Goal: Information Seeking & Learning: Learn about a topic

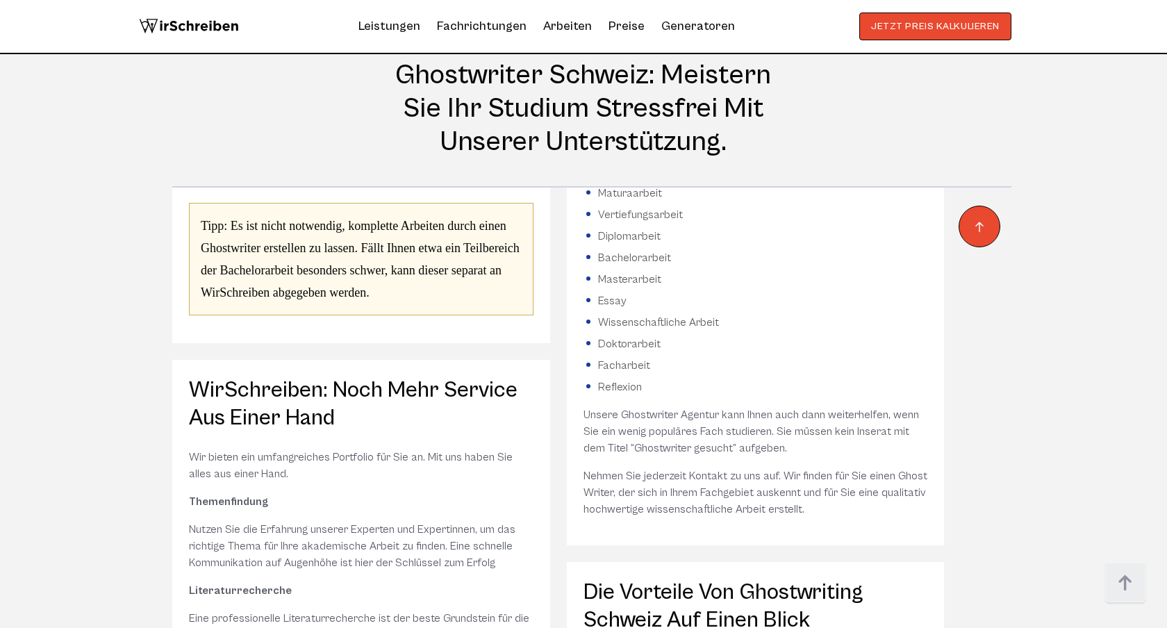
scroll to position [516, 0]
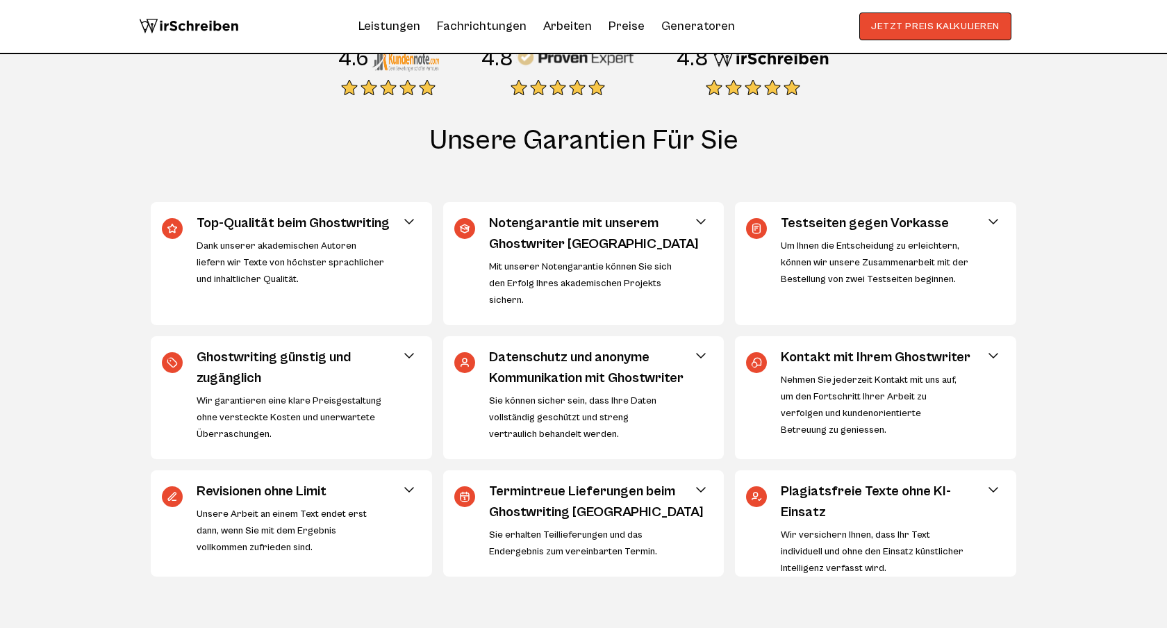
click at [411, 220] on span at bounding box center [409, 221] width 17 height 17
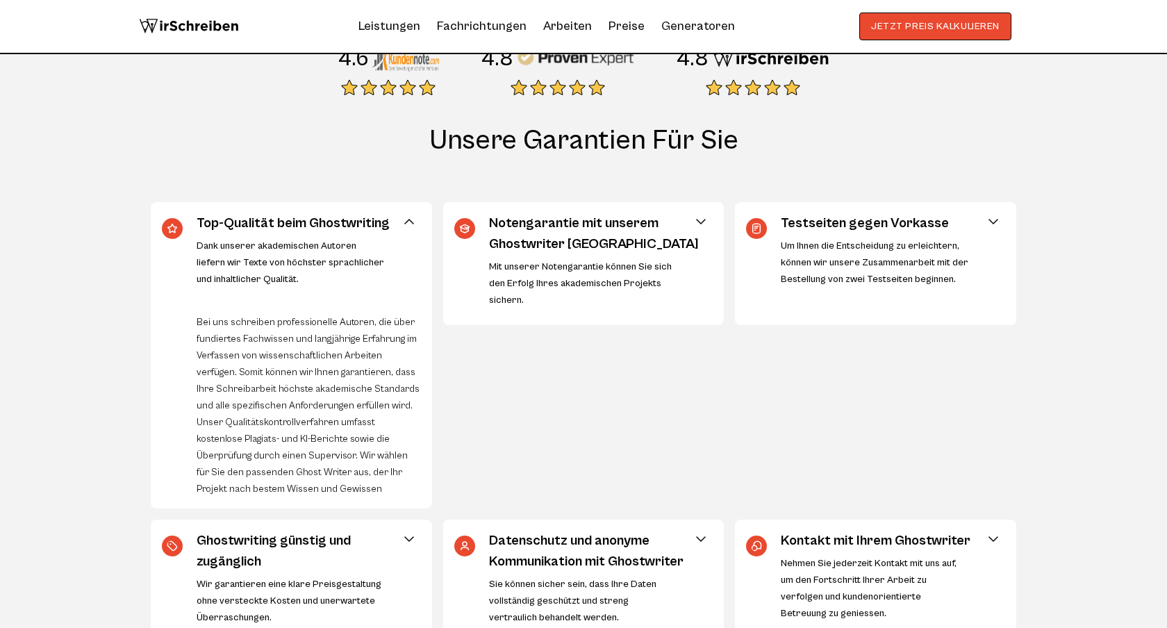
click at [411, 220] on span at bounding box center [409, 221] width 17 height 17
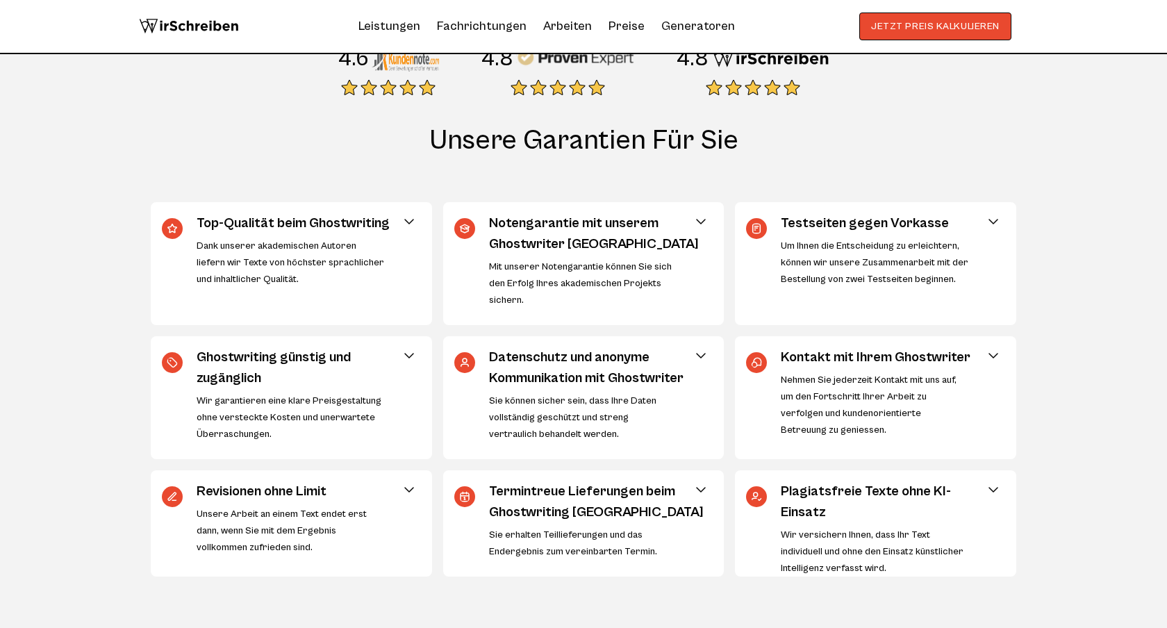
click at [413, 218] on span at bounding box center [409, 221] width 17 height 17
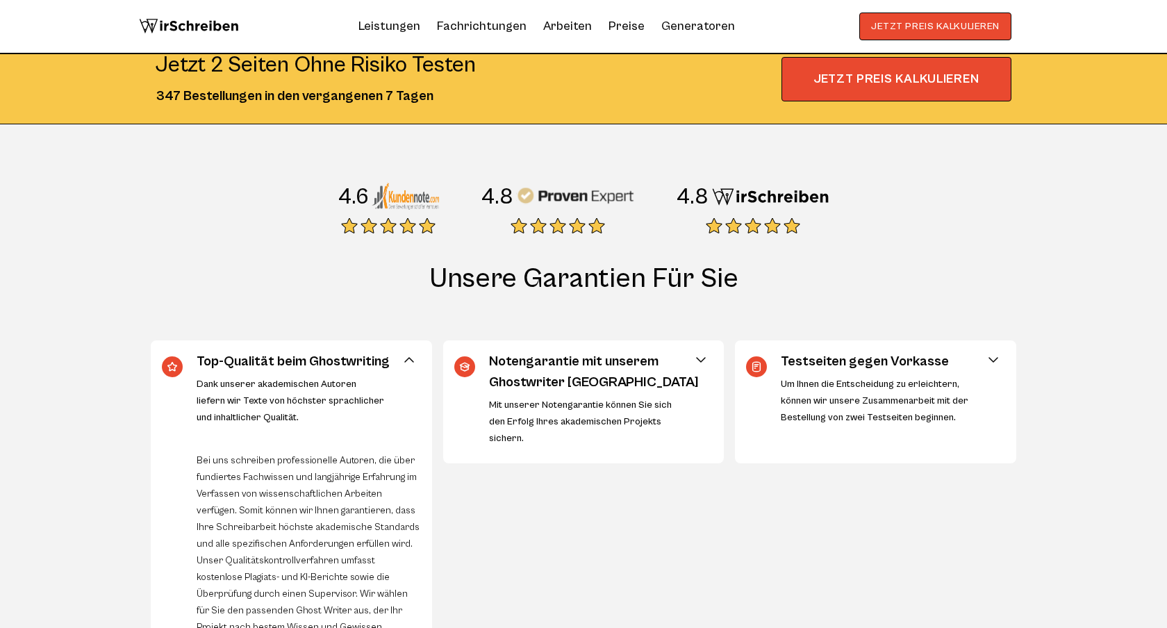
scroll to position [0, 0]
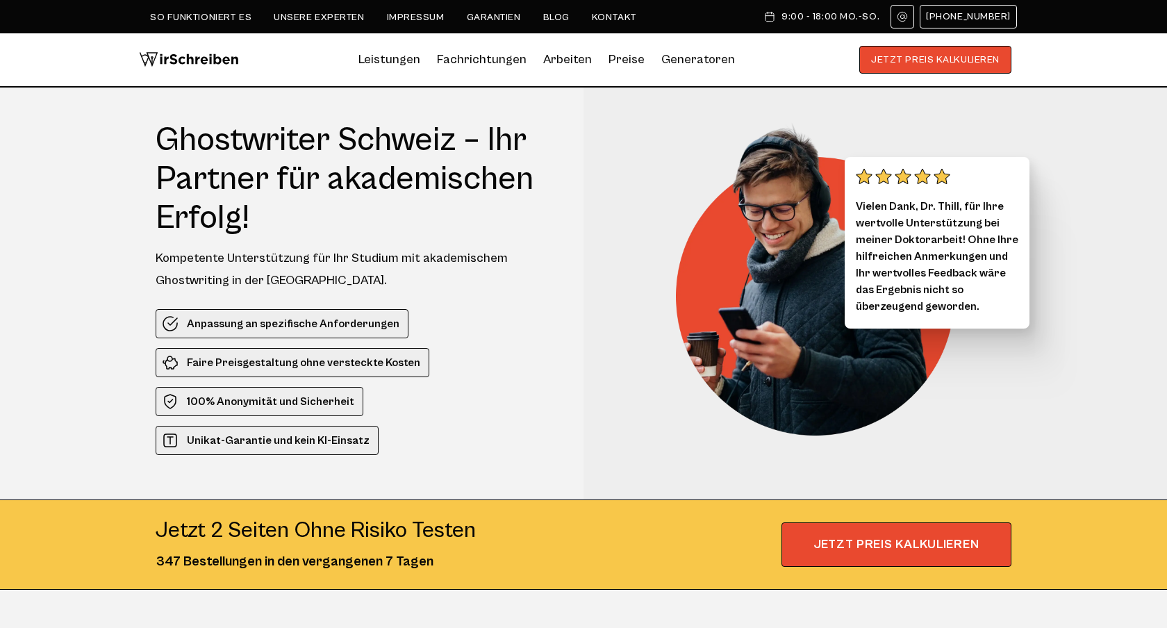
drag, startPoint x: 152, startPoint y: 140, endPoint x: 435, endPoint y: 563, distance: 509.0
click at [435, 563] on section "Ghostwriter Schweiz – Ihr Partner für akademischen Erfolg! Kompetente Unterstüt…" at bounding box center [583, 339] width 1167 height 502
copy section "Loremipsumd Sitamet – Con Adipisc eli seddoeiusmod Tempor! Incididunt Utlaboree…"
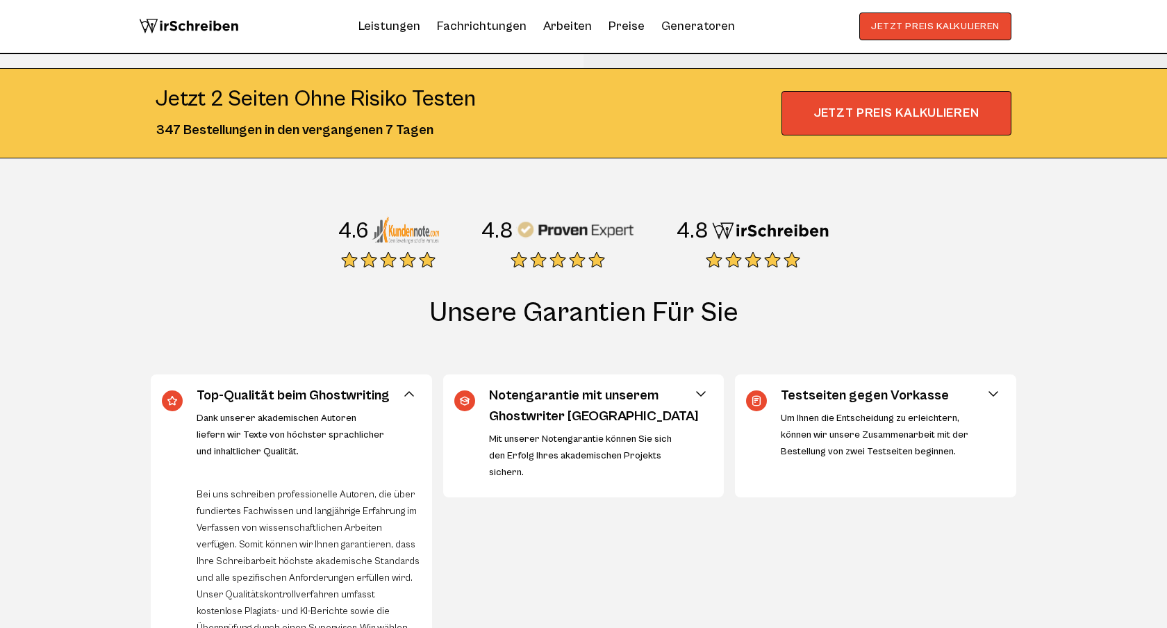
scroll to position [345, 0]
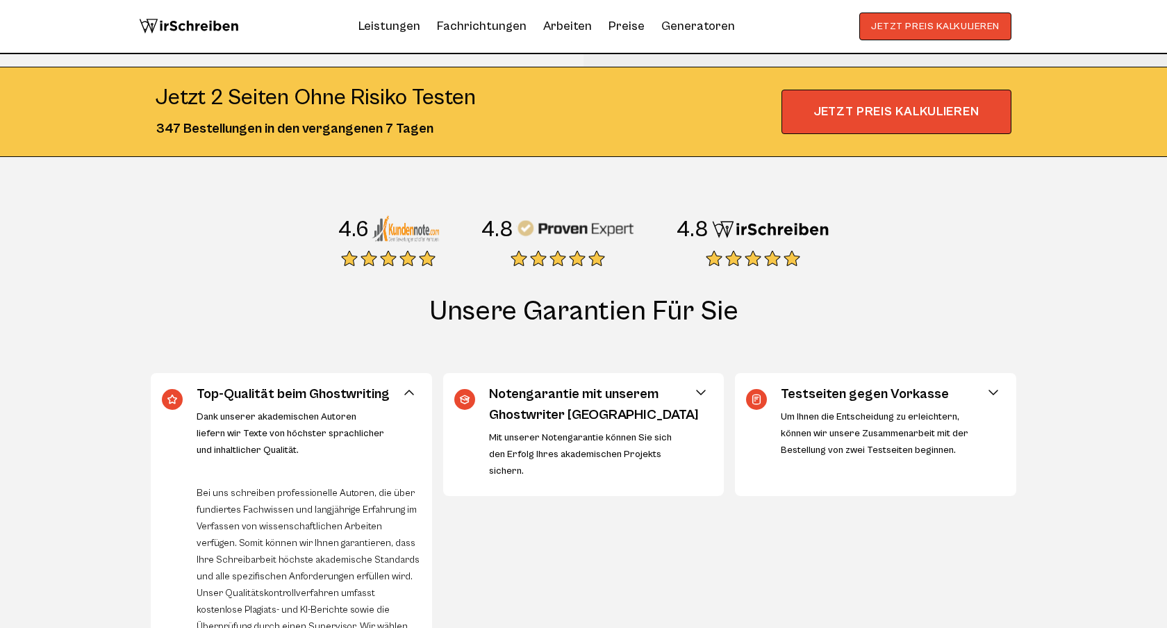
drag, startPoint x: 434, startPoint y: 308, endPoint x: 548, endPoint y: 347, distance: 120.7
click at [548, 347] on h2 "Unsere Garantien für Sie" at bounding box center [583, 325] width 867 height 61
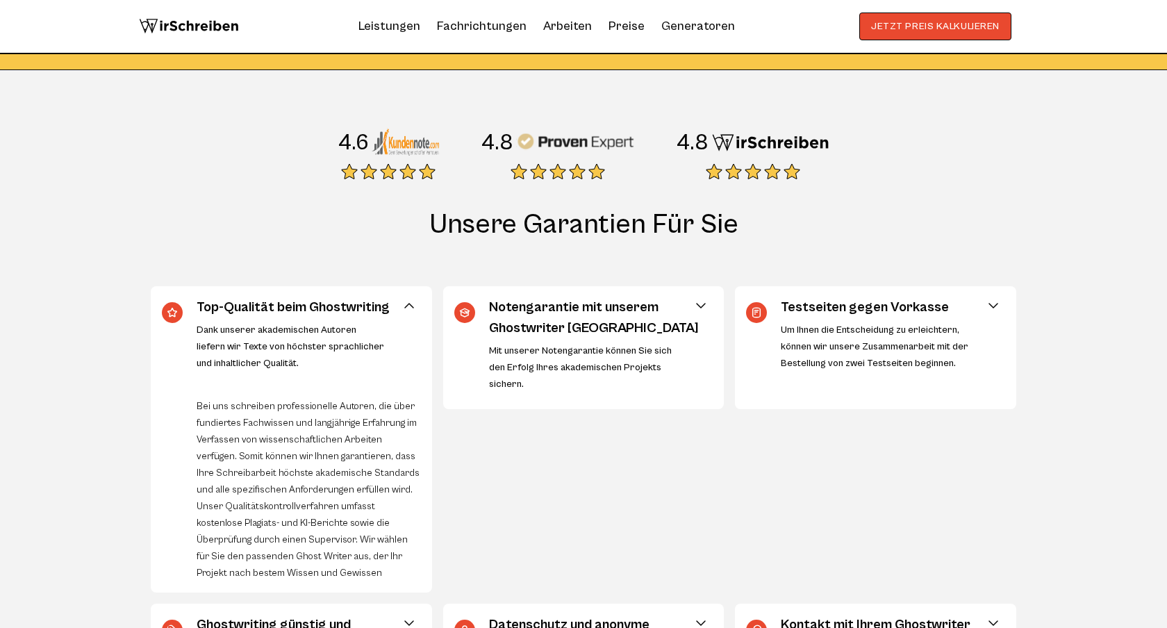
scroll to position [444, 0]
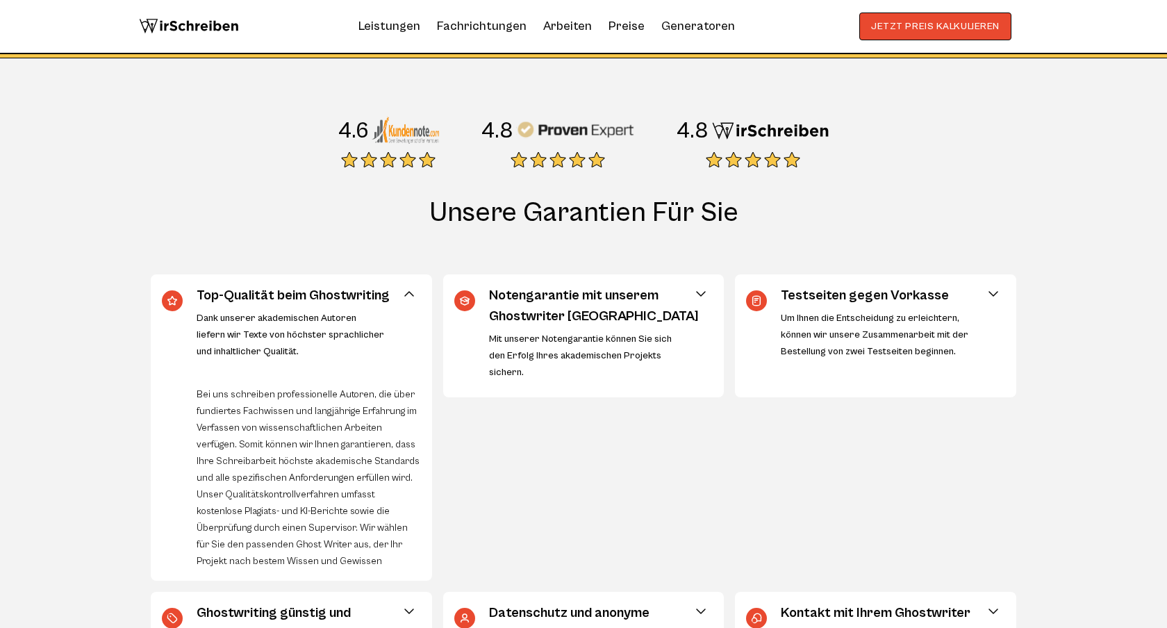
click at [700, 293] on span at bounding box center [701, 294] width 17 height 17
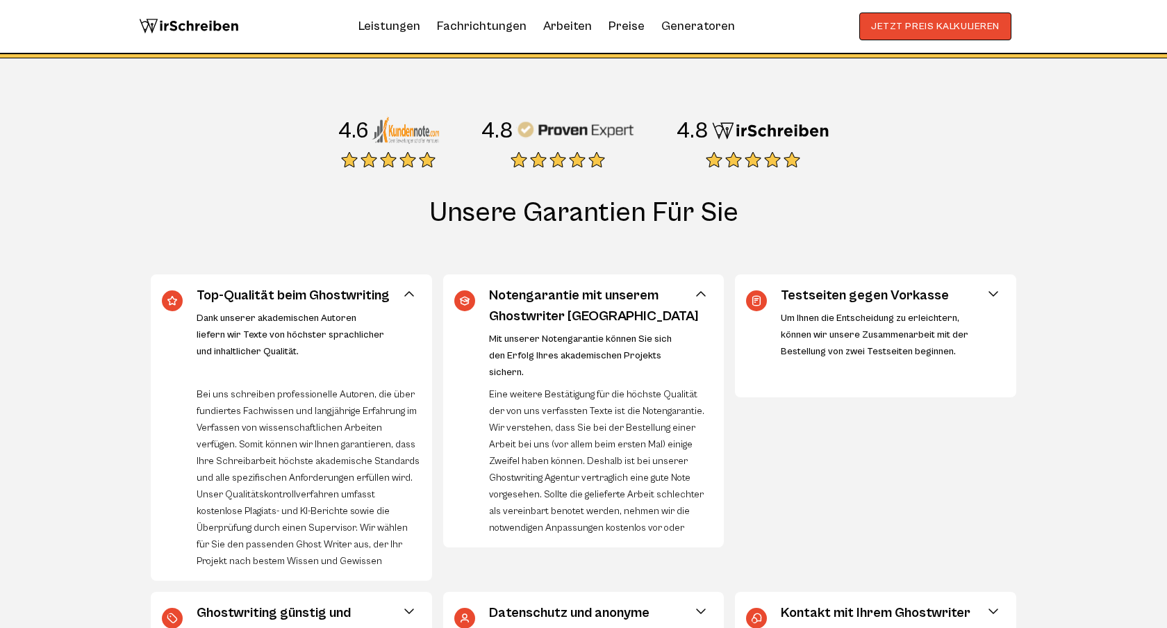
scroll to position [0, 0]
click at [991, 293] on span at bounding box center [993, 294] width 17 height 17
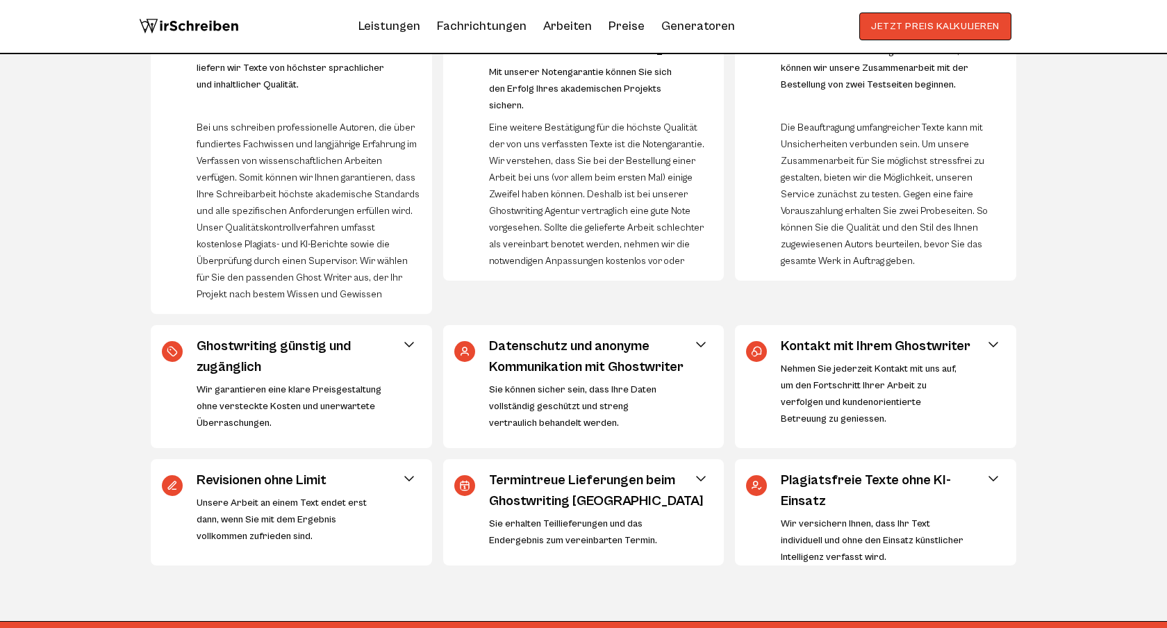
scroll to position [756, 0]
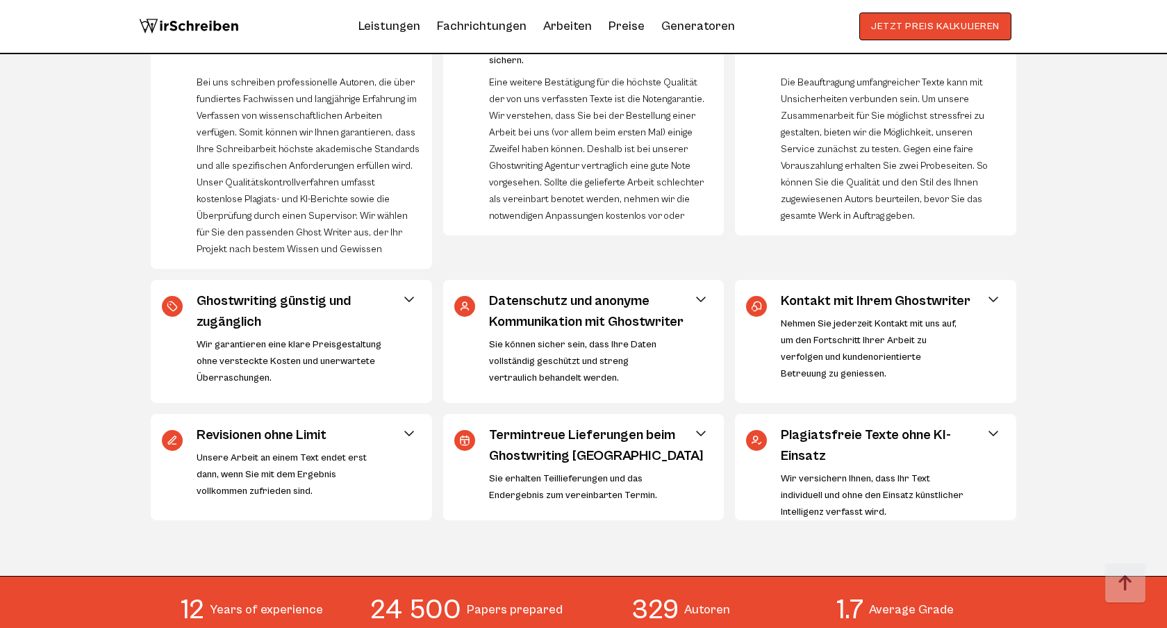
click at [409, 293] on span at bounding box center [409, 299] width 17 height 17
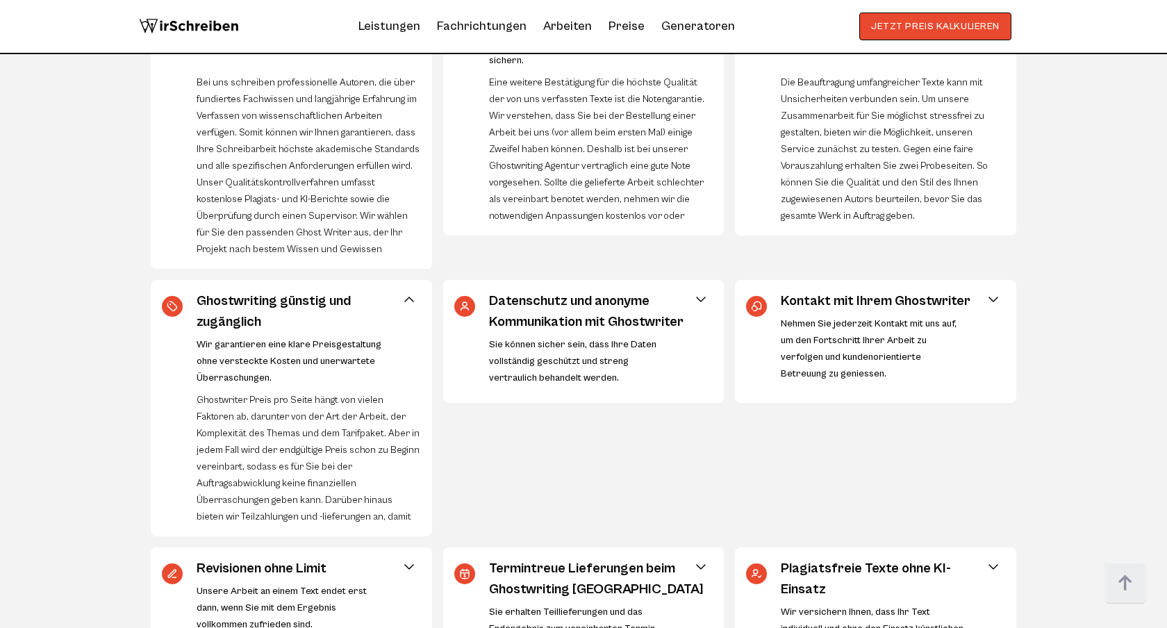
click at [701, 297] on span at bounding box center [701, 299] width 17 height 17
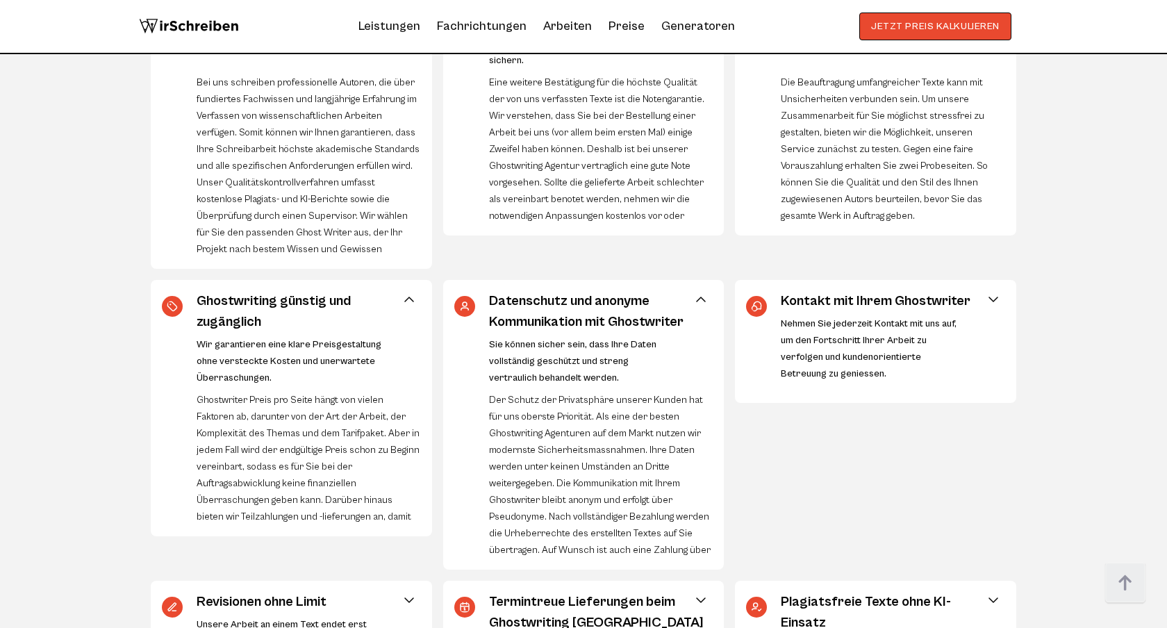
click at [996, 301] on span at bounding box center [993, 299] width 17 height 17
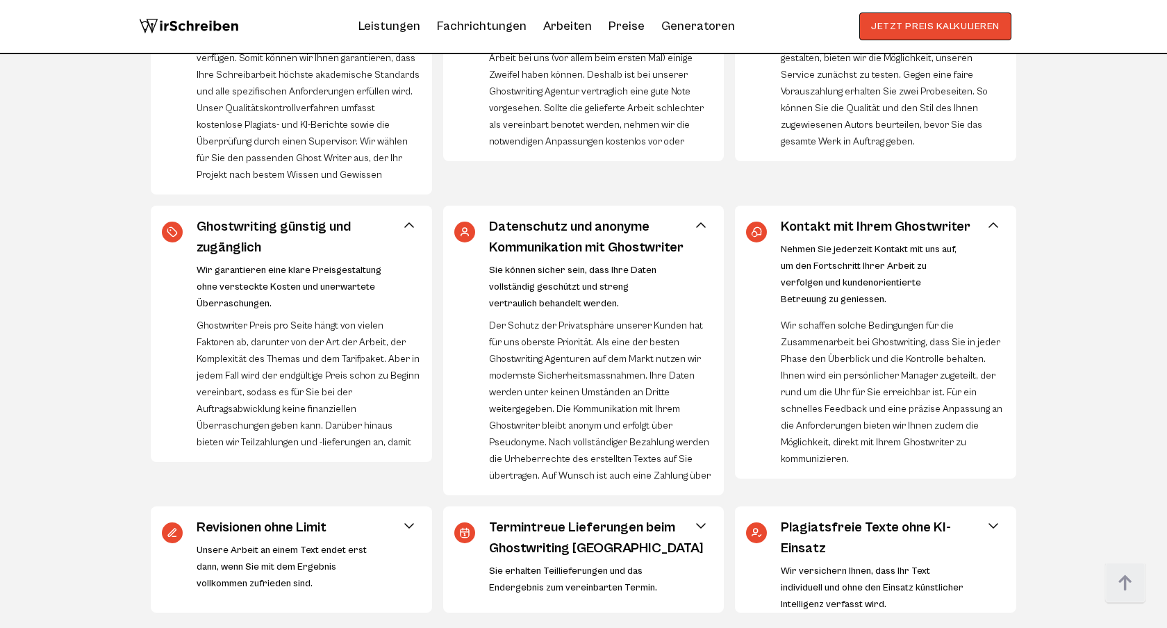
scroll to position [944, 0]
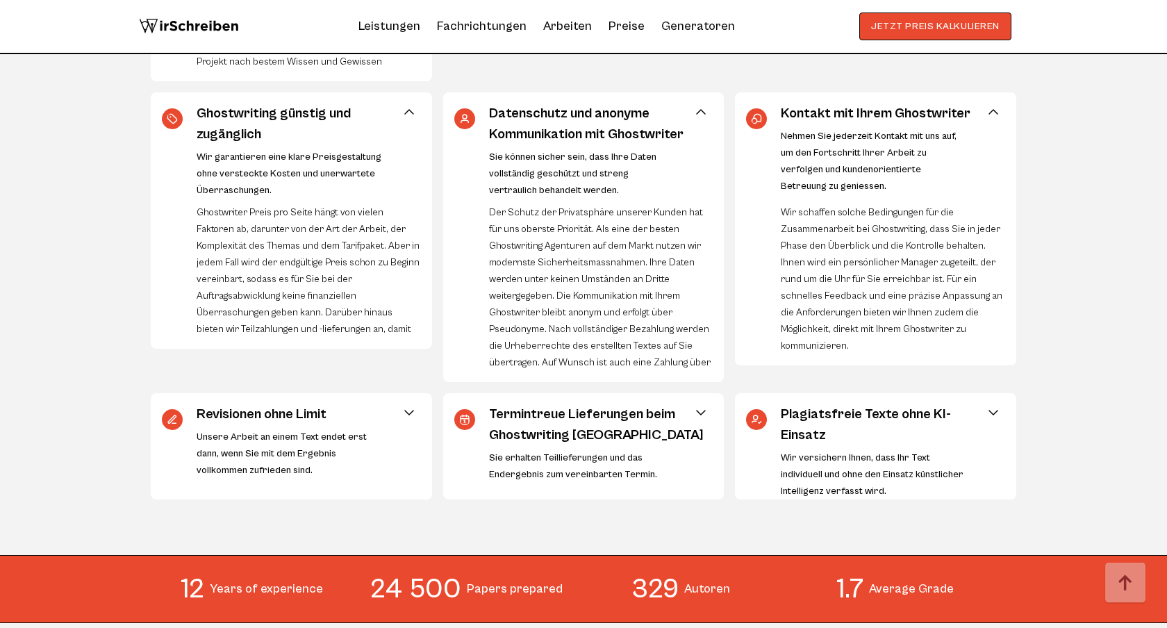
click at [404, 408] on span at bounding box center [409, 412] width 17 height 17
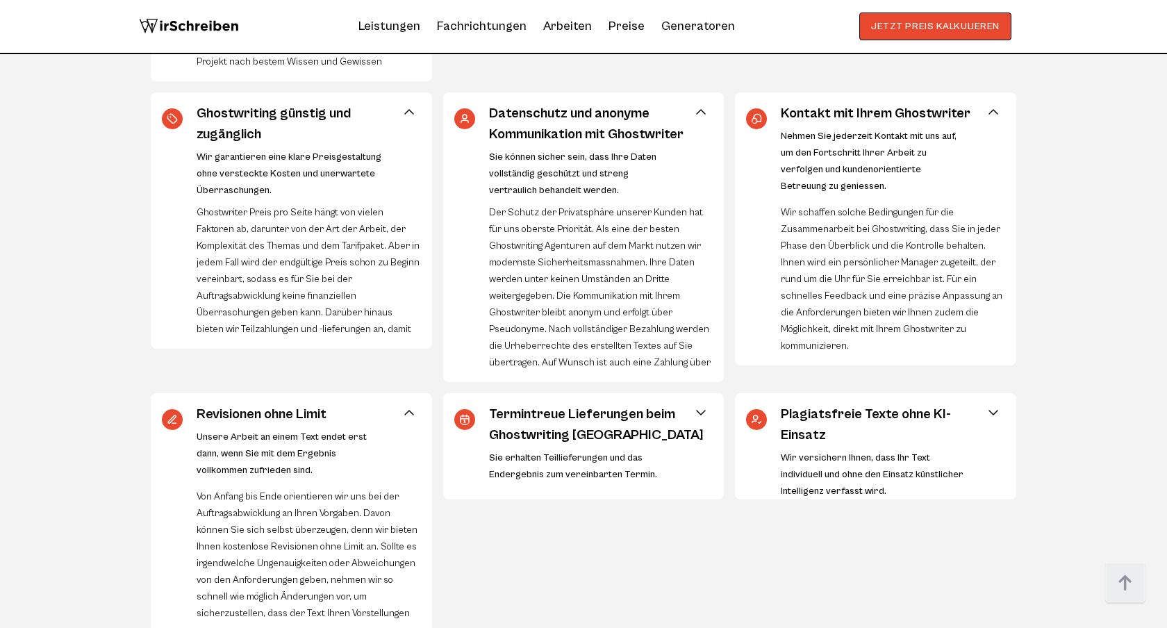
click at [693, 416] on span at bounding box center [701, 412] width 17 height 17
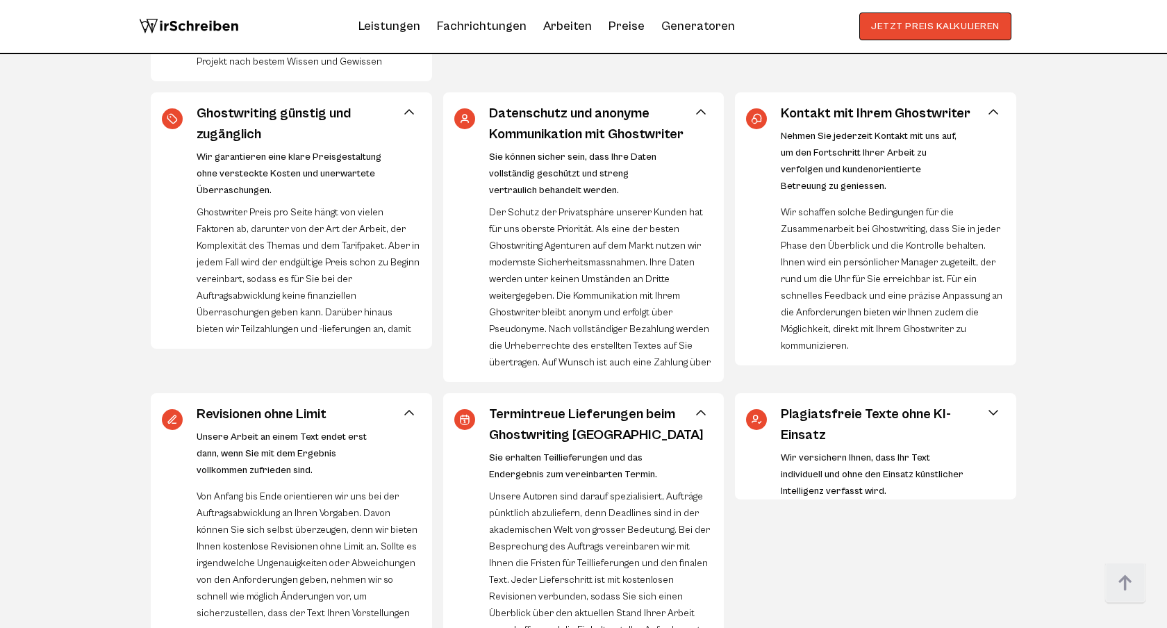
click at [994, 415] on span at bounding box center [993, 412] width 17 height 17
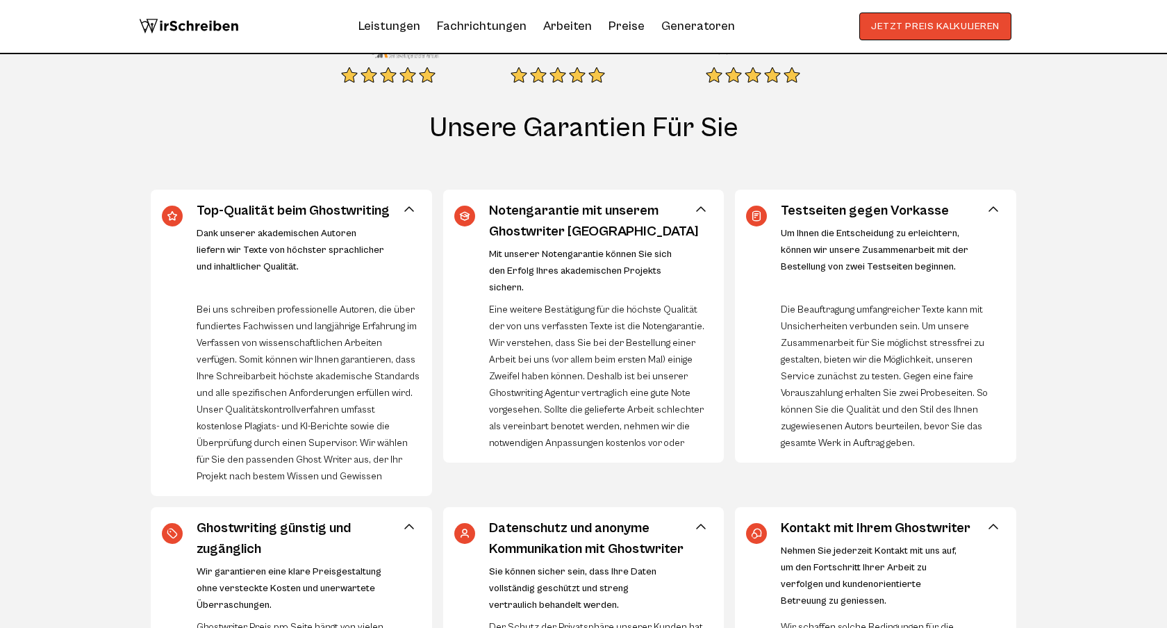
scroll to position [416, 0]
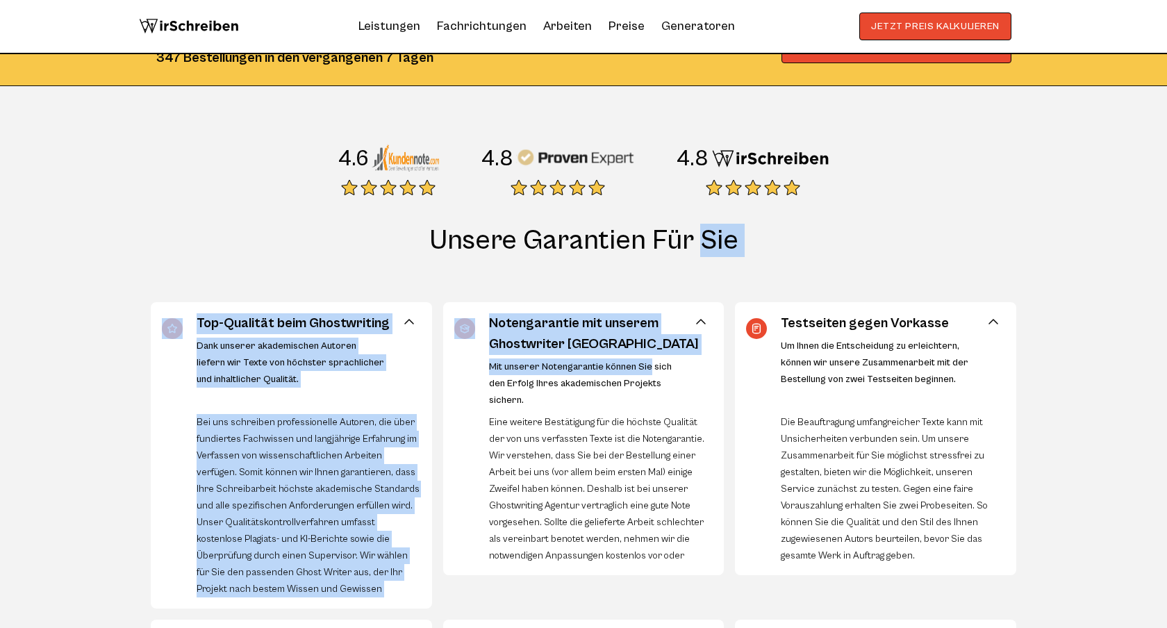
drag, startPoint x: 400, startPoint y: 231, endPoint x: 647, endPoint y: 375, distance: 285.6
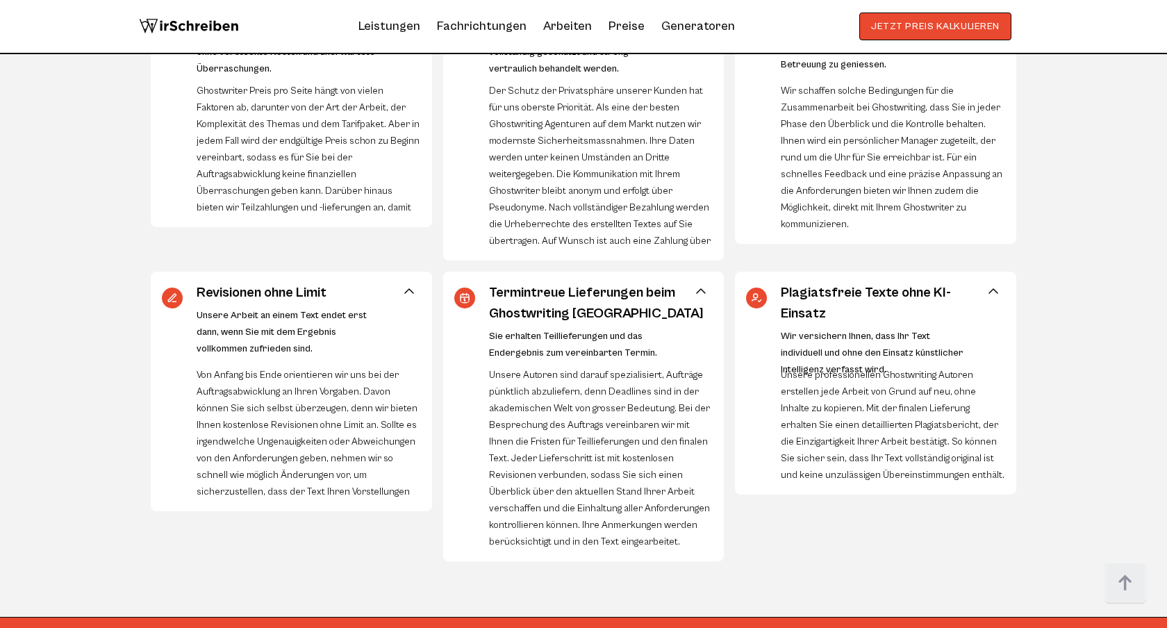
scroll to position [1084, 0]
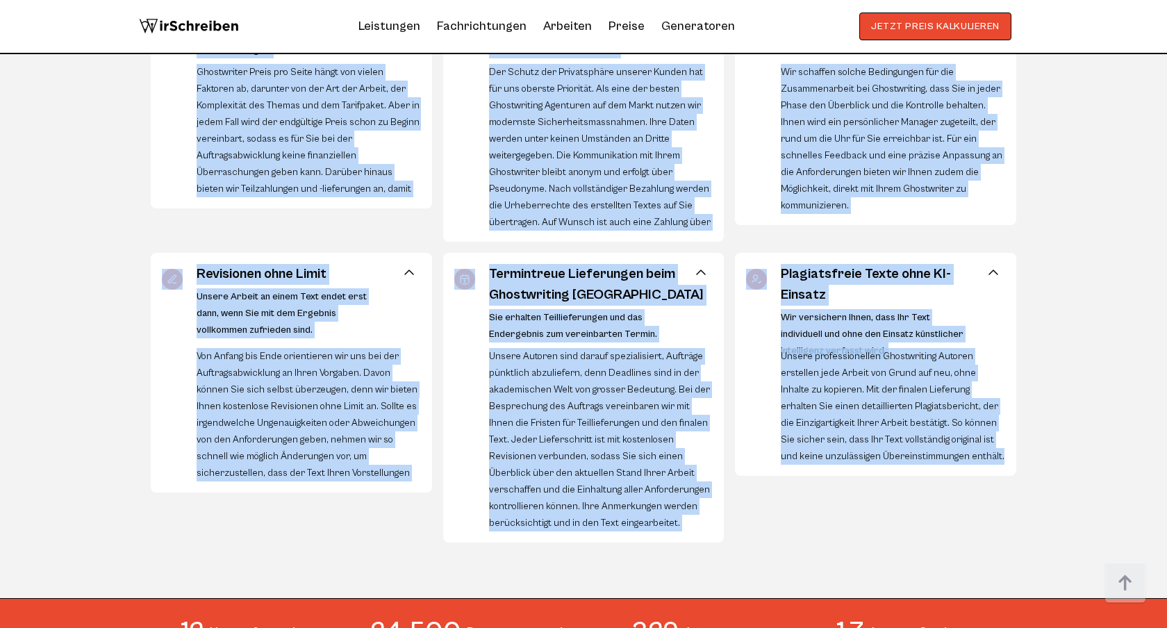
click at [1083, 530] on section "Unsere Garantien für Sie Top-Qualität beim Ghostwriting Dank unserer akademisch…" at bounding box center [583, 77] width 1167 height 1042
copy div "Loremi Dolorsita con Adi Eli-Seddoeiu temp Incididuntut Labo etdolor magnaaliqu…"
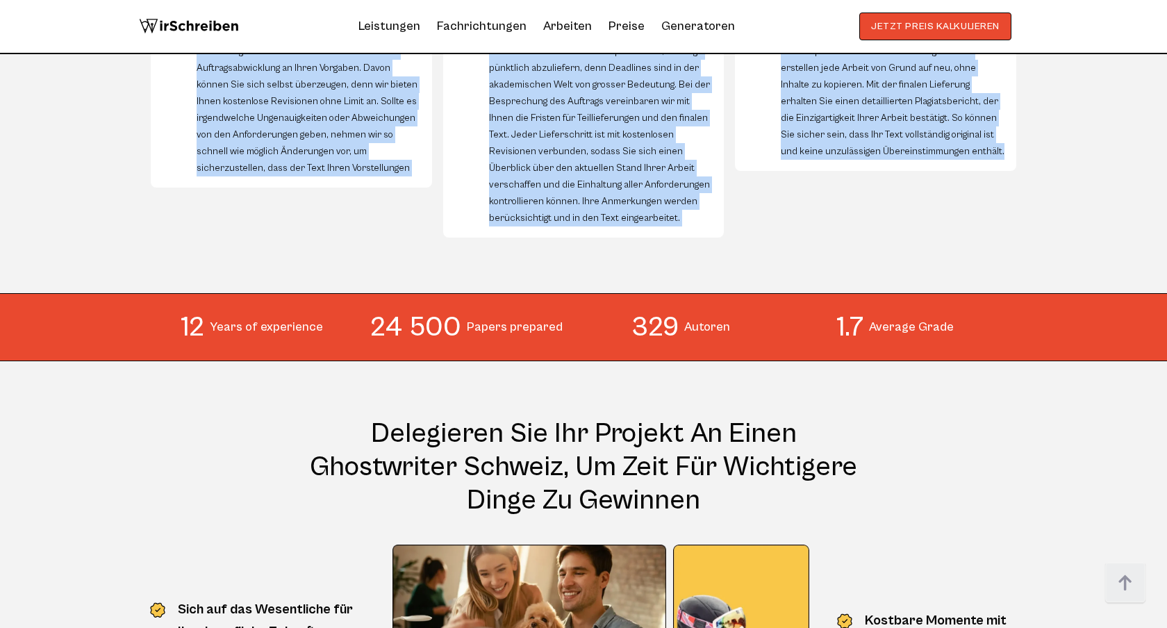
scroll to position [1398, 0]
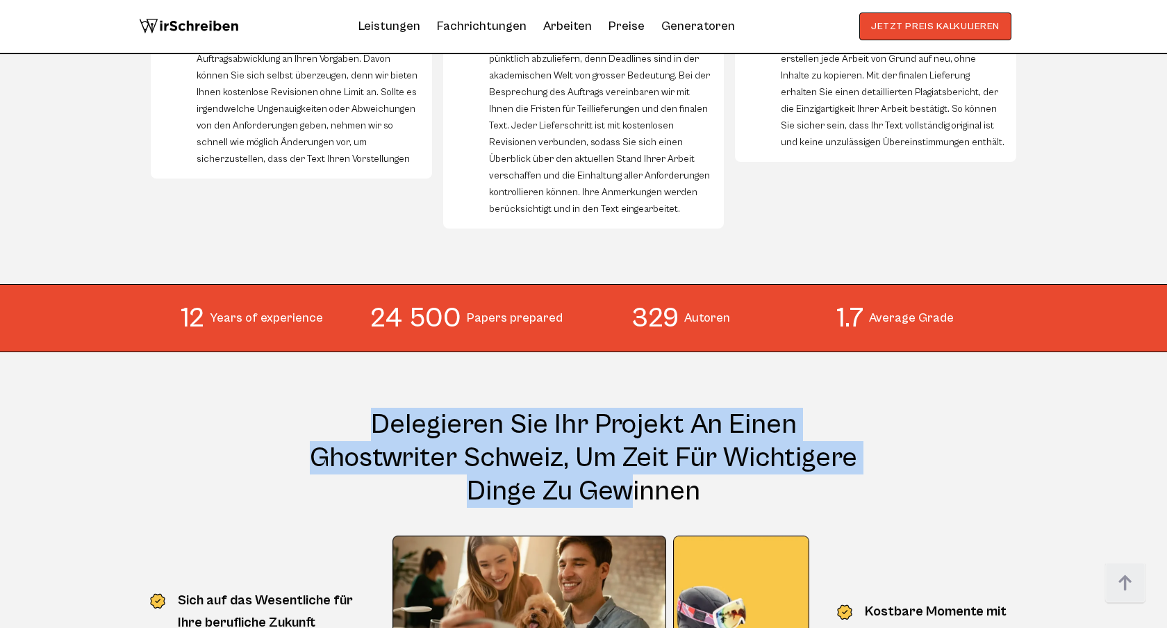
drag, startPoint x: 354, startPoint y: 399, endPoint x: 644, endPoint y: 478, distance: 301.1
click at [644, 477] on h2 "Delegieren Sie Ihr Projekt an einen Ghostwriter Schweiz, um Zeit für wichtigere…" at bounding box center [584, 430] width 556 height 156
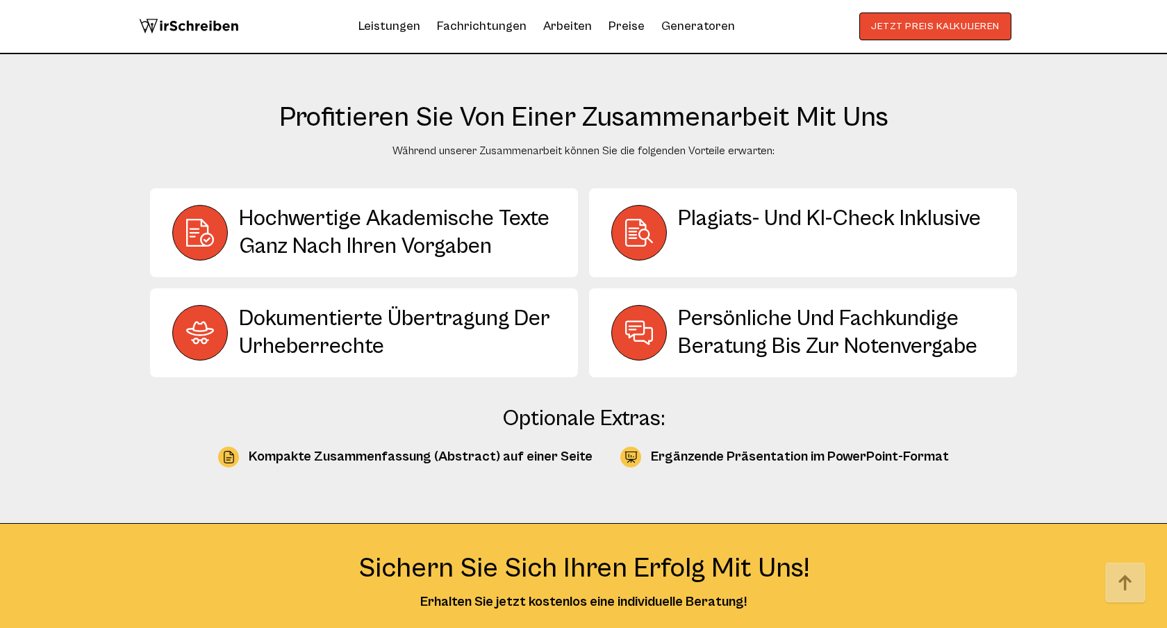
scroll to position [2317, 0]
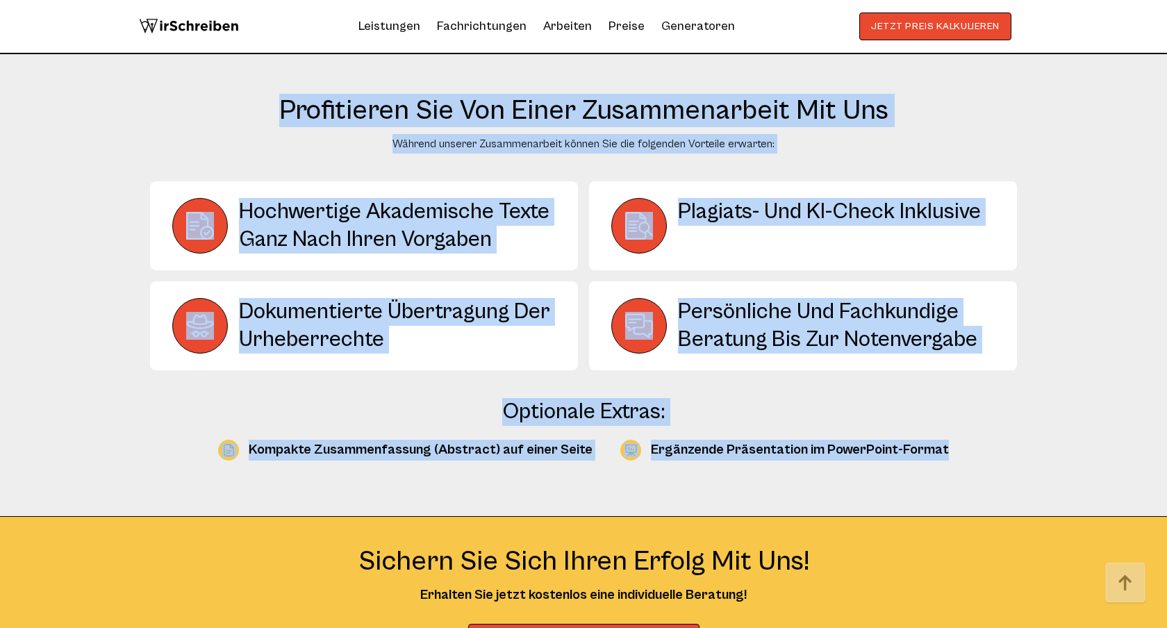
click at [962, 488] on section "Profitieren Sie von einer Zusammenarbeit mit uns Während unserer Zusammenarbeit…" at bounding box center [583, 277] width 1167 height 478
copy body "Loremipsum Dol Sit Ametcon ad elits Doeiusmodte Incidid, ut Labo etd magnaaliqu…"
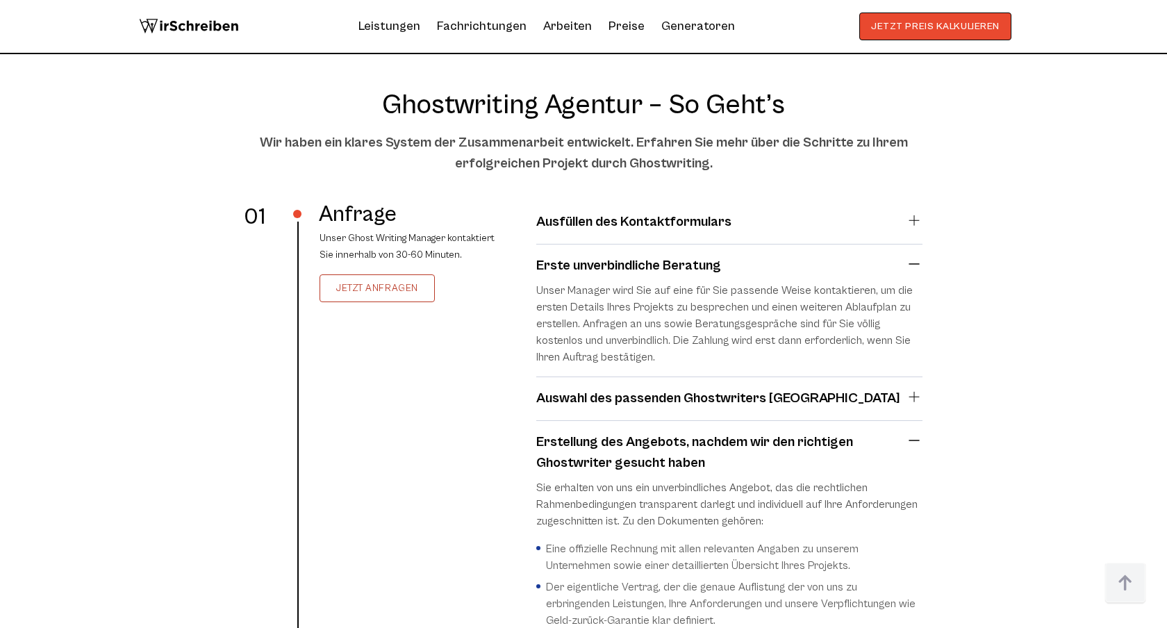
scroll to position [3006, 0]
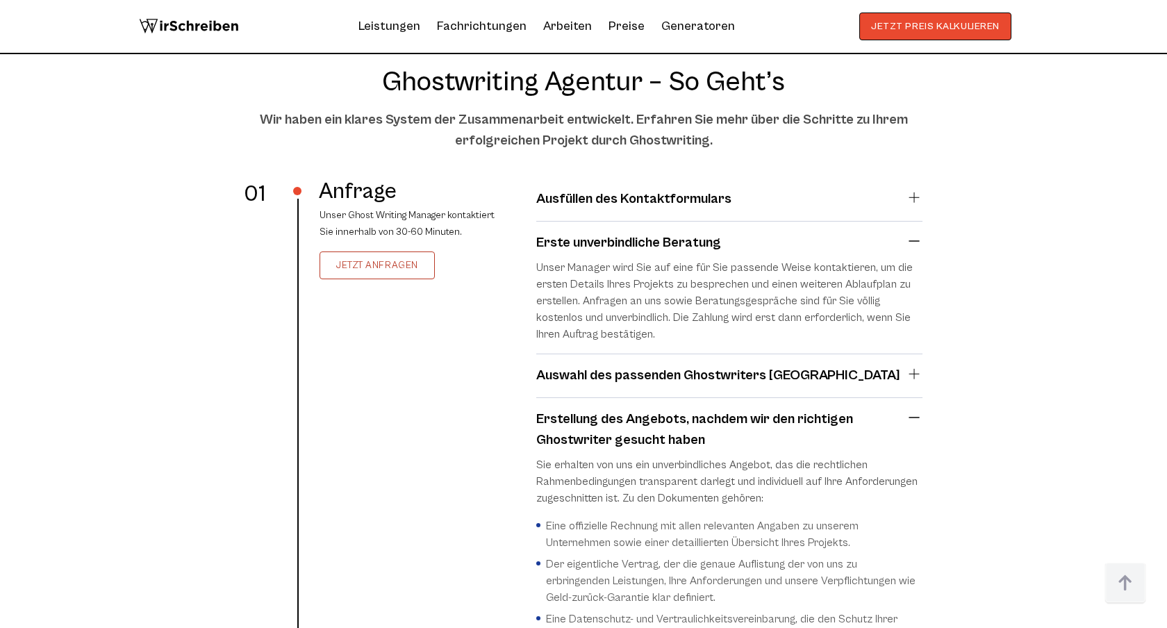
click at [913, 195] on summary "Ausfüllen des Kontaktformulars" at bounding box center [729, 199] width 386 height 21
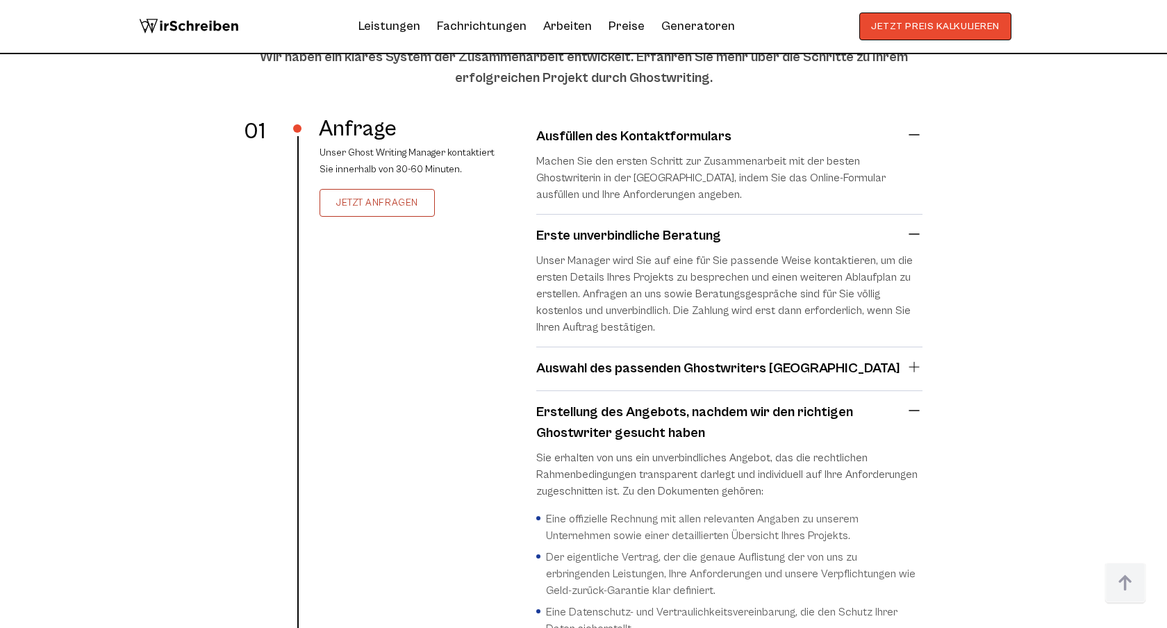
scroll to position [3092, 0]
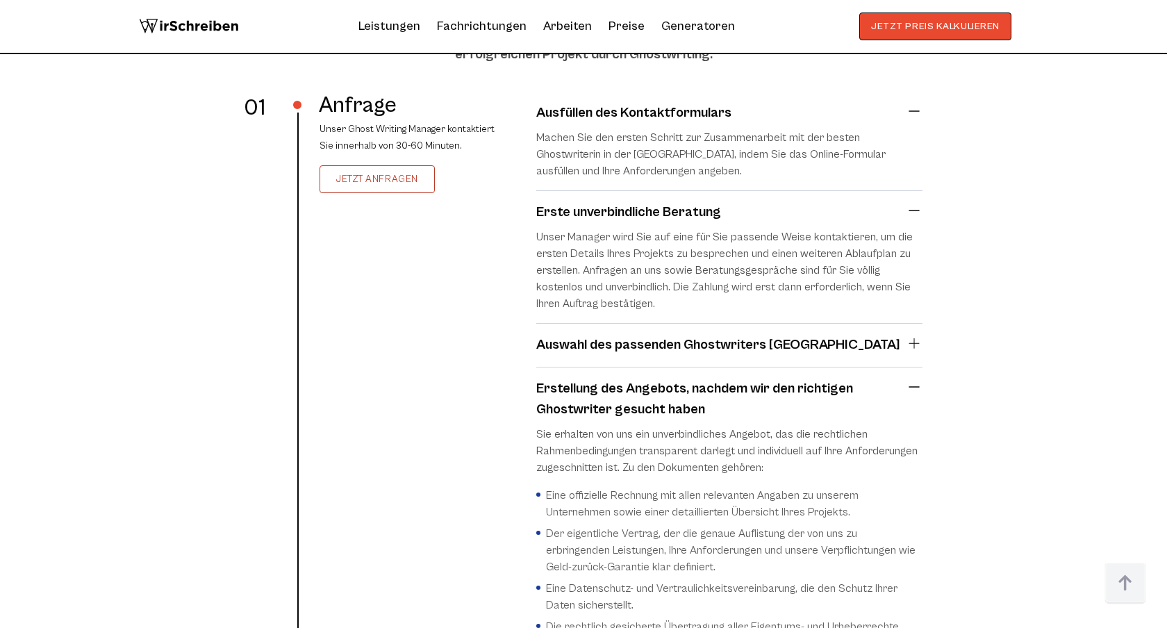
click at [916, 342] on summary "Auswahl des passenden Ghostwriters [GEOGRAPHIC_DATA]" at bounding box center [729, 345] width 386 height 21
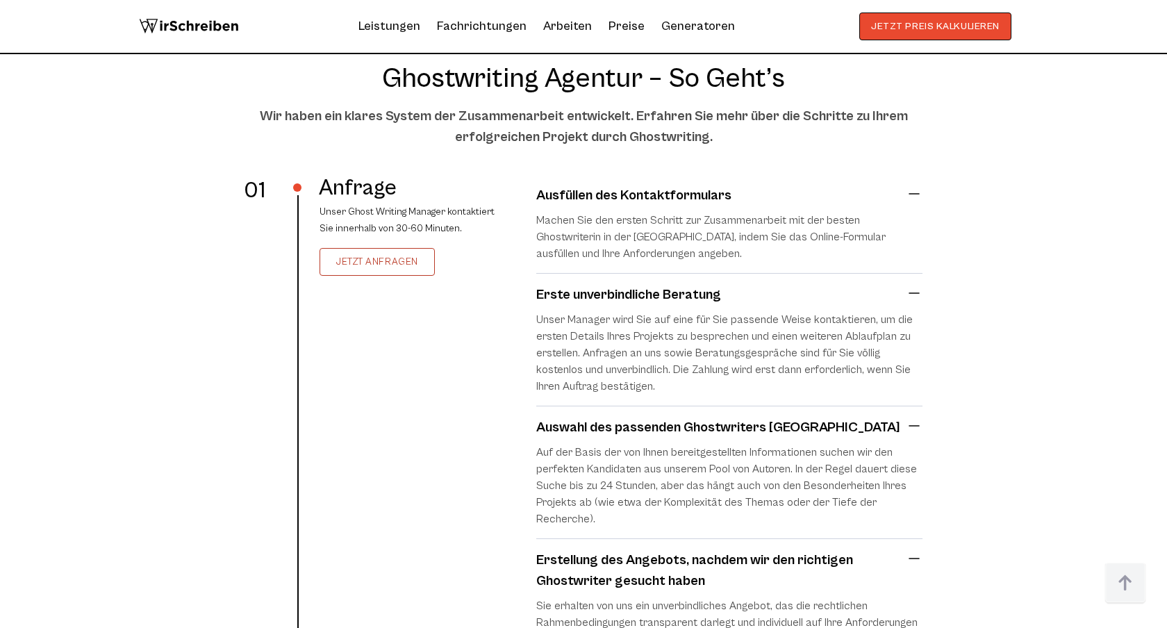
scroll to position [2980, 0]
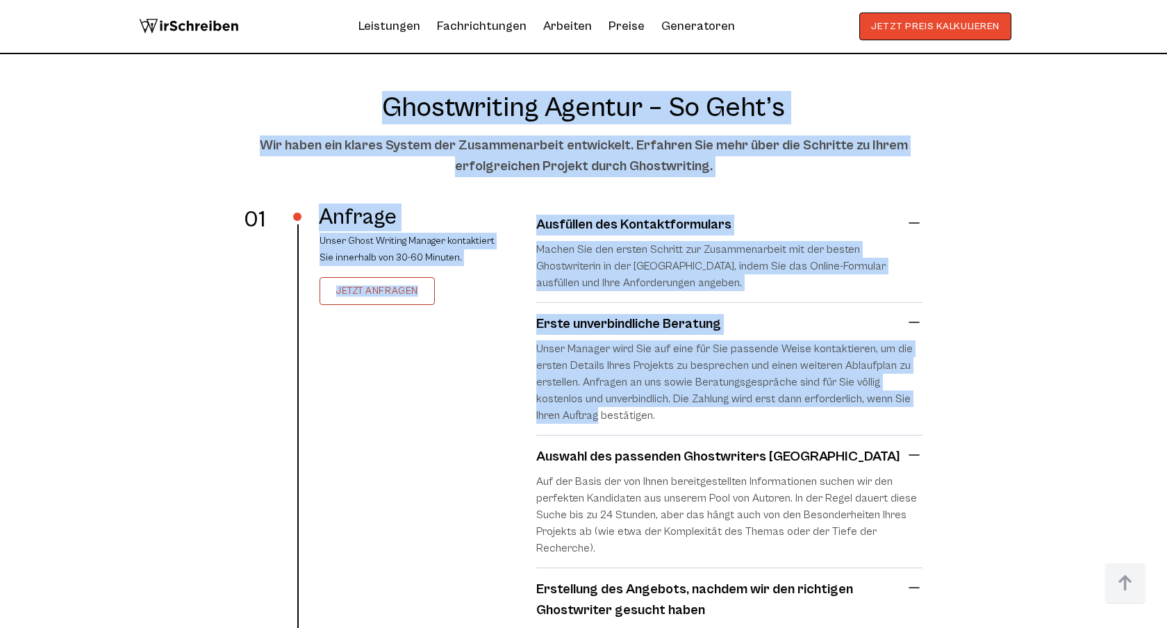
drag, startPoint x: 368, startPoint y: 104, endPoint x: 975, endPoint y: 404, distance: 677.2
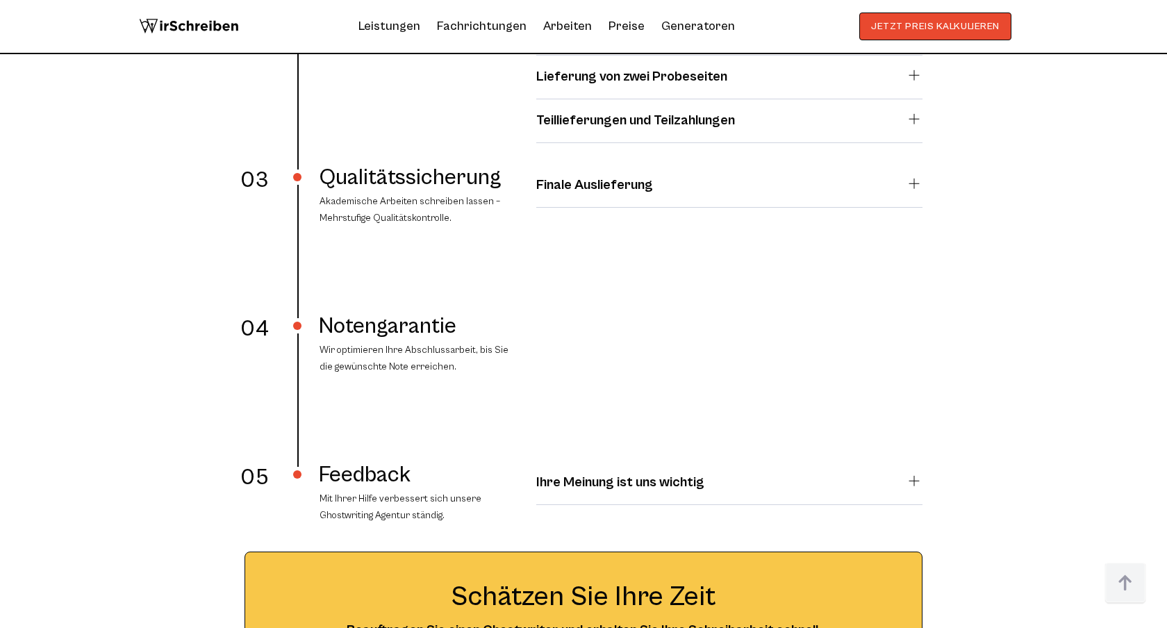
scroll to position [4105, 0]
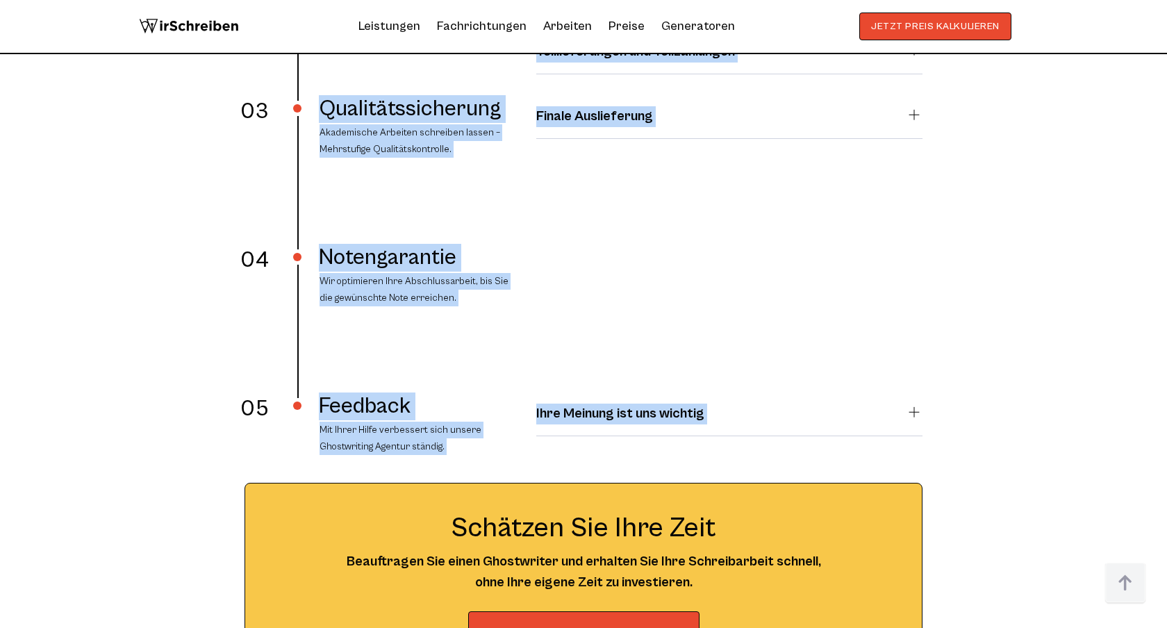
copy div "Loremipsumdo Sitamet – Co adip’e Sed doeiu tem incidi Utlabo etd Magnaaliquaeni…"
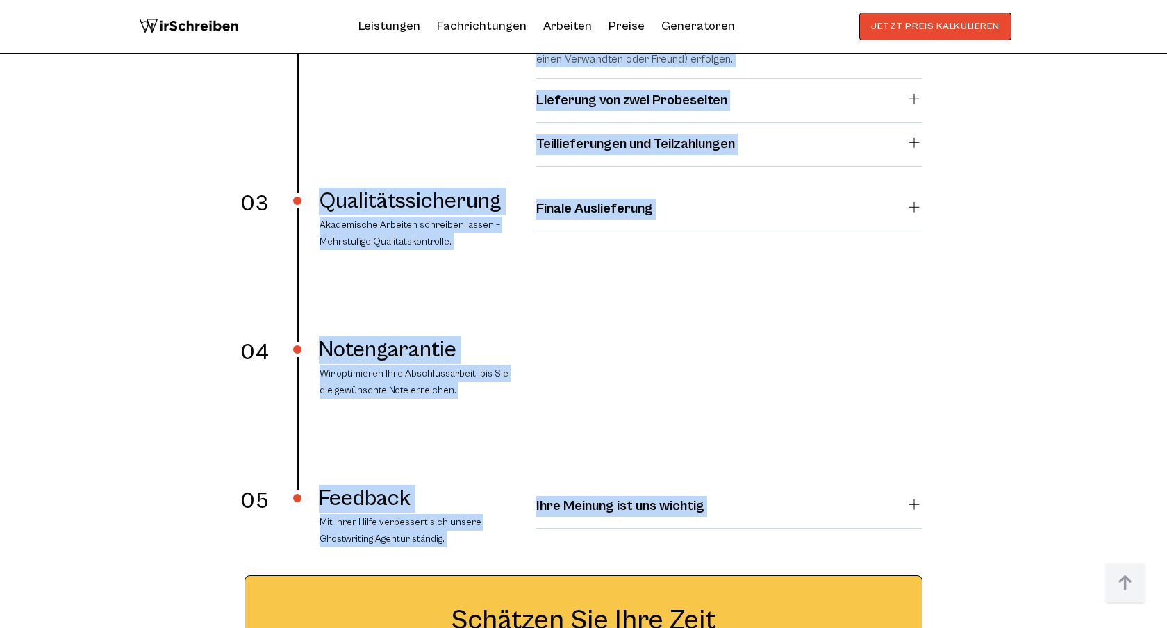
scroll to position [4025, 0]
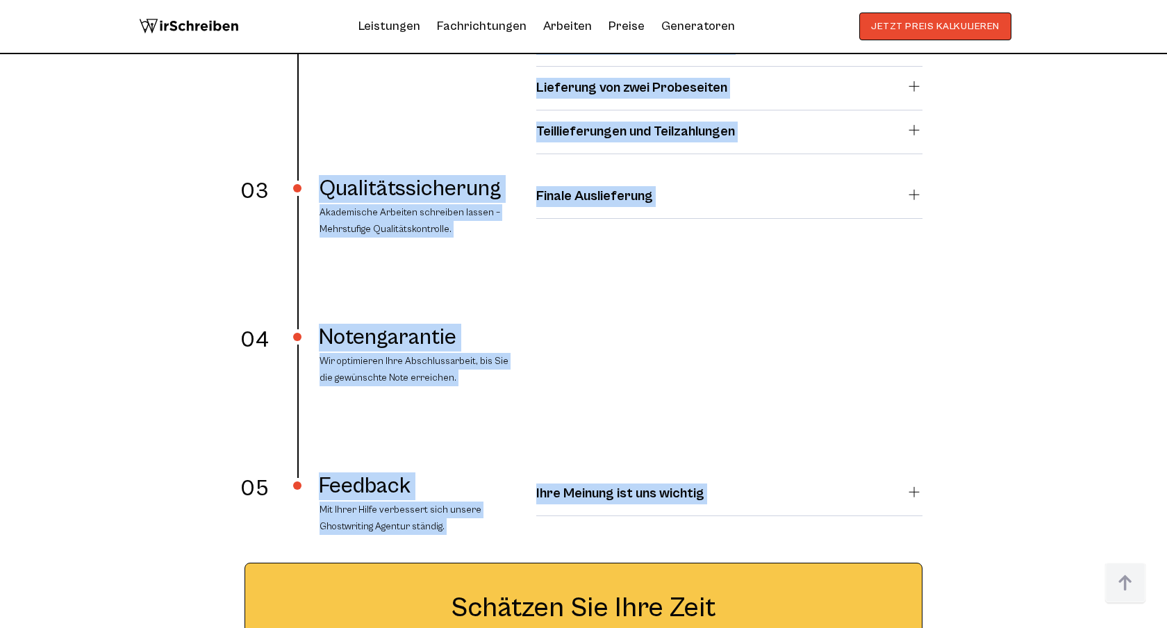
click at [912, 473] on div "Ihre Meinung ist uns wichtig Dank Ihres Feedbacks werden professionelle Ghostwr…" at bounding box center [729, 498] width 386 height 51
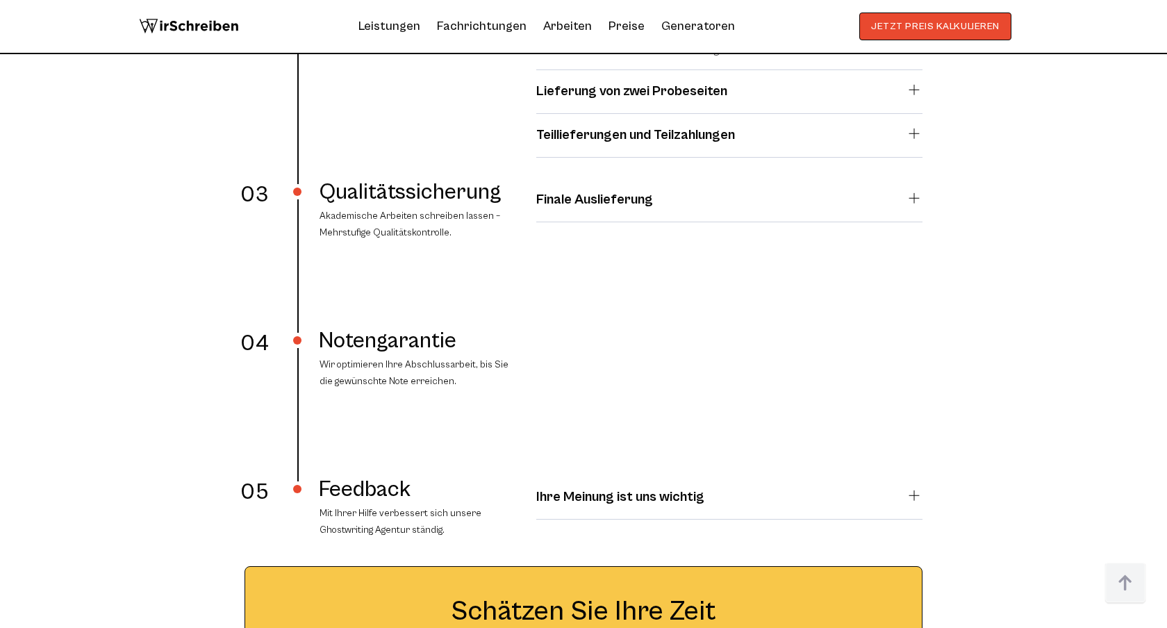
click at [912, 476] on div "Ihre Meinung ist uns wichtig Dank Ihres Feedbacks werden professionelle Ghostwr…" at bounding box center [729, 501] width 386 height 51
click at [912, 487] on summary "Ihre Meinung ist uns wichtig" at bounding box center [729, 497] width 386 height 21
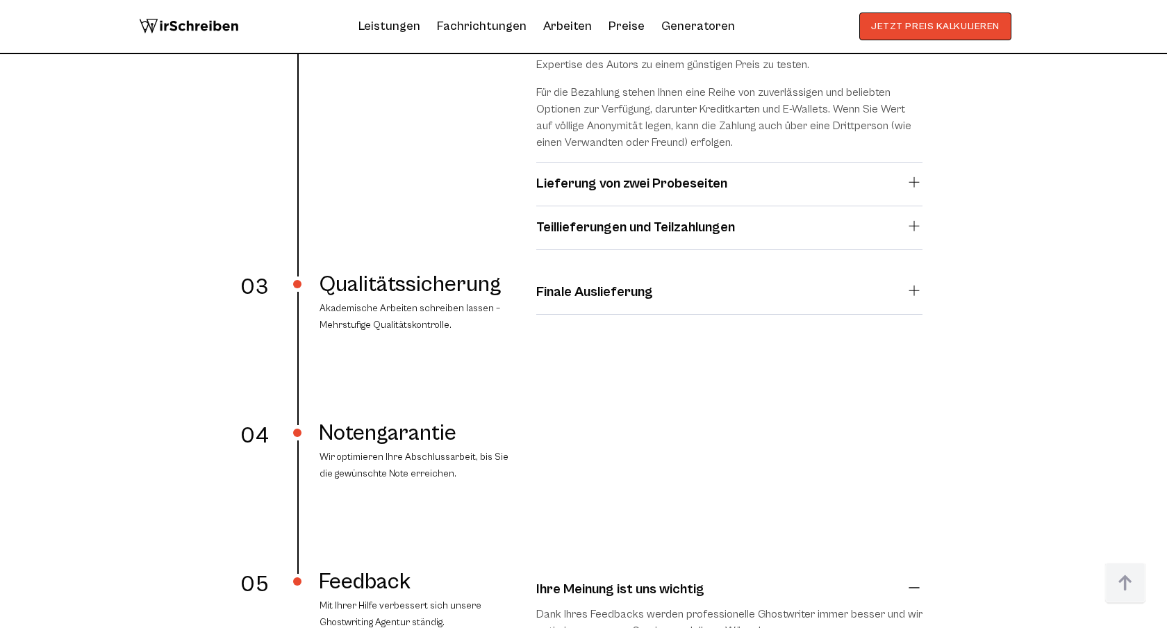
scroll to position [3836, 0]
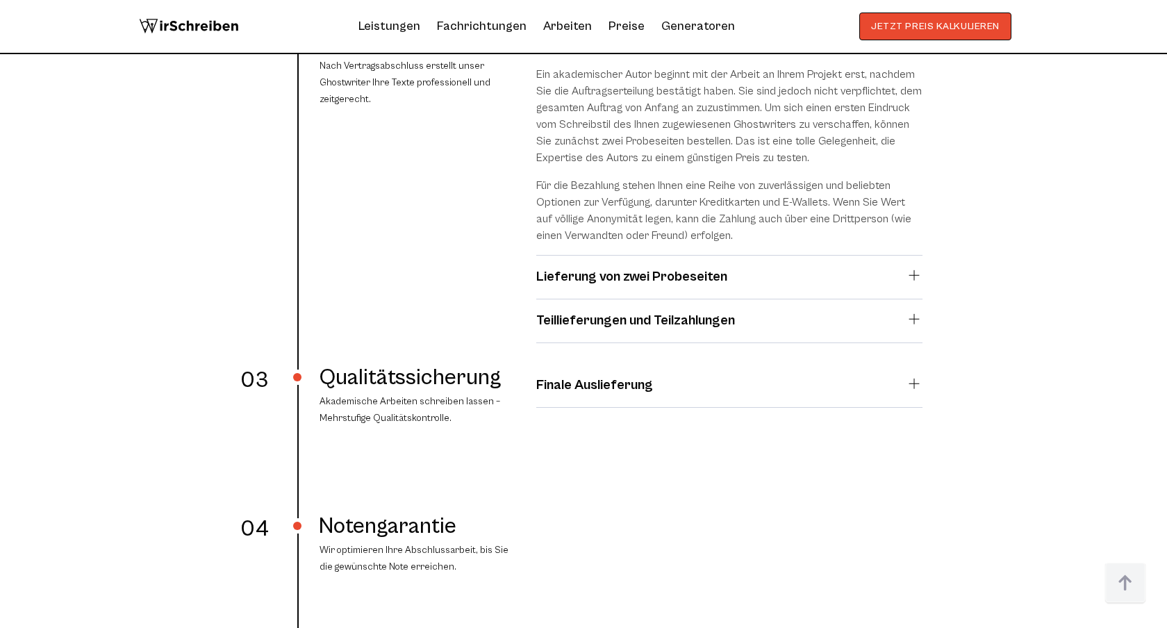
click at [912, 267] on summary "Lieferung von zwei Probeseiten" at bounding box center [729, 277] width 386 height 21
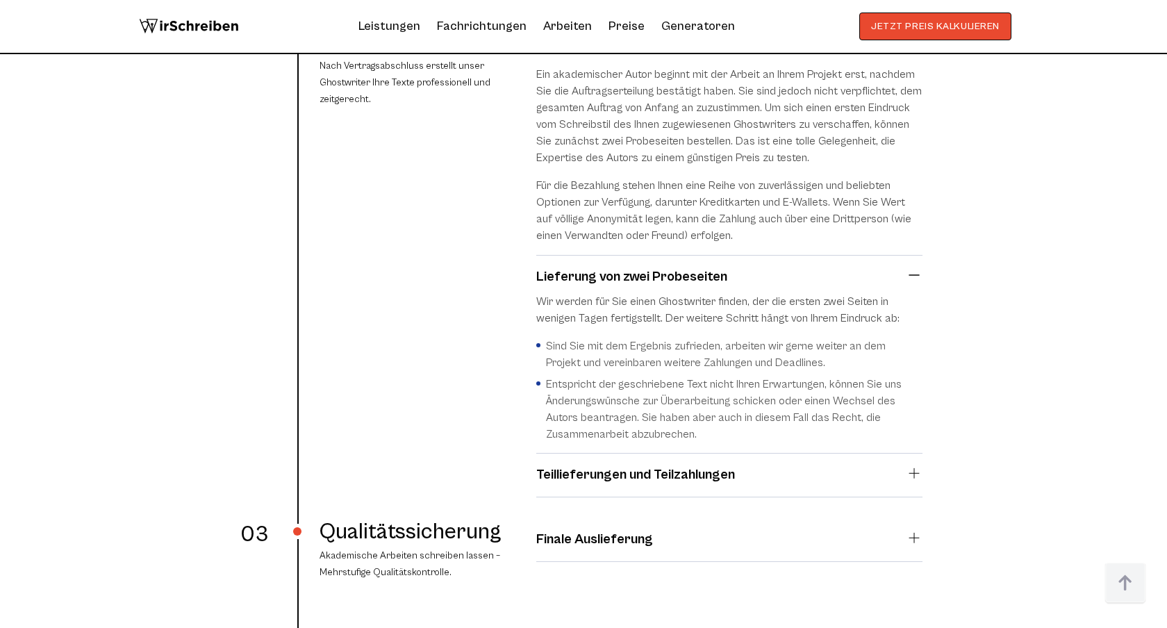
click at [915, 466] on summary "Teillieferungen und Teilzahlungen" at bounding box center [729, 475] width 386 height 21
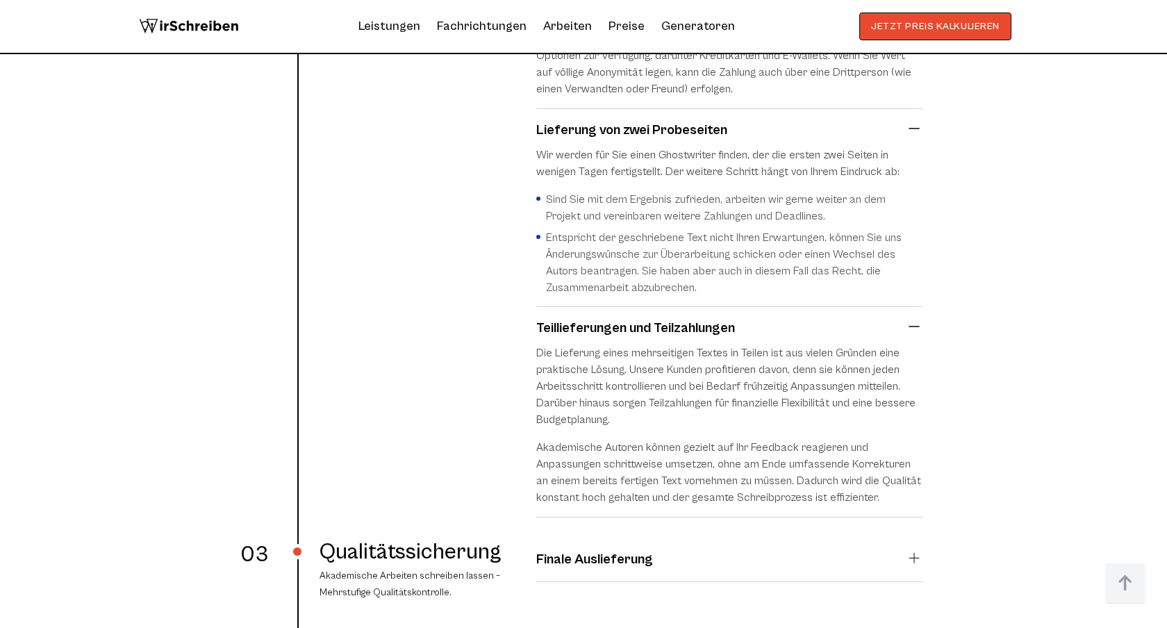
scroll to position [4067, 0]
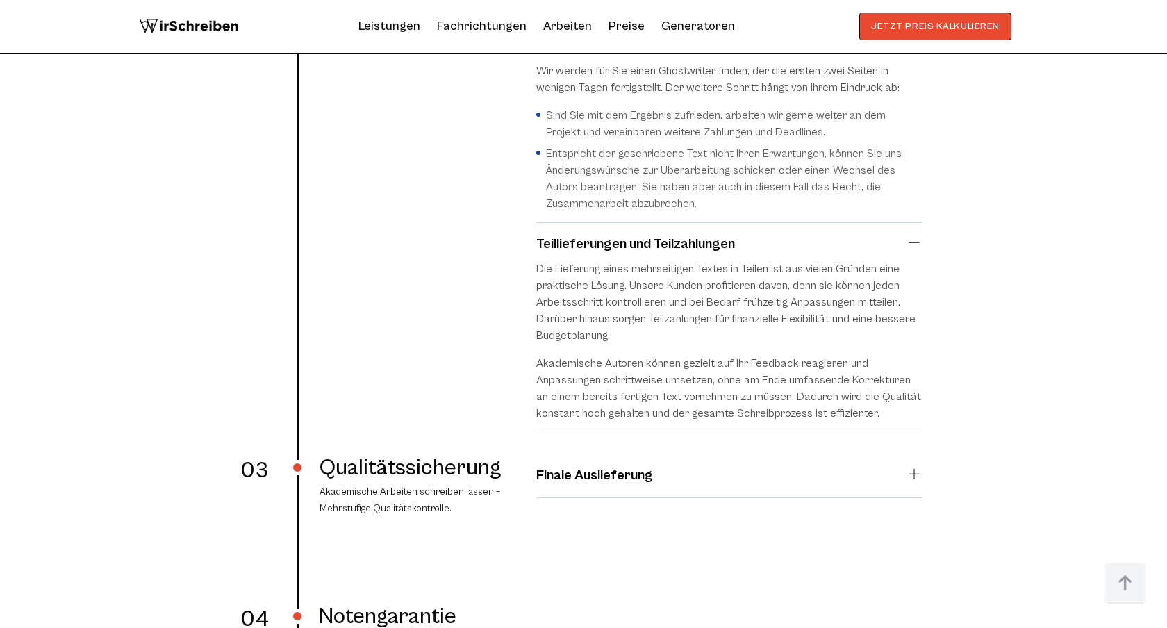
click at [915, 466] on summary "Finale Auslieferung" at bounding box center [729, 476] width 386 height 21
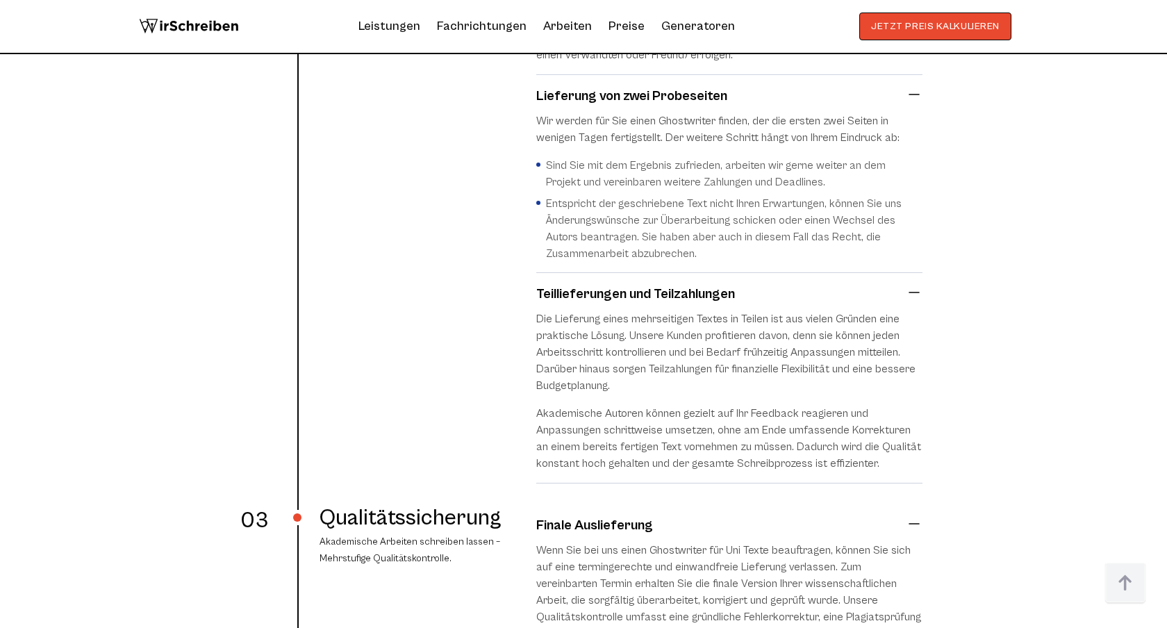
scroll to position [3953, 0]
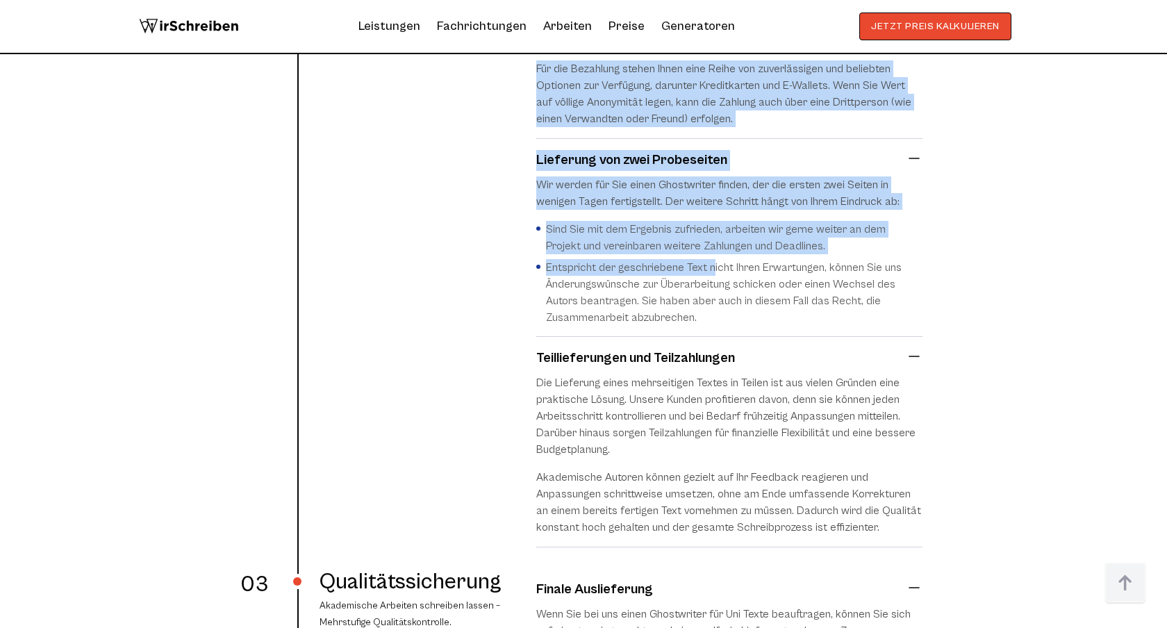
drag, startPoint x: 501, startPoint y: 136, endPoint x: 710, endPoint y: 259, distance: 242.3
click at [710, 258] on div "Auftragsabwicklung Nach Vertragsabschluss erstellt unser Ghostwriter Ihre Texte…" at bounding box center [584, 235] width 678 height 647
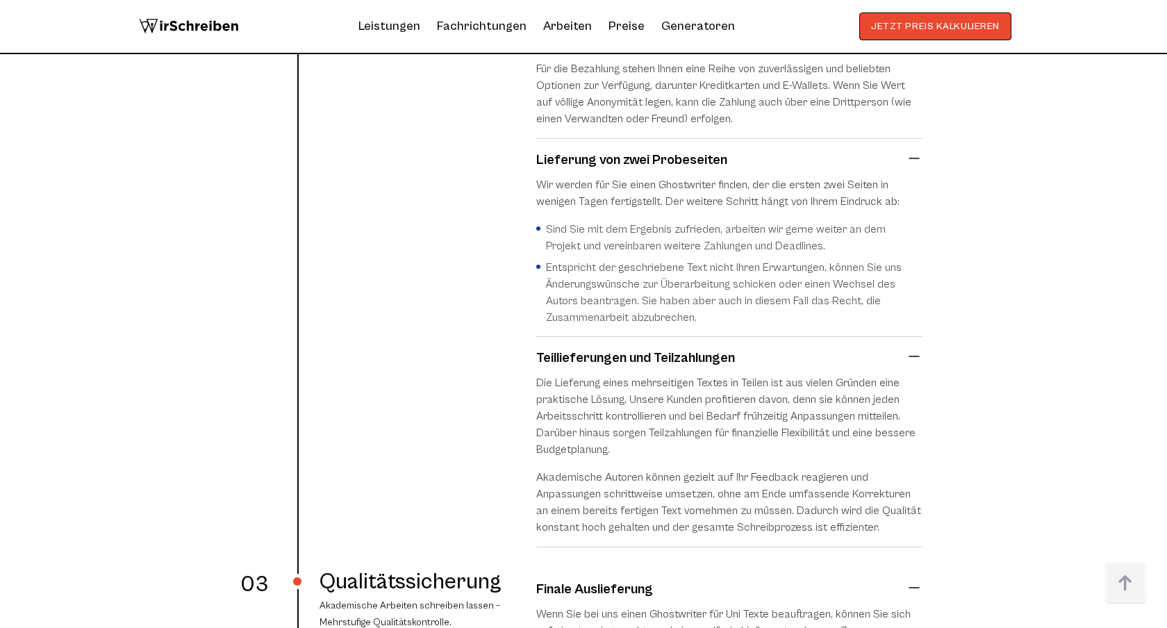
click at [985, 219] on section "Ghostwriting Agentur – So geht’s Wir haben ein klares System der Zusammenarbeit…" at bounding box center [583, 174] width 1167 height 2222
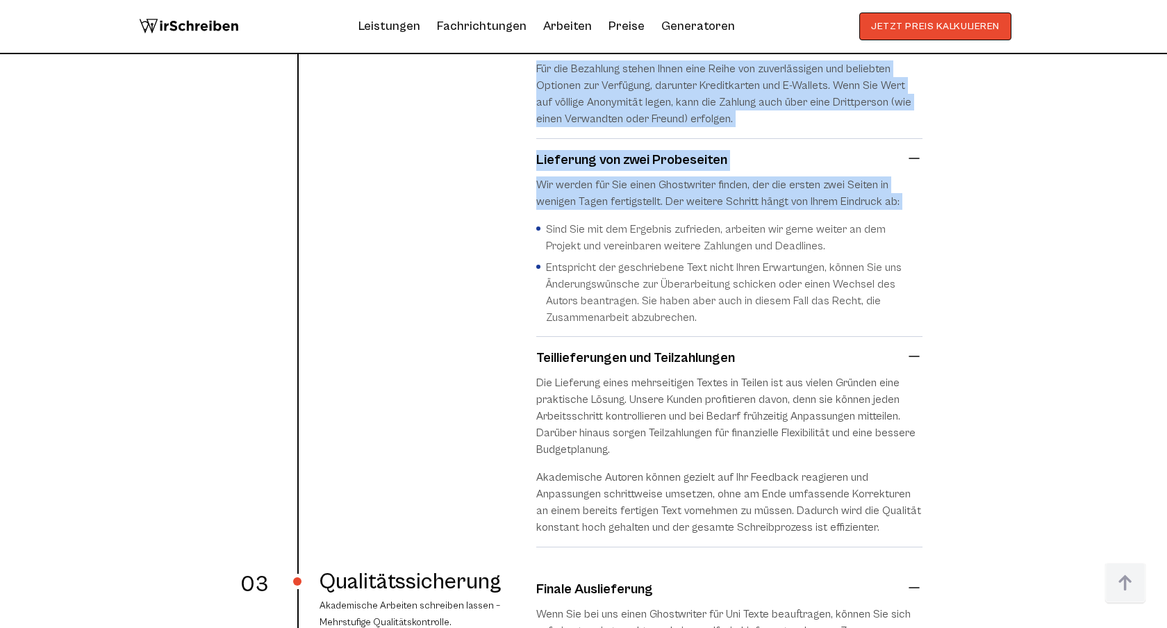
drag, startPoint x: 514, startPoint y: 142, endPoint x: 641, endPoint y: 202, distance: 139.9
click at [643, 203] on div "Auftragsabwicklung Nach Vertragsabschluss erstellt unser Ghostwriter Ihre Texte…" at bounding box center [584, 235] width 678 height 647
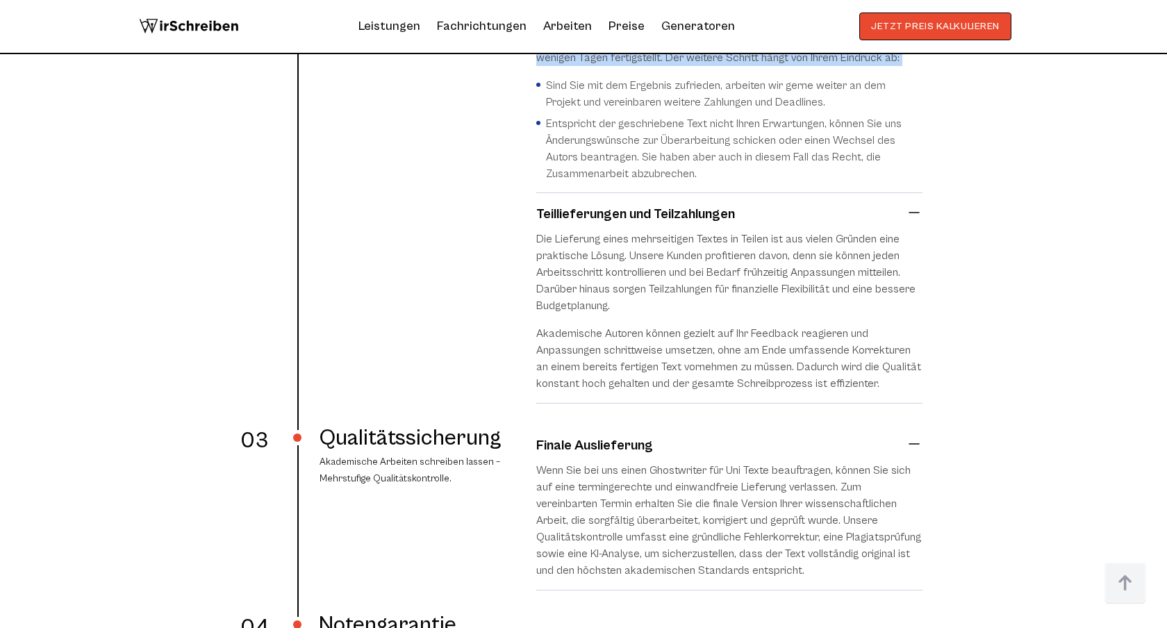
scroll to position [4109, 0]
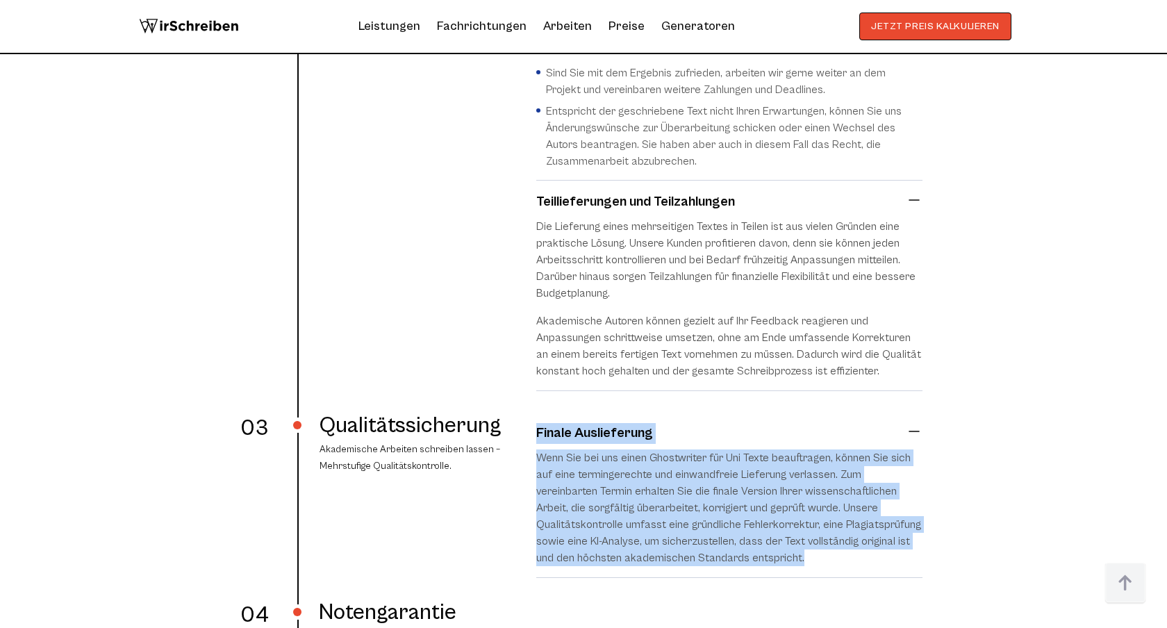
copy details "Finale Auslieferung Wenn Sie bei uns einen Ghostwriter für Uni Texte beauftrage…"
drag, startPoint x: 962, startPoint y: 565, endPoint x: 538, endPoint y: 409, distance: 452.2
click at [538, 409] on section "Ghostwriting Agentur – So geht’s Wir haben ein klares System der Zusammenarbeit…" at bounding box center [583, 17] width 1167 height 2222
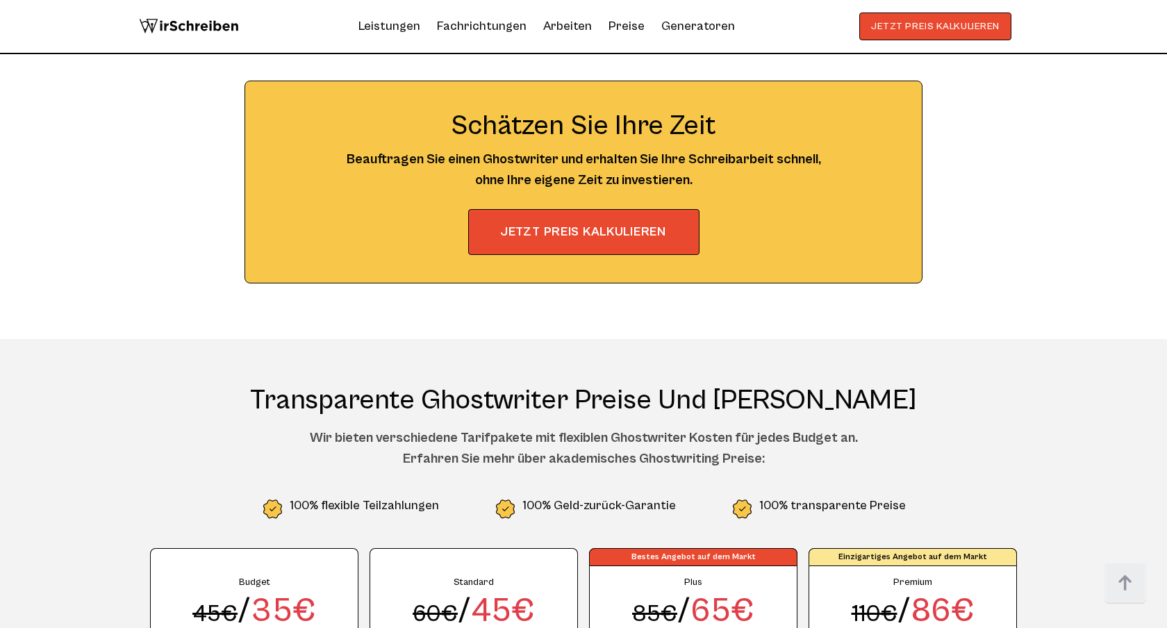
scroll to position [4912, 0]
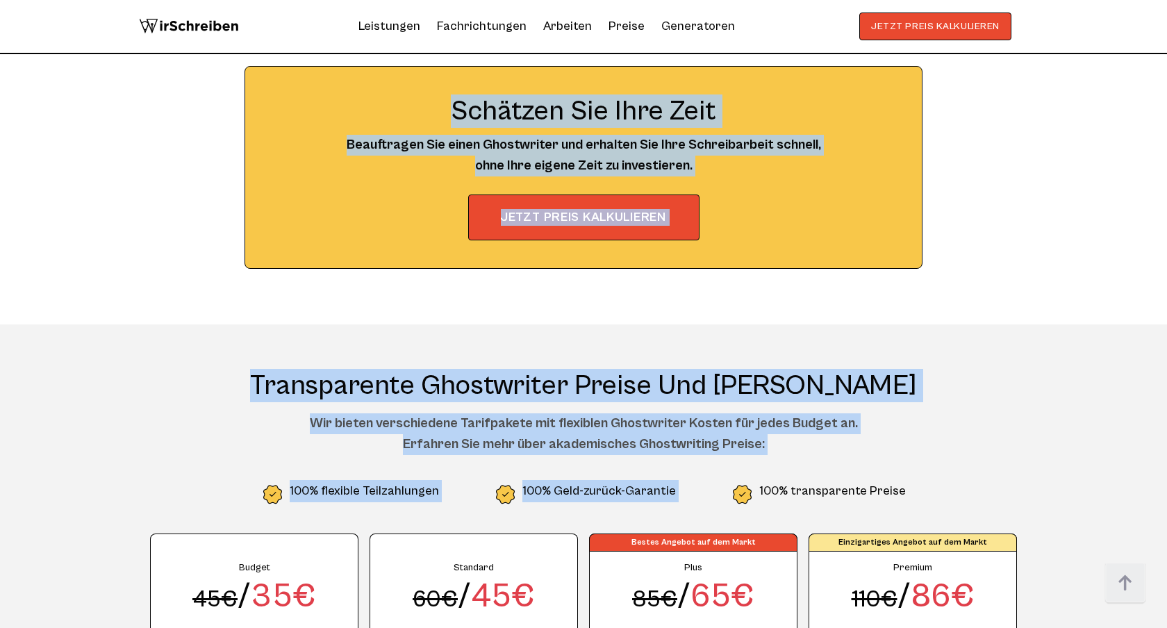
drag, startPoint x: 450, startPoint y: 86, endPoint x: 926, endPoint y: 475, distance: 614.3
copy body "Schätzen Sie Ihre Zeit Beauftragen Sie einen Ghostwriter und erhalten Sie Ihre …"
click at [920, 483] on ul "100% flexible Teilzahlungen 100% Geld-zurück-Garantie 100% transparente Preise" at bounding box center [583, 493] width 867 height 26
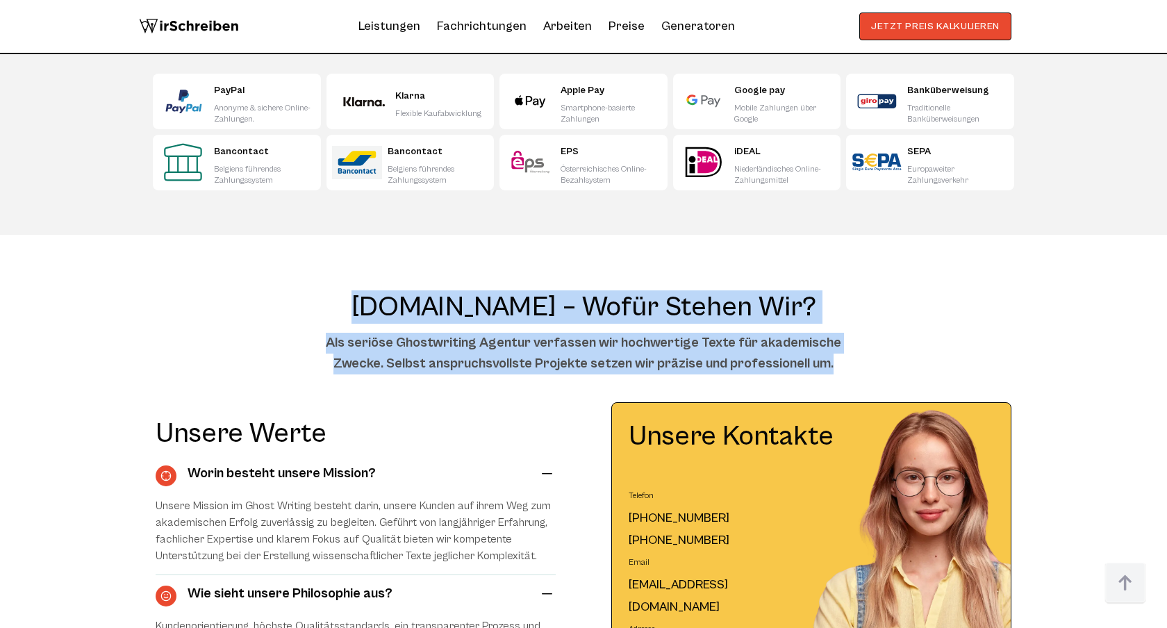
drag, startPoint x: 314, startPoint y: 284, endPoint x: 451, endPoint y: 395, distance: 175.9
click at [451, 395] on section "[DOMAIN_NAME] – Wofür stehen wir? Als seriöse Ghostwriting Agentur verfassen wi…" at bounding box center [583, 613] width 1167 height 757
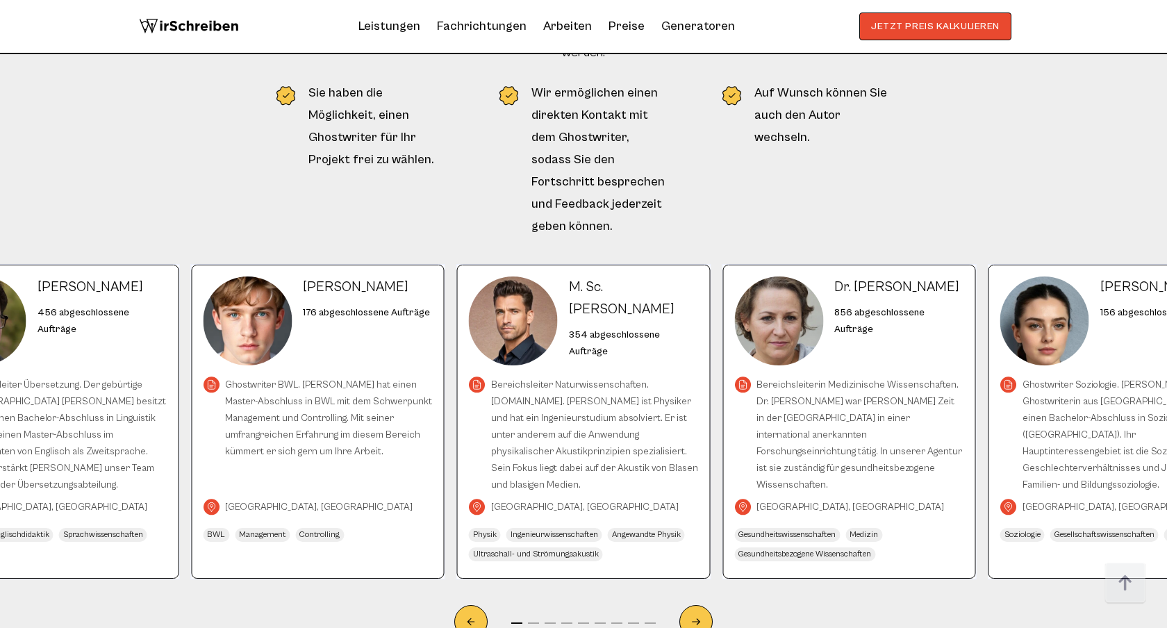
scroll to position [7249, 0]
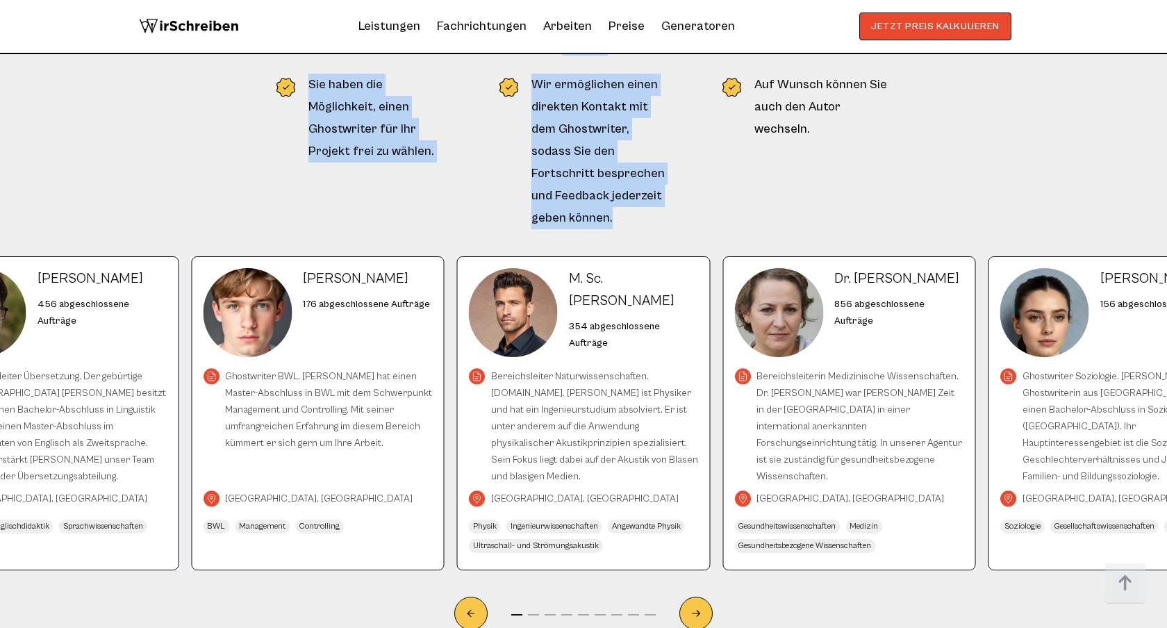
click at [641, 181] on li "Wir ermöglichen einen direkten Kontakt mit dem Ghostwriter, sodass Sie den Fort…" at bounding box center [583, 152] width 167 height 156
click at [886, 151] on li "Auf Wunsch können Sie auch den Autor wechseln." at bounding box center [806, 152] width 167 height 156
copy body "LorEmipsumdo.si – Ametc adipis eli? Sed doeiusm Temporincidi Utlabor etdolorem …"
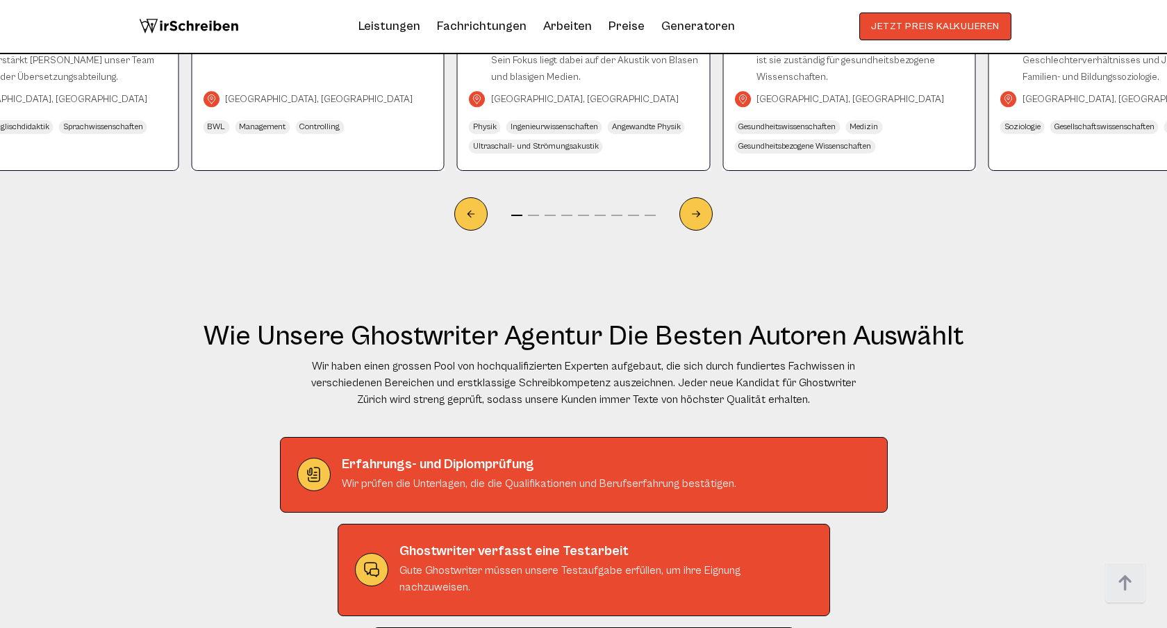
scroll to position [7675, 0]
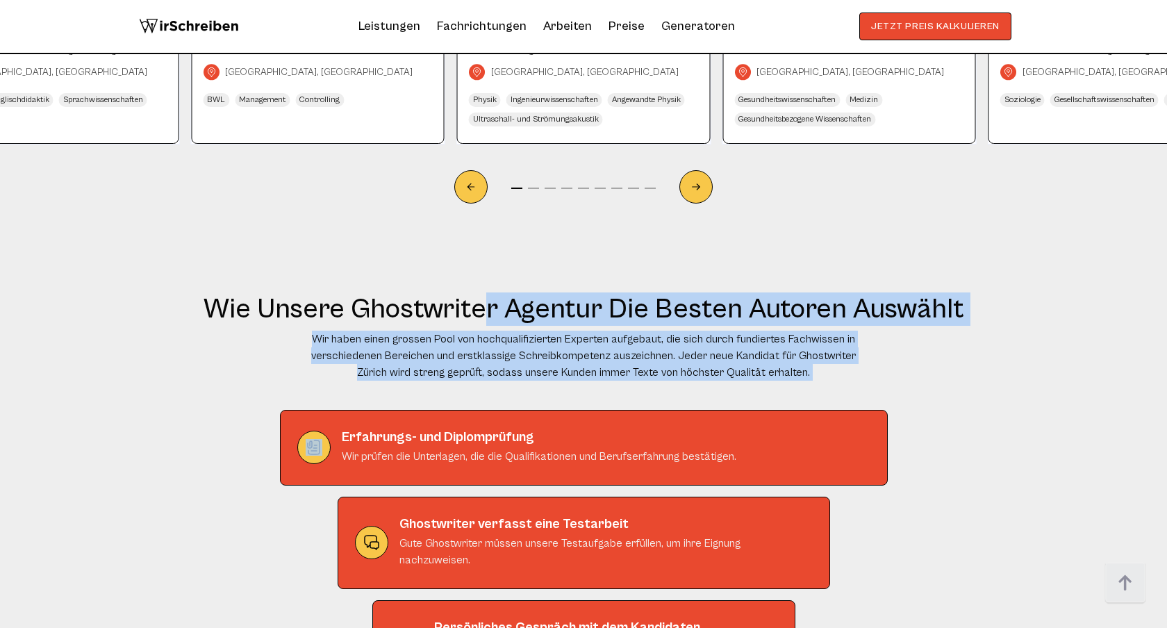
drag, startPoint x: 188, startPoint y: 258, endPoint x: 564, endPoint y: 387, distance: 397.5
click at [564, 387] on div "Wie unsere Ghostwriter Agentur die besten Autoren auswählt Wir haben einen gros…" at bounding box center [583, 563] width 889 height 541
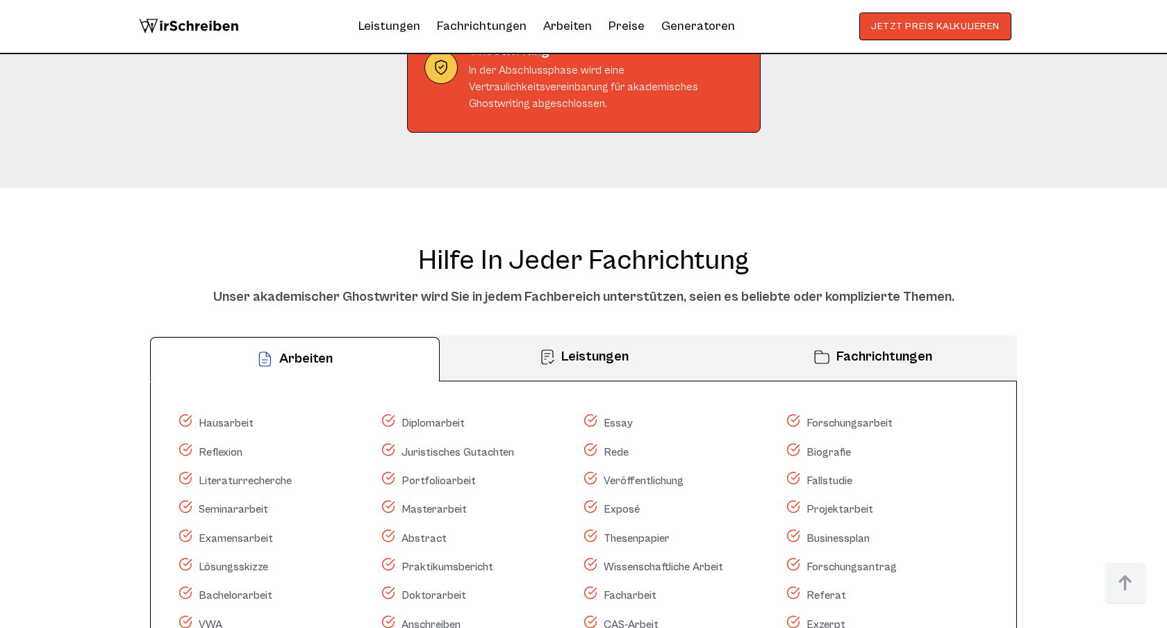
scroll to position [8372, 0]
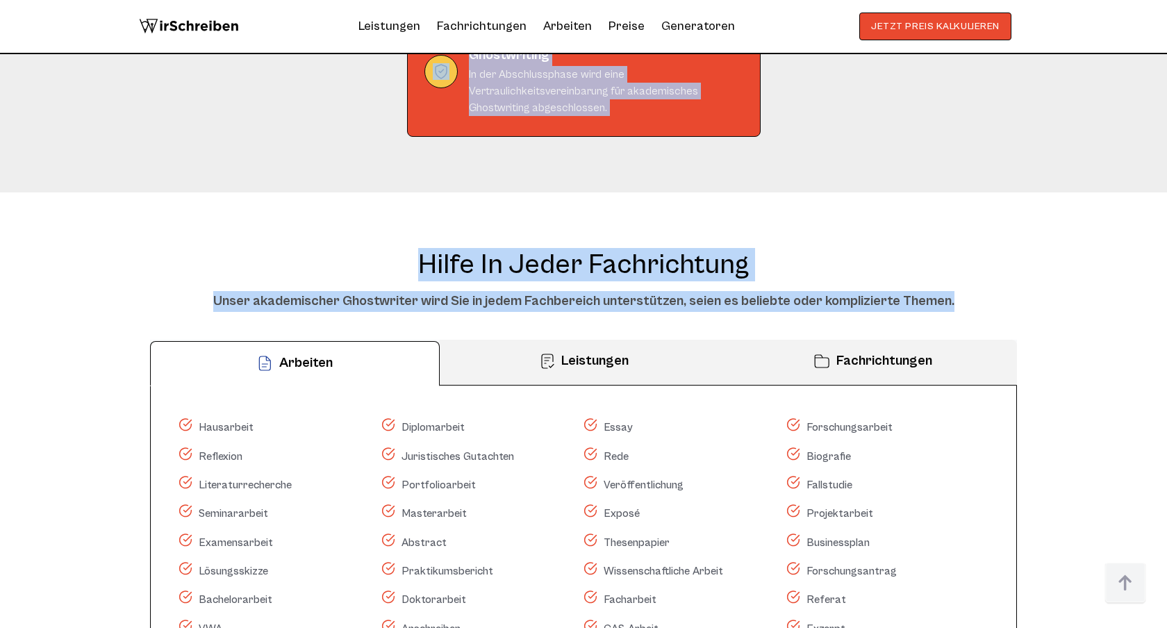
click at [976, 291] on div "Unser akademischer Ghostwriter wird Sie in jedem Fachbereich unterstützen, seie…" at bounding box center [583, 301] width 867 height 21
copy body "Lor ipsumd Sitametcons Adipisc eli seddoe Tempori utlabore Etd magna aliqu enim…"
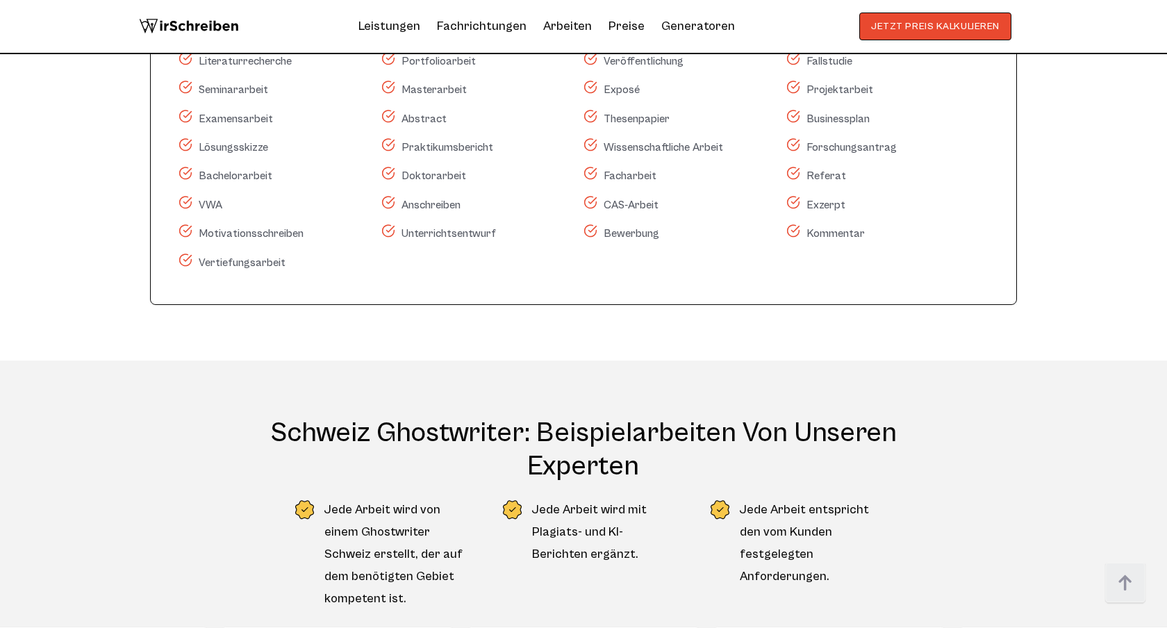
scroll to position [8880, 0]
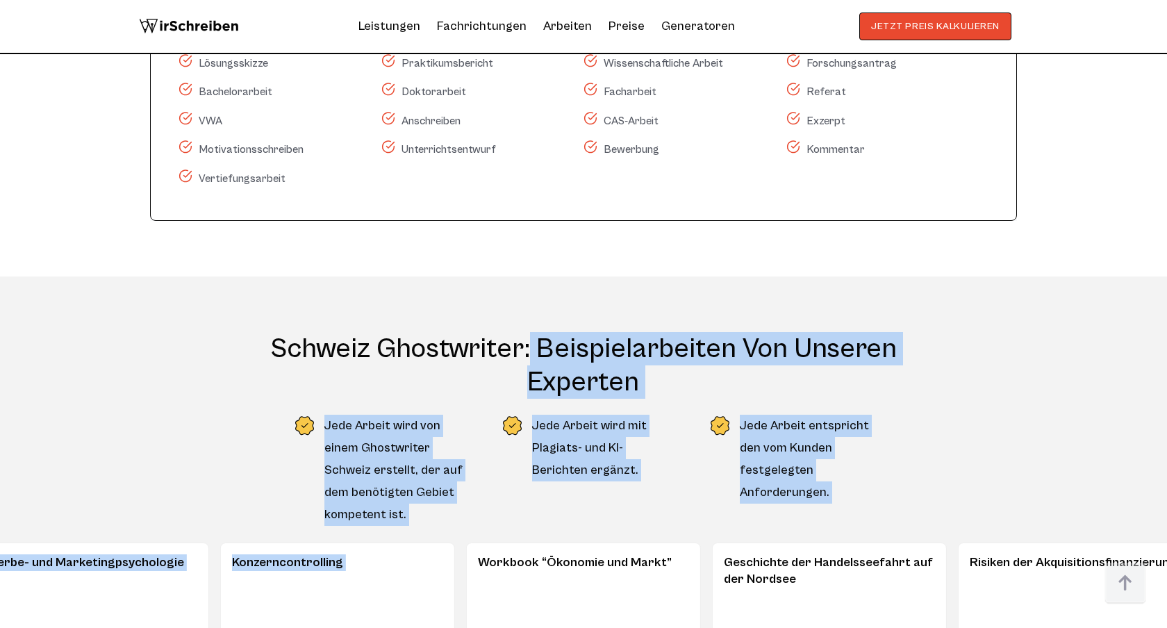
drag, startPoint x: 263, startPoint y: 295, endPoint x: 816, endPoint y: 489, distance: 585.7
copy div "Loremip Dolorsitame: Consecteturadipi eli seddoei Temporin Utla Etdolo magn ali…"
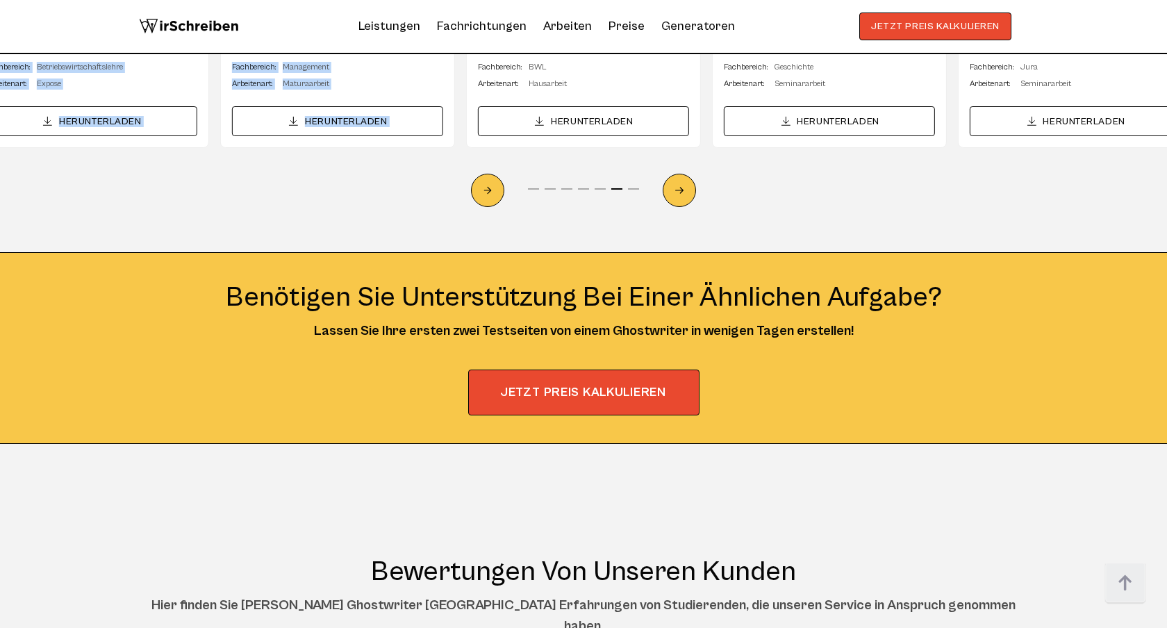
scroll to position [9681, 0]
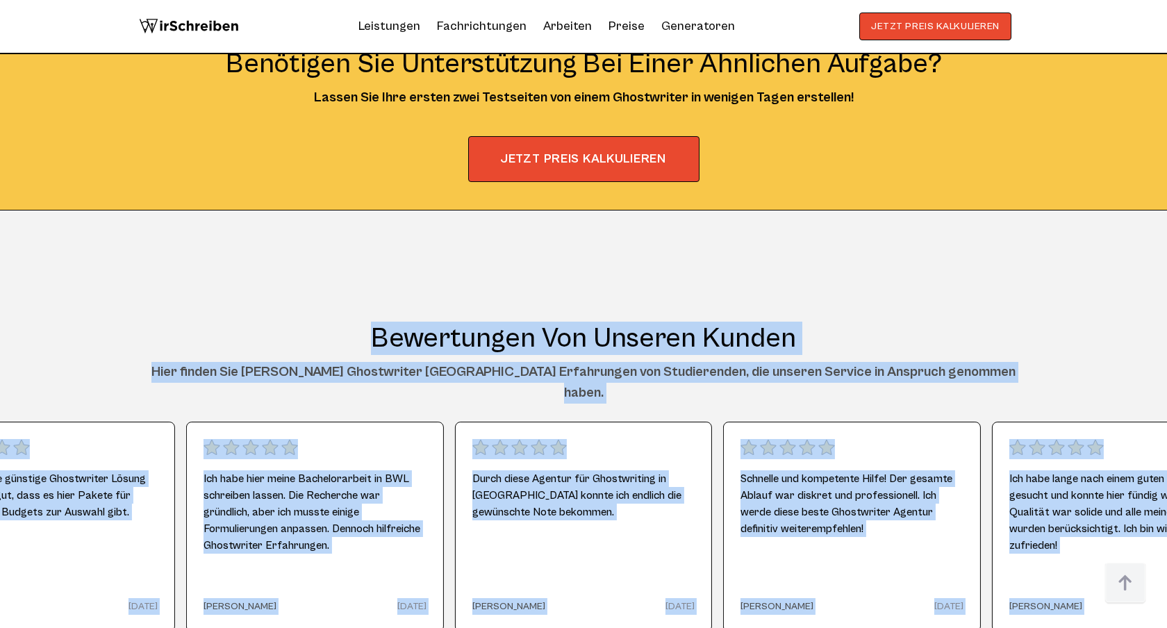
drag, startPoint x: 378, startPoint y: 295, endPoint x: 810, endPoint y: 601, distance: 529.5
click at [812, 601] on div "Bewertungen von unseren Kunden Hier finden Sie [PERSON_NAME] Ghostwriter Schwei…" at bounding box center [583, 585] width 889 height 527
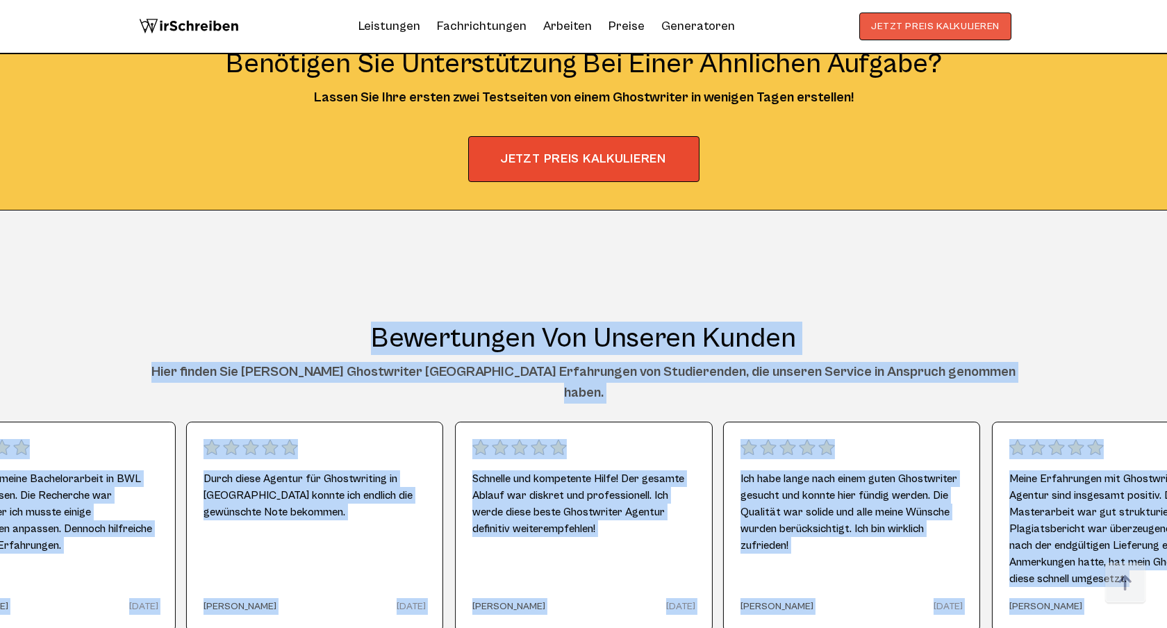
copy div "Loremipsumd sit ametcon Adipis Elit seddoe Tem incid Utlaboreetd Magnaal Enimad…"
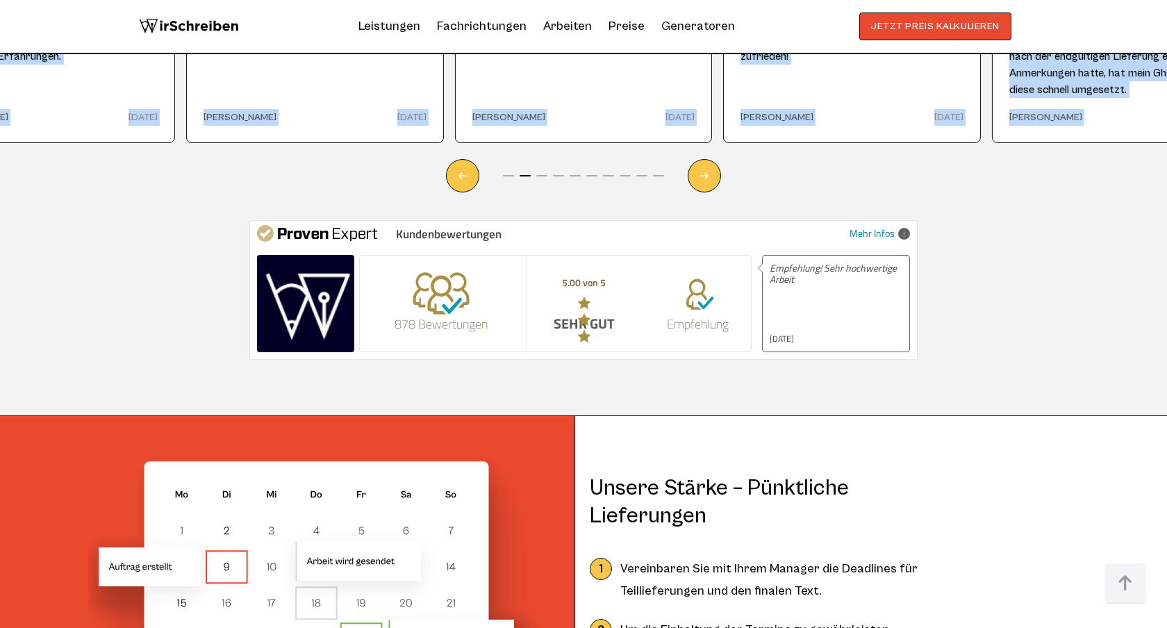
scroll to position [10217, 0]
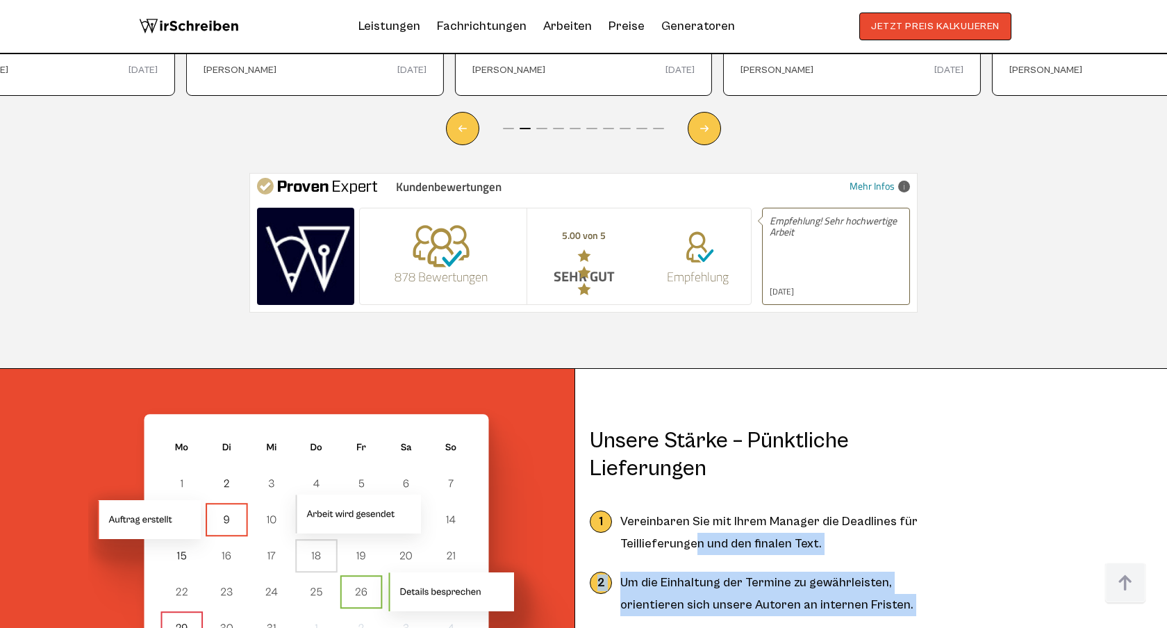
drag, startPoint x: 595, startPoint y: 347, endPoint x: 698, endPoint y: 493, distance: 179.5
click at [698, 493] on div "Unsere [PERSON_NAME] – Pünktliche Lieferungen 1 Vereinbaren Sie mit Ihrem Manag…" at bounding box center [583, 580] width 889 height 422
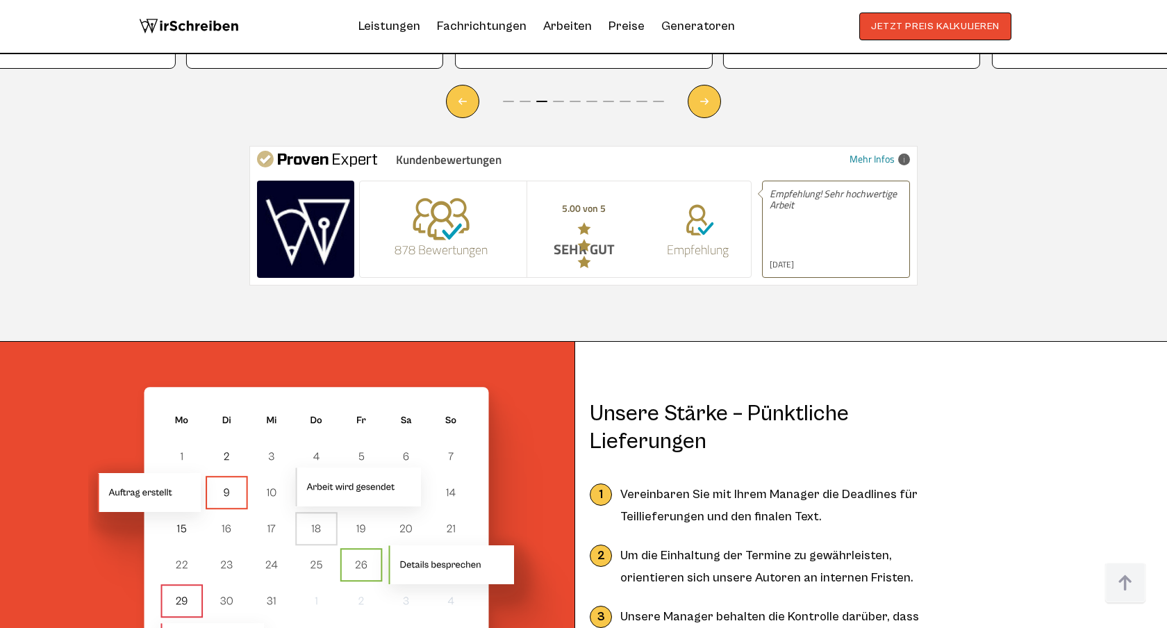
click at [660, 342] on div "Unsere [PERSON_NAME] – Pünktliche Lieferungen 1 Vereinbaren Sie mit Ihrem Manag…" at bounding box center [583, 553] width 889 height 422
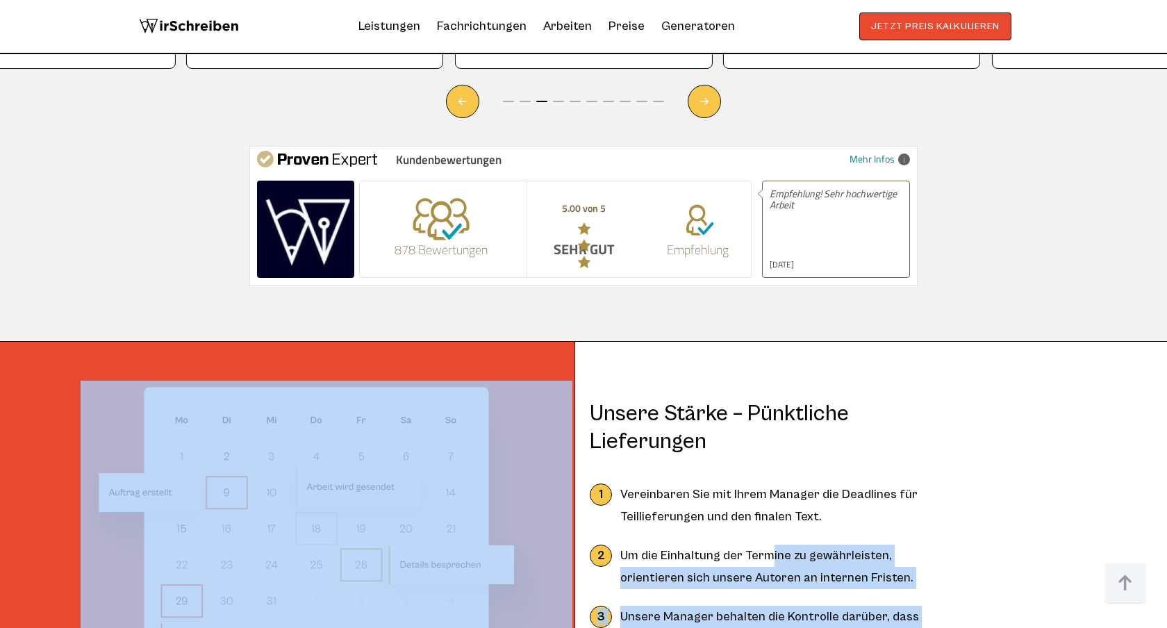
drag, startPoint x: 591, startPoint y: 339, endPoint x: 769, endPoint y: 500, distance: 239.1
click at [769, 500] on div "Unsere [PERSON_NAME] – Pünktliche Lieferungen 1 Vereinbaren Sie mit Ihrem Manag…" at bounding box center [583, 553] width 889 height 422
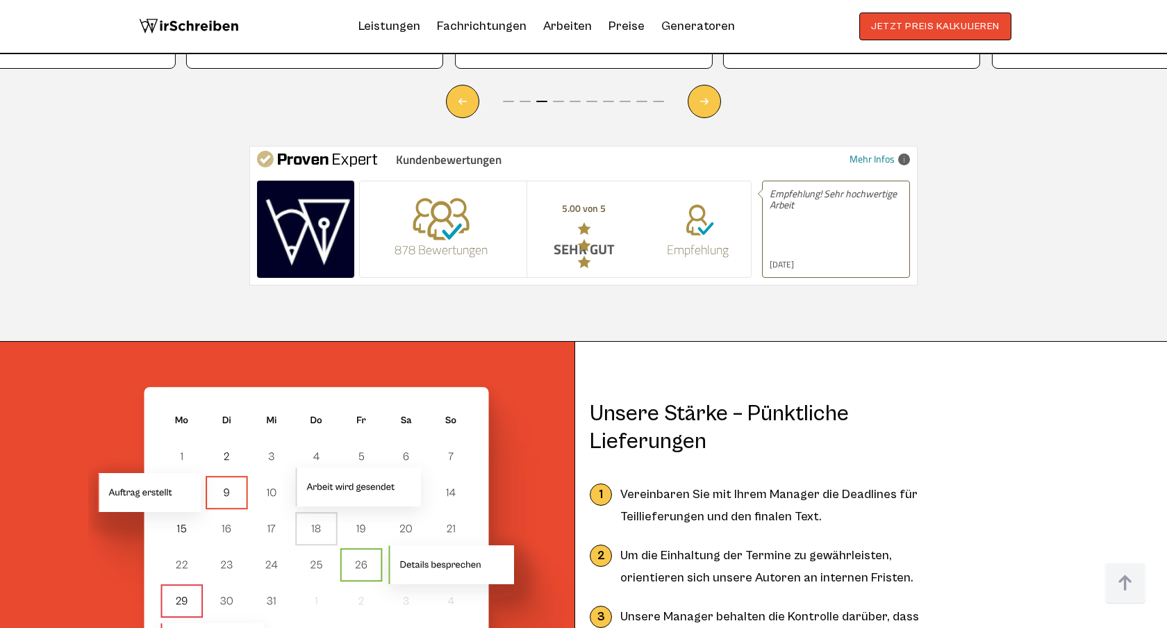
click at [686, 484] on li "1 Vereinbaren Sie mit Ihrem Manager die Deadlines für Teillieferungen und den f…" at bounding box center [766, 506] width 353 height 44
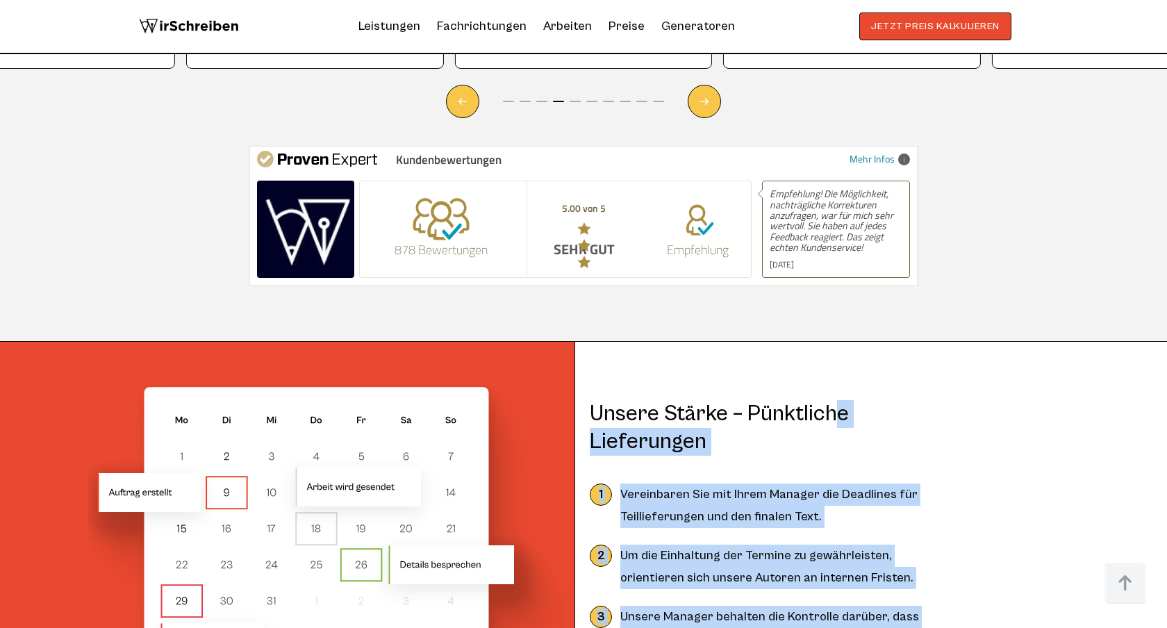
drag, startPoint x: 593, startPoint y: 353, endPoint x: 830, endPoint y: 577, distance: 326.4
click at [830, 577] on div "Unsere [PERSON_NAME] – Pünktliche Lieferungen 1 Vereinbaren Sie mit Ihrem Manag…" at bounding box center [766, 547] width 353 height 295
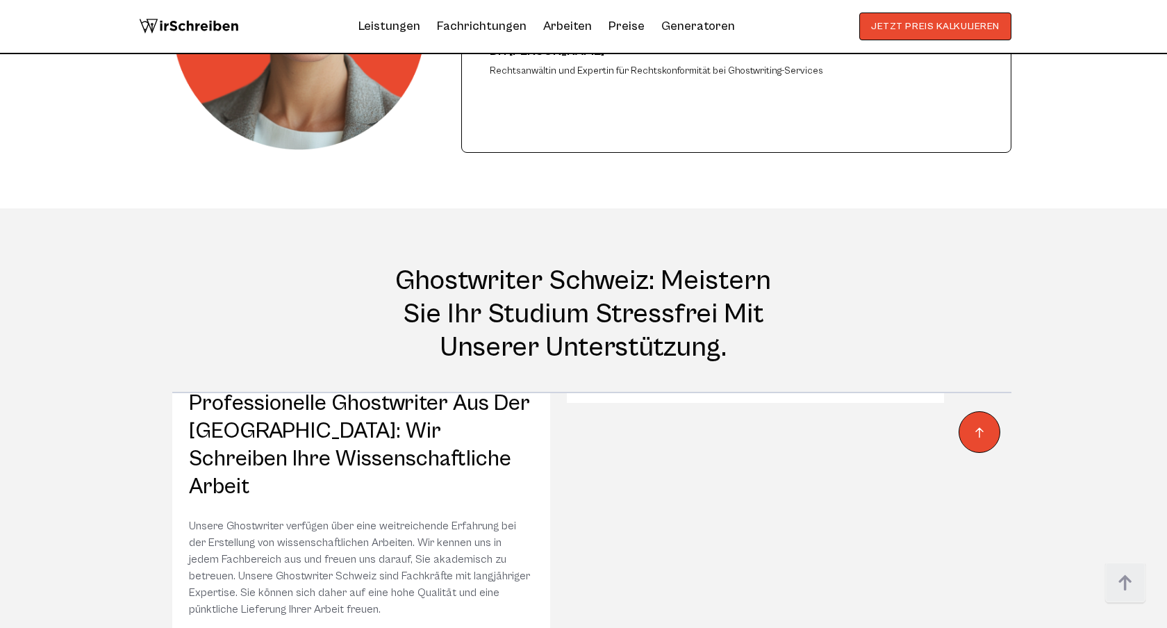
scroll to position [12232, 0]
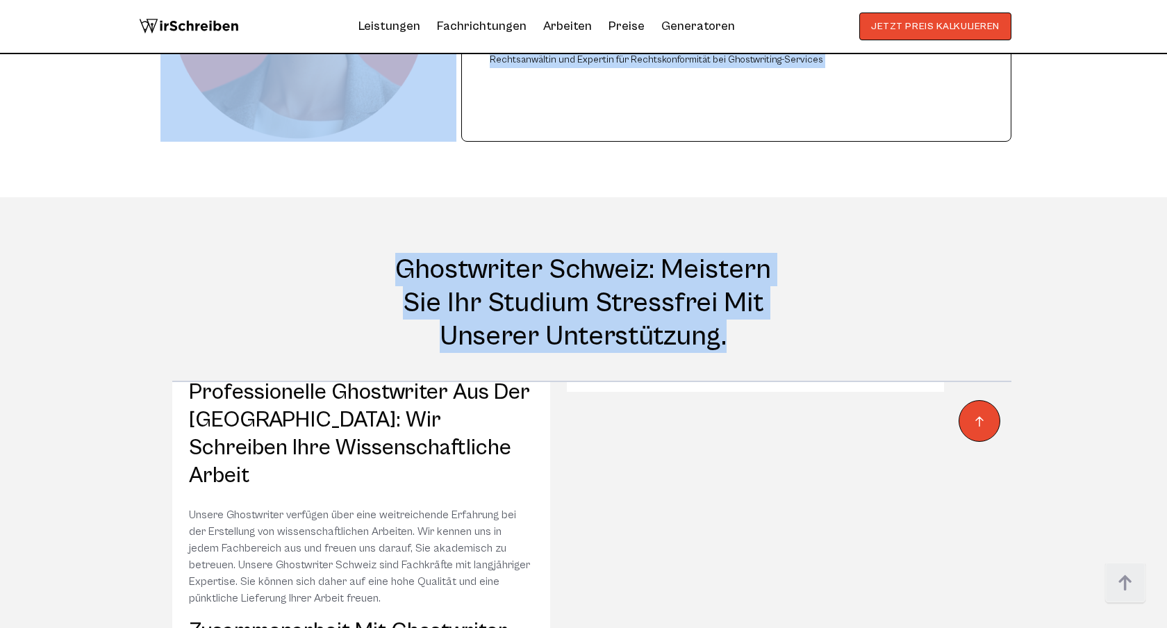
click at [815, 263] on div "Ghostwriter Schweiz: Meistern Sie Ihr Studium stressfrei mit unserer Unterstütz…" at bounding box center [583, 303] width 889 height 100
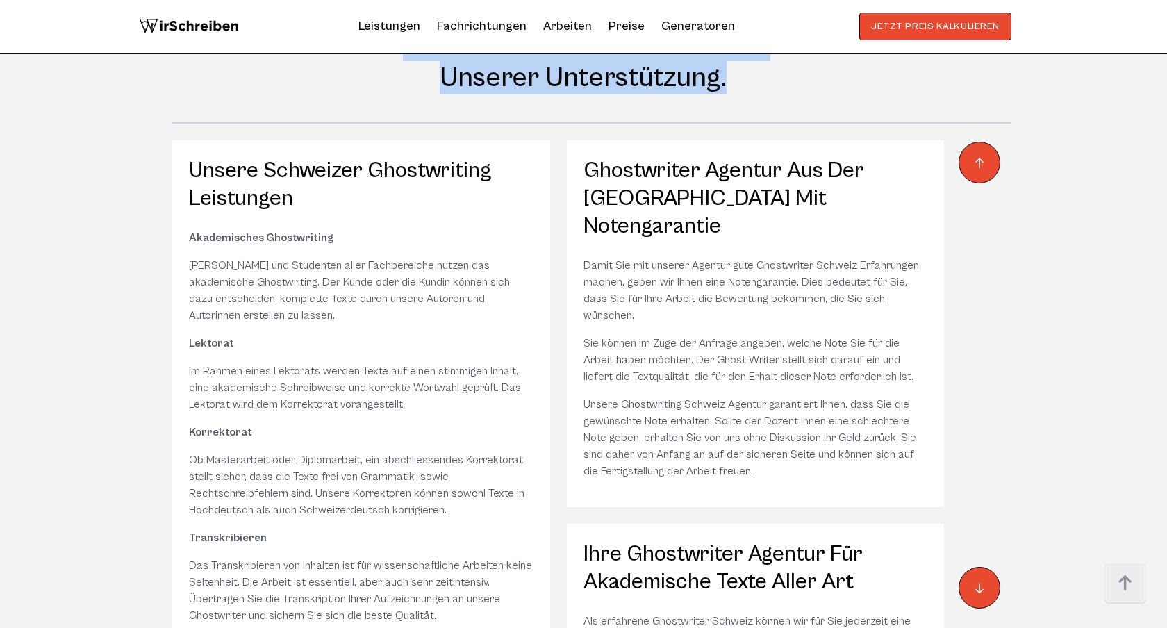
scroll to position [12472, 0]
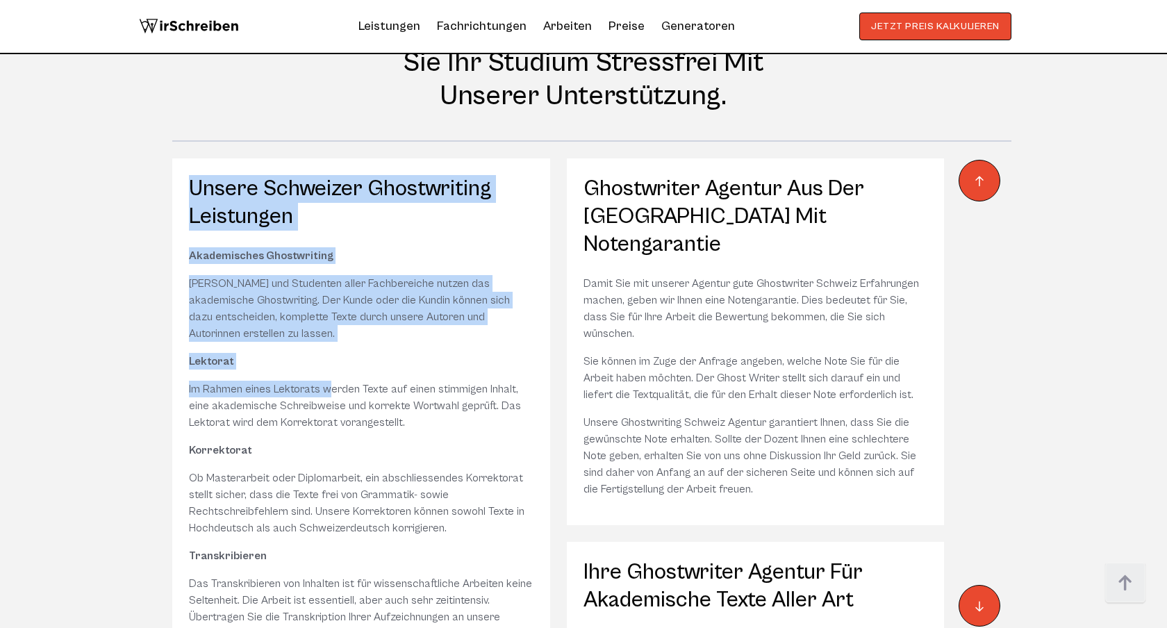
drag, startPoint x: 179, startPoint y: 98, endPoint x: 327, endPoint y: 311, distance: 259.7
click at [327, 311] on div "Unsere Schweizer Ghostwriting Leistungen Akademisches Ghostwriting [PERSON_NAME…" at bounding box center [583, 393] width 889 height 507
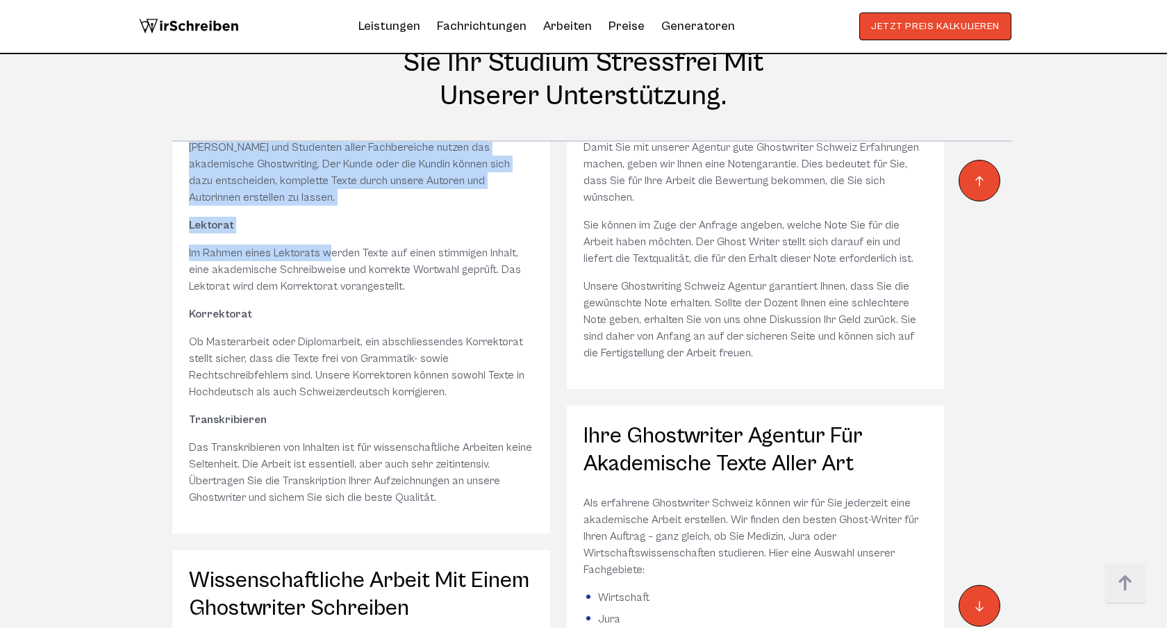
scroll to position [238, 0]
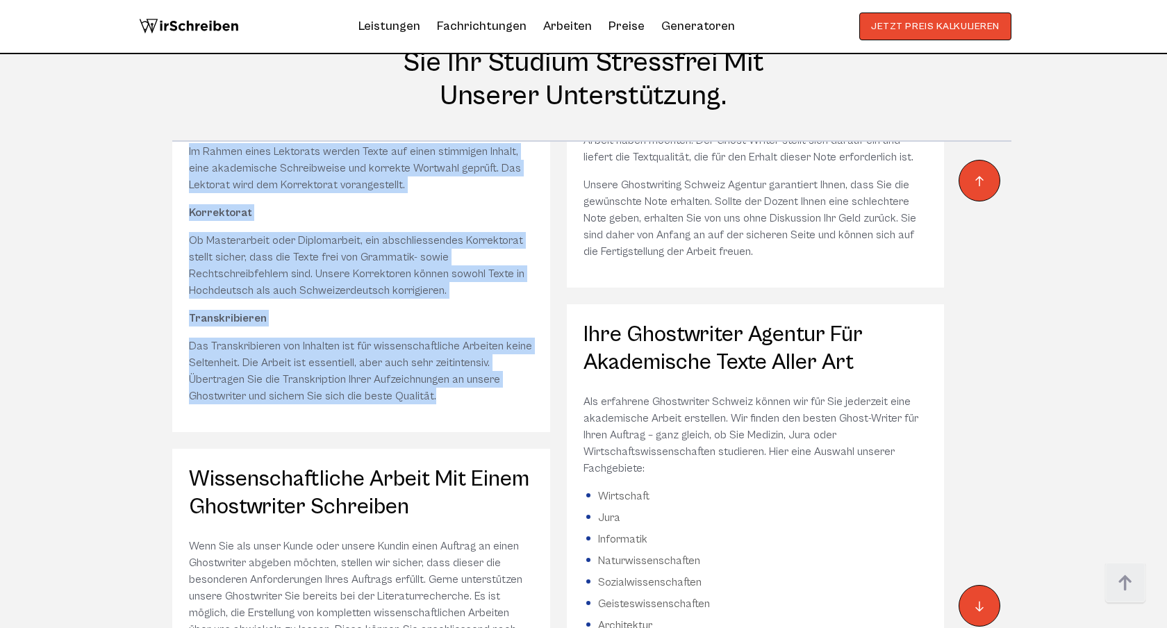
click at [472, 329] on div "Unsere Schweizer Ghostwriting Leistungen Akademisches Ghostwriting [PERSON_NAME…" at bounding box center [361, 176] width 378 height 511
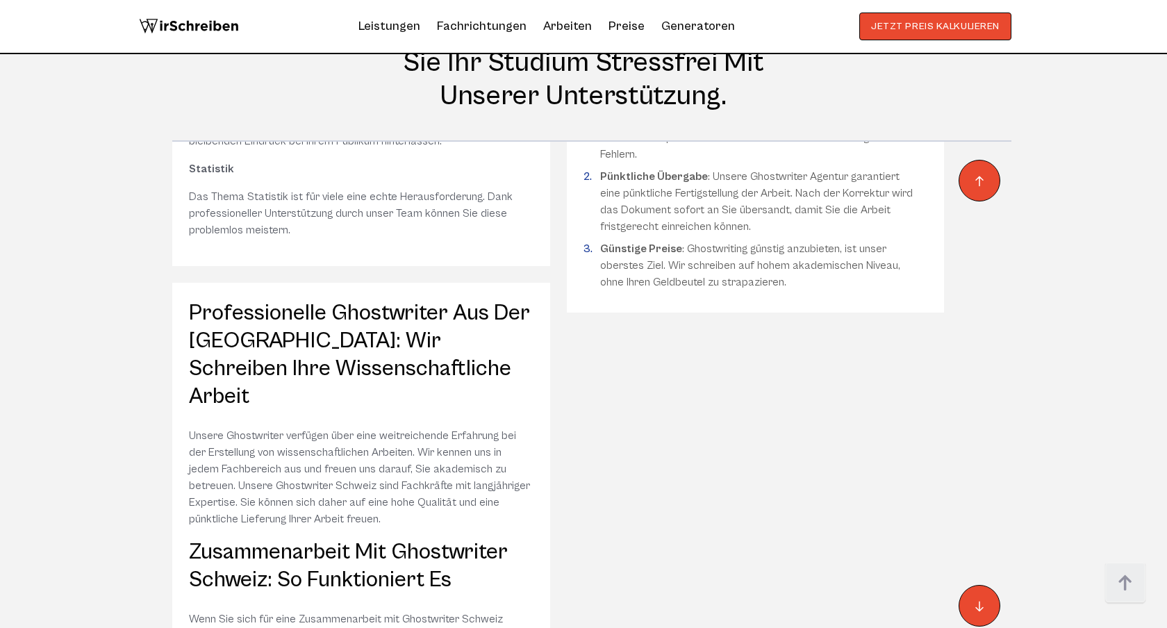
scroll to position [1623, 0]
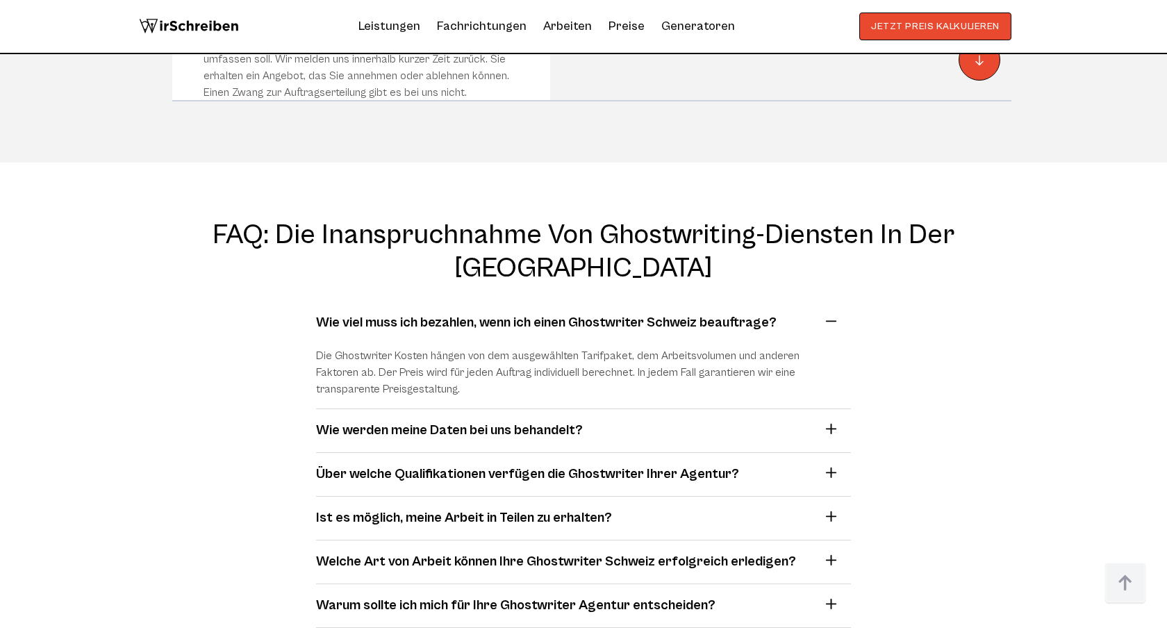
click at [831, 420] on summary "Wie werden meine Daten bei uns behandelt?" at bounding box center [578, 430] width 524 height 21
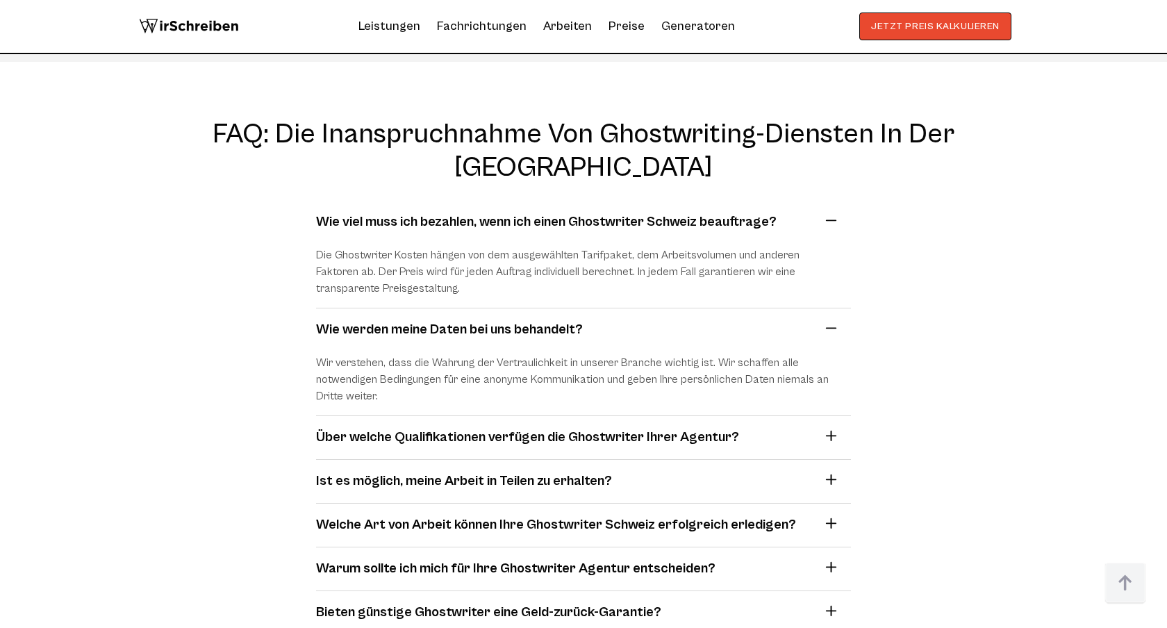
click at [830, 416] on div "Über welche Qualifikationen verfügen die Ghostwriter Ihrer Agentur? Wir wählen …" at bounding box center [583, 438] width 535 height 44
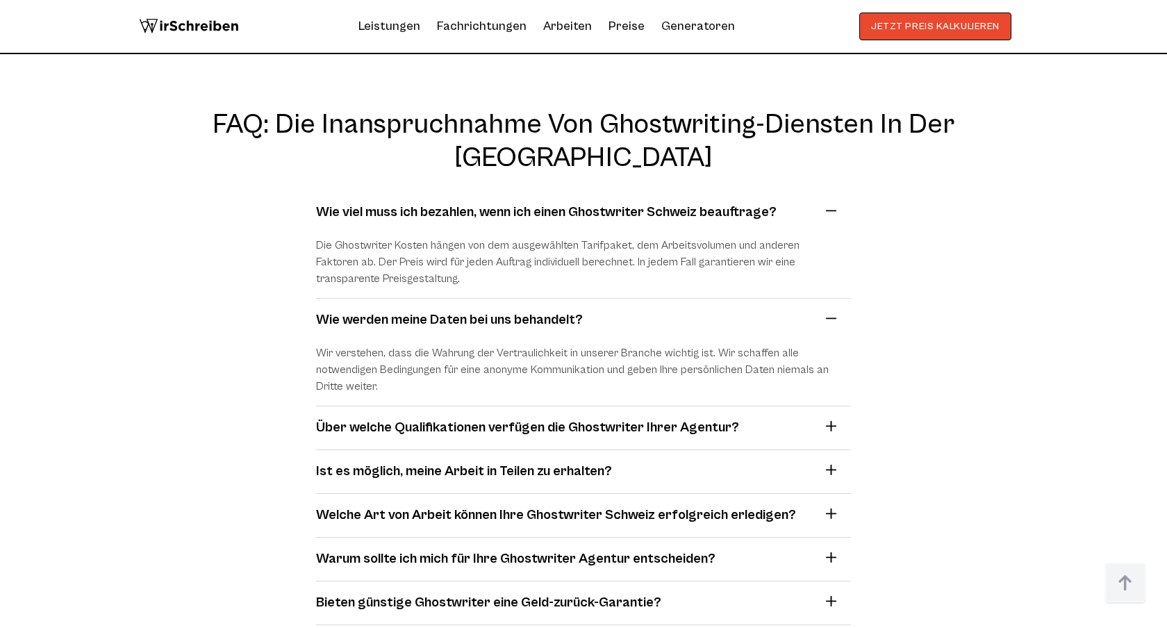
click at [833, 418] on summary "Über welche Qualifikationen verfügen die Ghostwriter Ihrer Agentur?" at bounding box center [578, 428] width 524 height 21
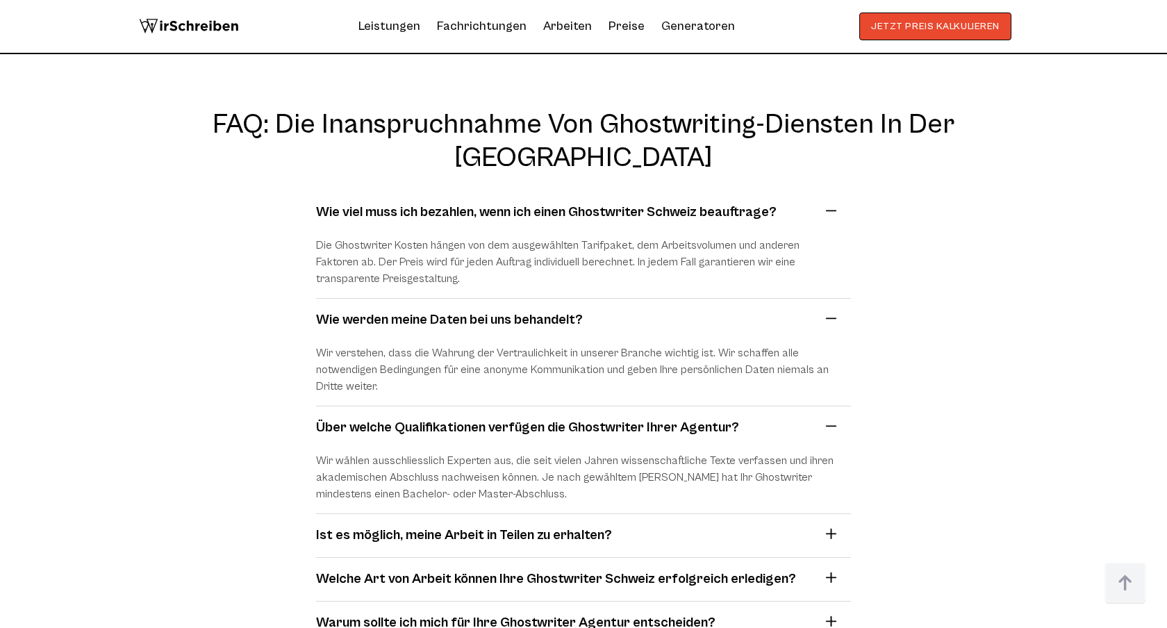
scroll to position [13251, 0]
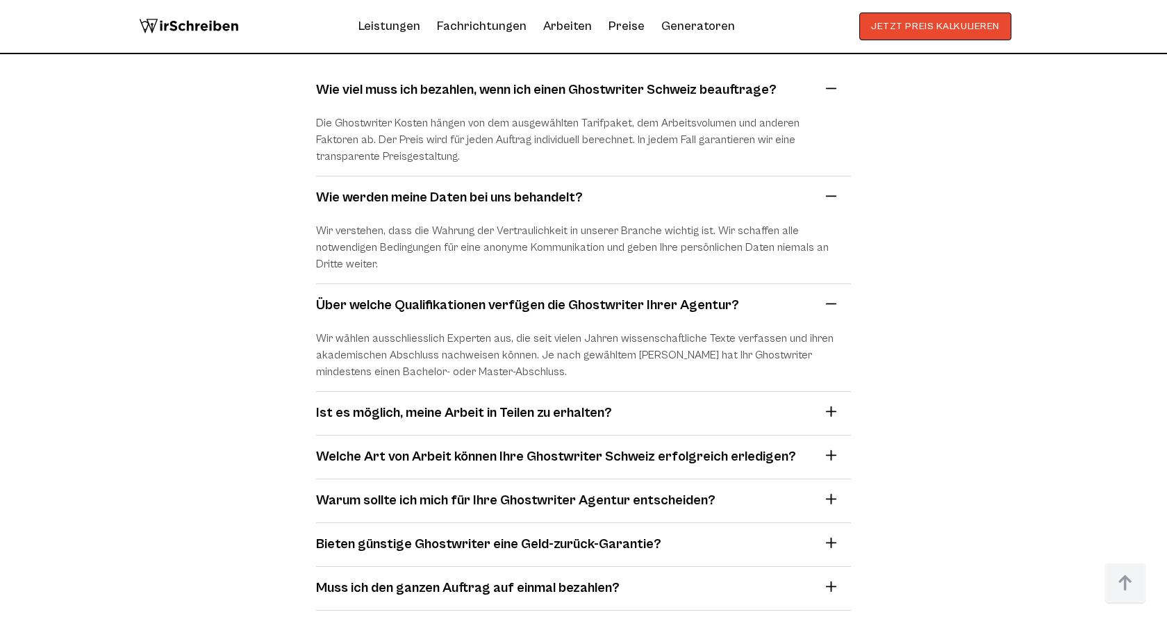
click at [830, 403] on summary "Ist es möglich, meine Arbeit in Teilen zu erhalten?" at bounding box center [578, 413] width 524 height 21
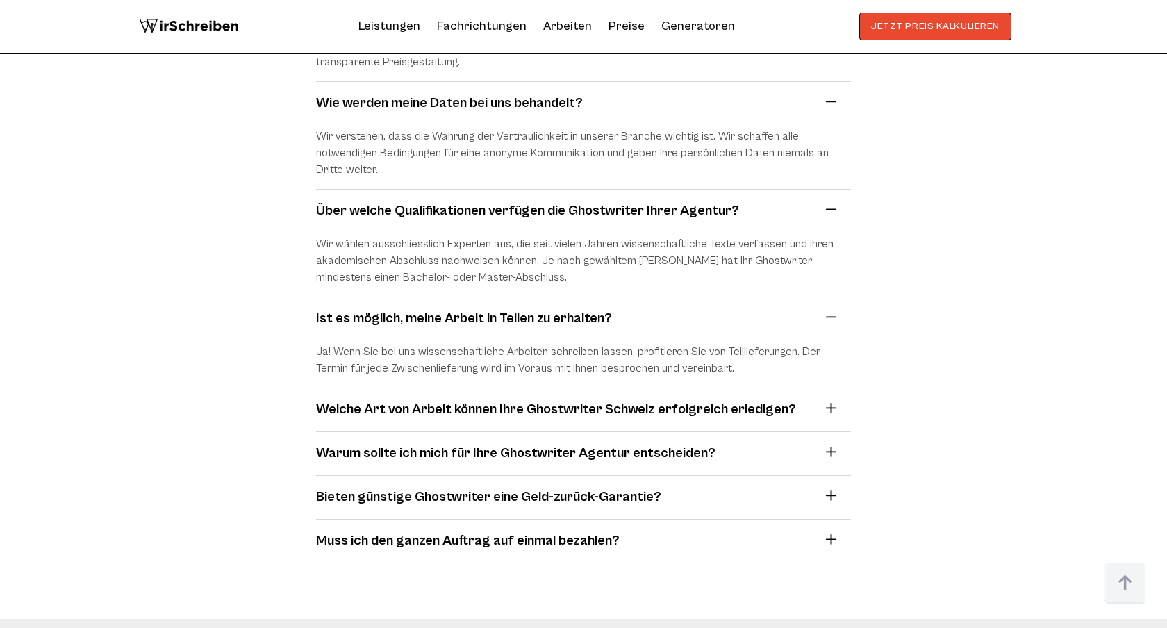
click at [829, 400] on summary "Welche Art von Arbeit können Ihre Ghostwriter Schweiz erfolgreich erledigen?" at bounding box center [578, 410] width 524 height 21
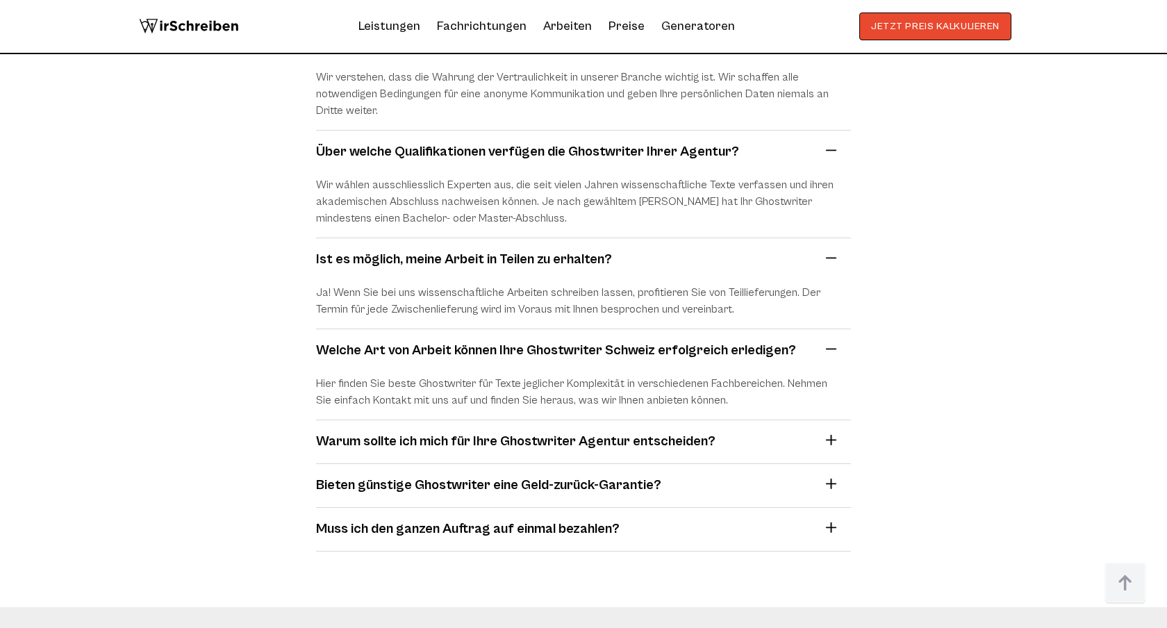
click at [829, 432] on summary "Warum sollte ich mich für Ihre Ghostwriter Agentur entscheiden?" at bounding box center [578, 442] width 524 height 21
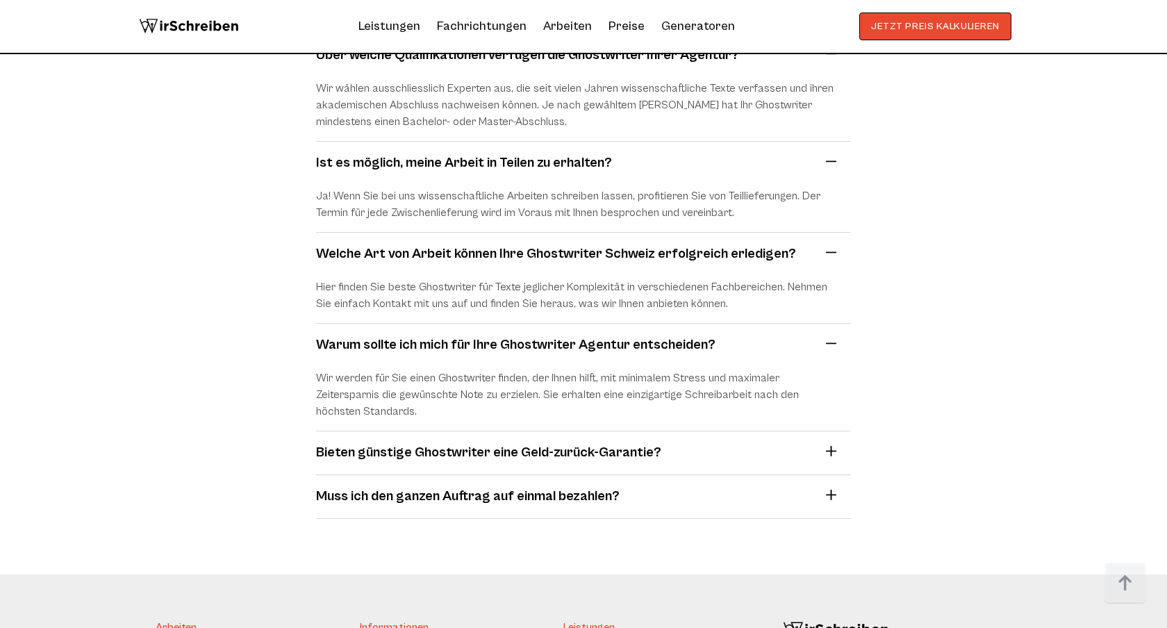
click at [829, 443] on summary "Bieten günstige Ghostwriter eine Geld-zurück-Garantie?" at bounding box center [578, 453] width 524 height 21
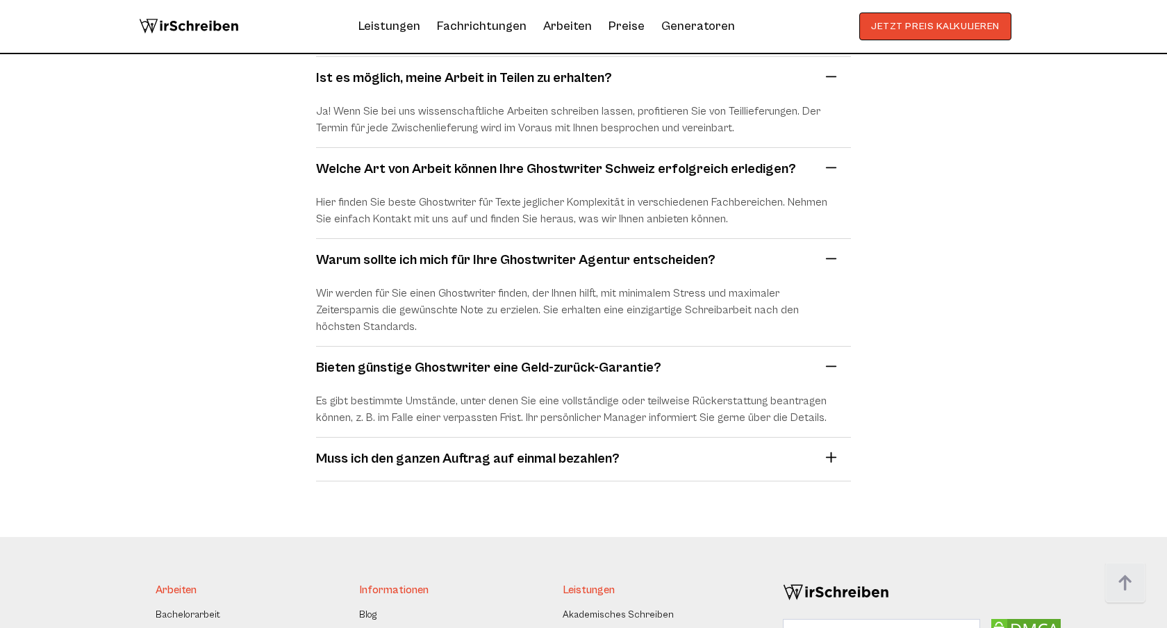
click at [829, 449] on summary "Muss ich den ganzen Auftrag auf einmal bezahlen?" at bounding box center [578, 459] width 524 height 21
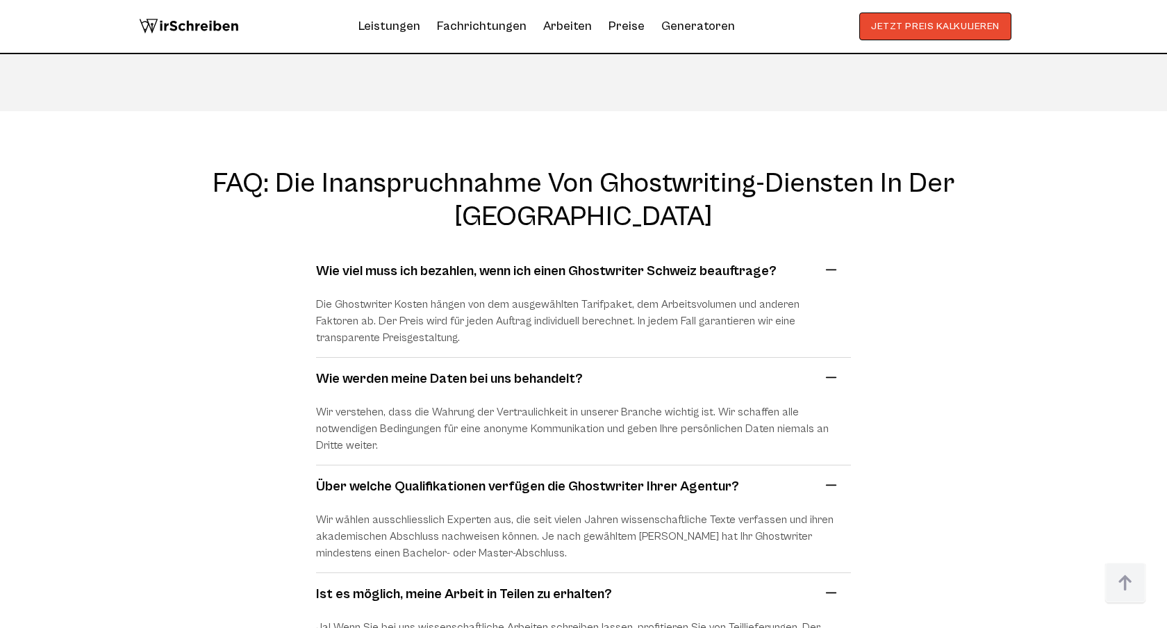
scroll to position [13007, 0]
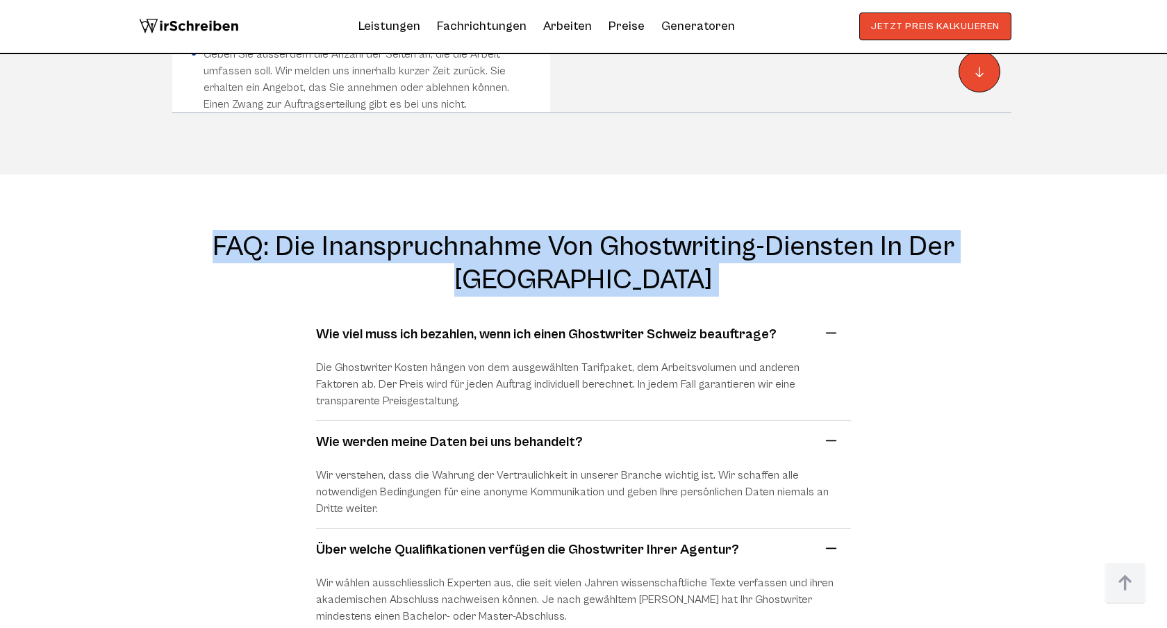
drag, startPoint x: 192, startPoint y: 155, endPoint x: 561, endPoint y: 253, distance: 381.1
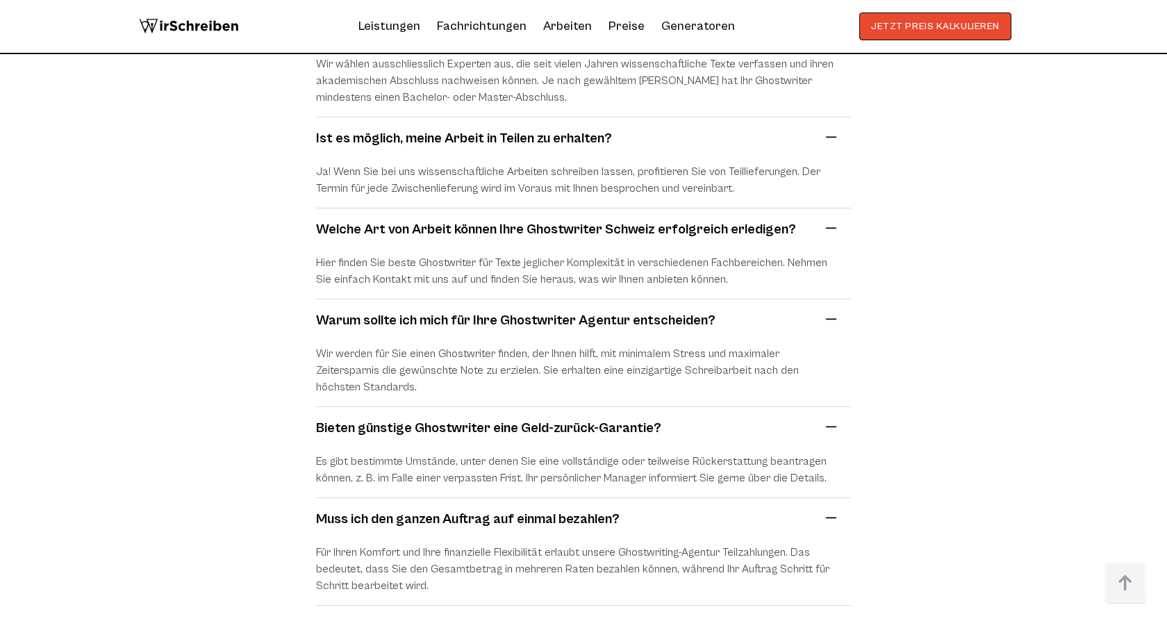
scroll to position [13531, 0]
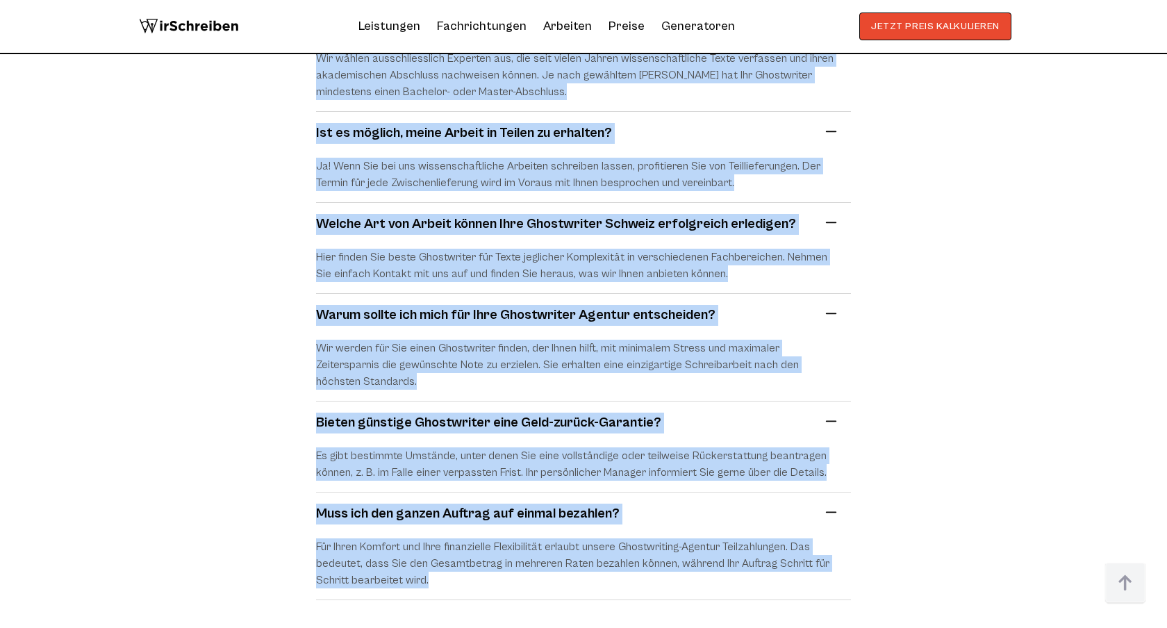
click at [896, 524] on section "FAQ: Die Inanspruchnahme von Ghostwriting-Diensten in der [GEOGRAPHIC_DATA] Wie…" at bounding box center [583, 153] width 1167 height 1006
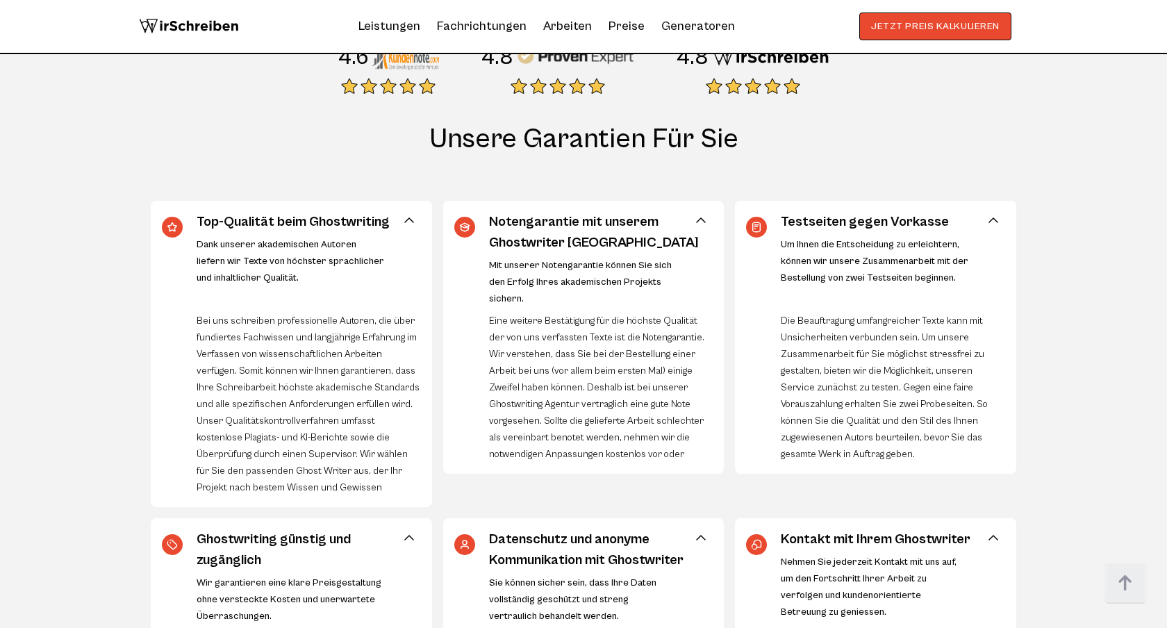
scroll to position [386, 0]
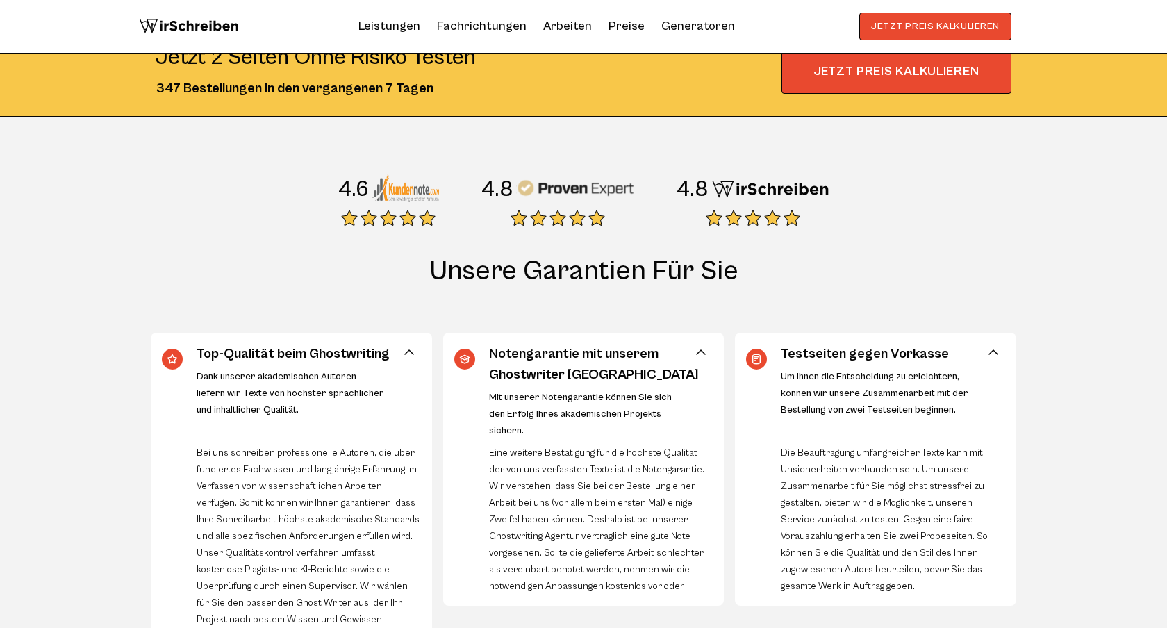
drag, startPoint x: 397, startPoint y: 266, endPoint x: 576, endPoint y: 290, distance: 180.8
click at [576, 289] on h2 "Unsere Garantien für Sie" at bounding box center [583, 284] width 867 height 61
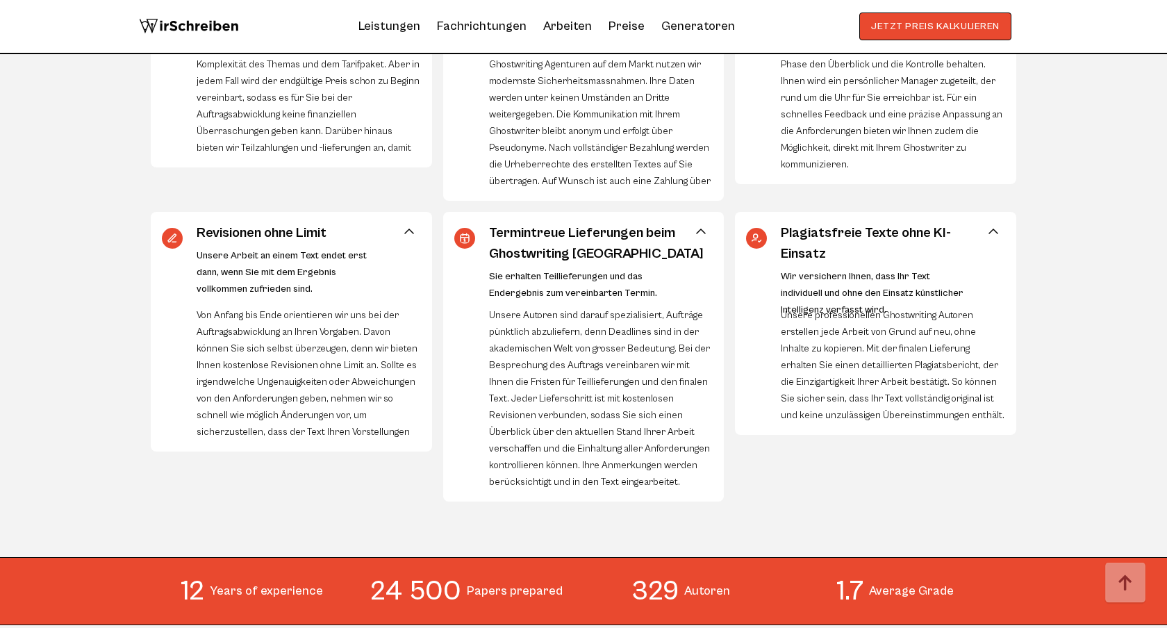
scroll to position [1197, 0]
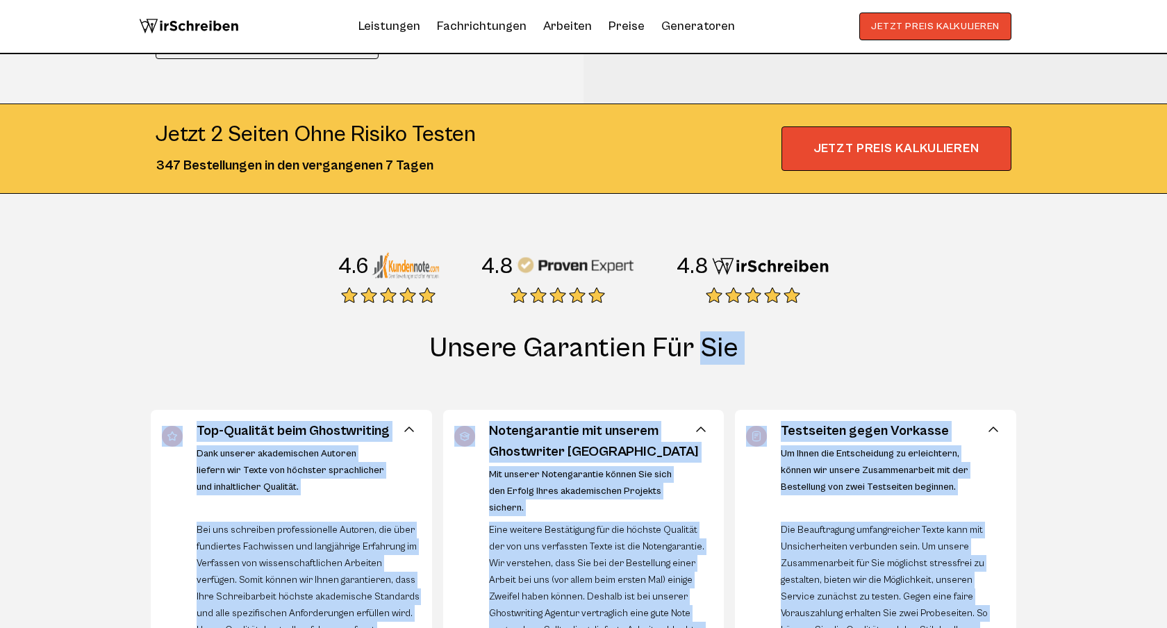
scroll to position [316, 0]
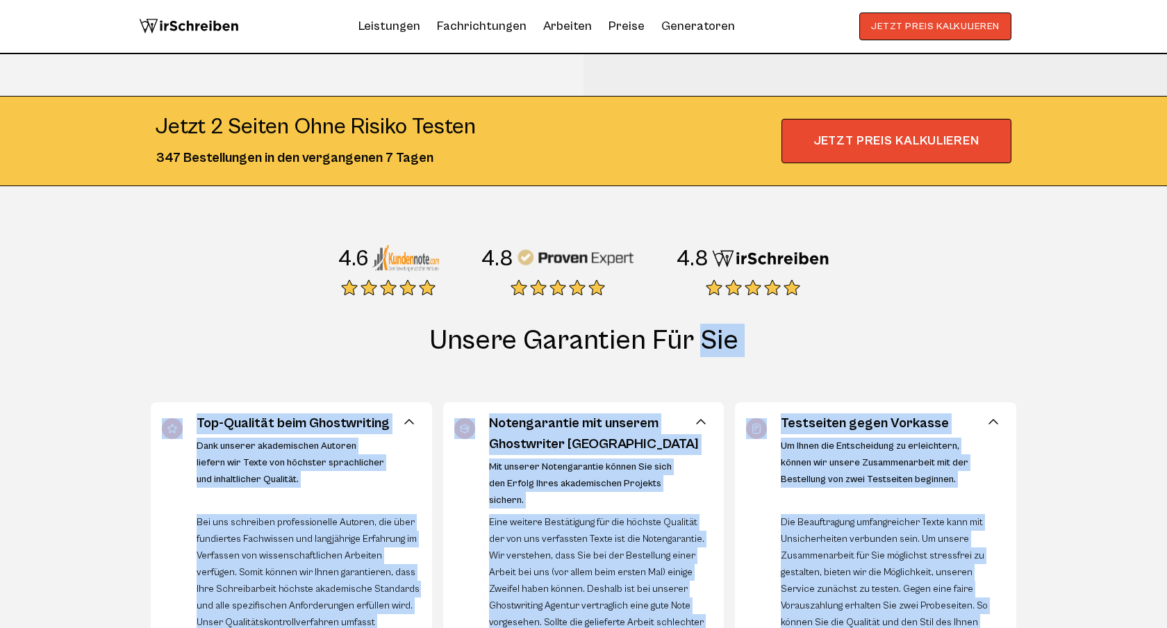
click at [703, 343] on h2 "Unsere Garantien für Sie" at bounding box center [583, 354] width 867 height 61
